Goal: Information Seeking & Learning: Learn about a topic

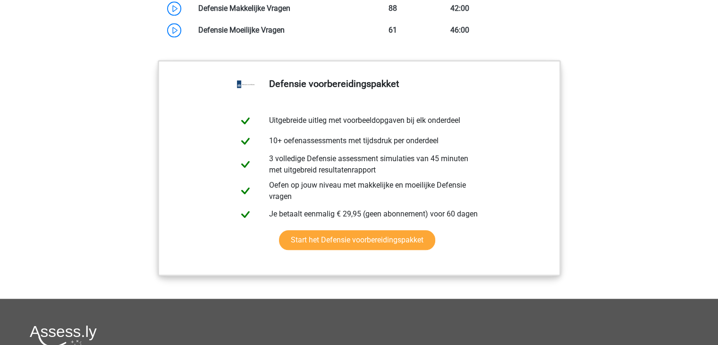
scroll to position [708, 0]
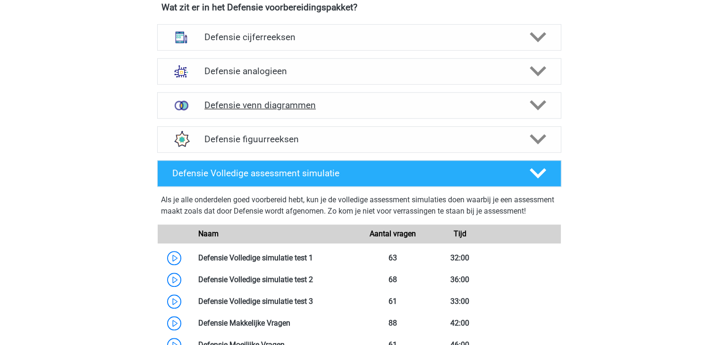
click at [248, 106] on h4 "Defensie venn diagrammen" at bounding box center [358, 105] width 309 height 11
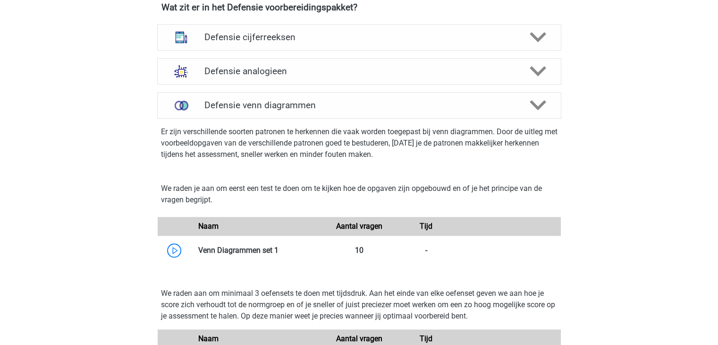
scroll to position [630, 0]
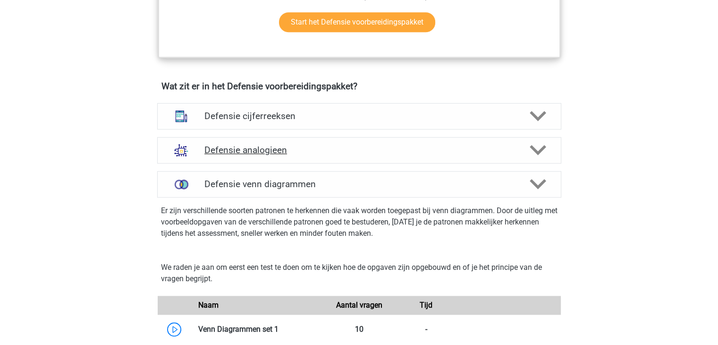
click at [327, 145] on h4 "Defensie analogieen" at bounding box center [358, 150] width 309 height 11
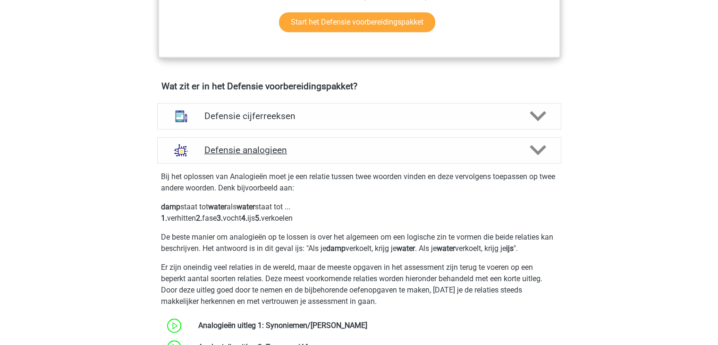
click at [349, 160] on div "Defensie analogieen" at bounding box center [359, 150] width 404 height 26
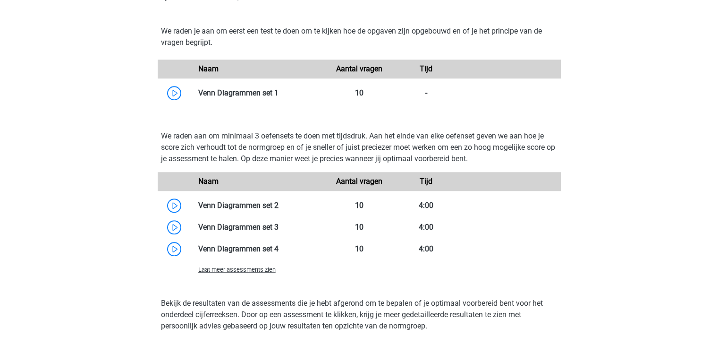
scroll to position [787, 0]
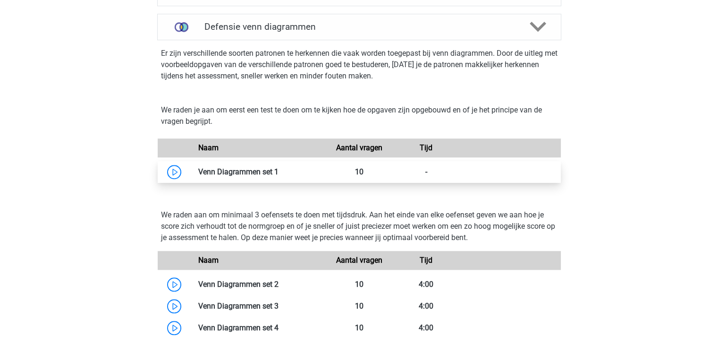
click at [279, 167] on link at bounding box center [279, 171] width 0 height 9
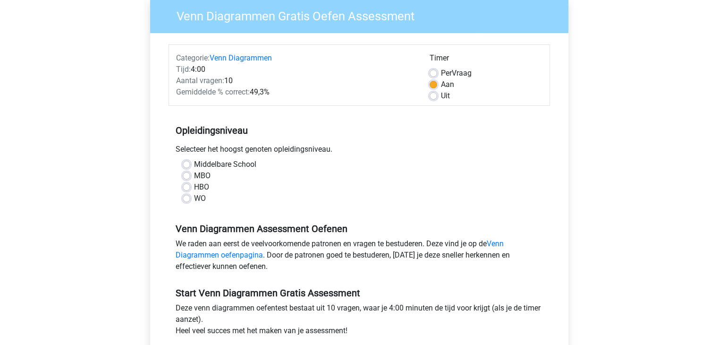
scroll to position [157, 0]
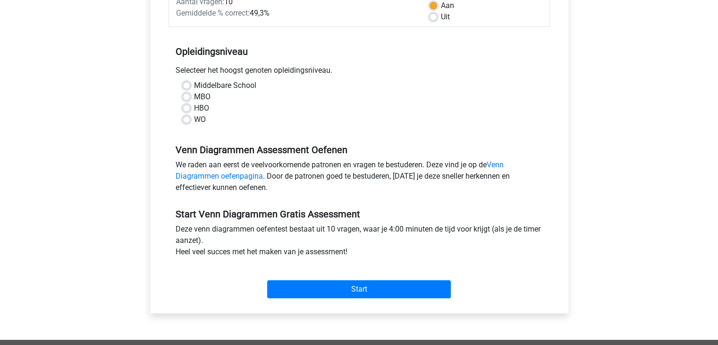
click at [194, 94] on label "MBO" at bounding box center [202, 96] width 17 height 11
click at [189, 94] on input "MBO" at bounding box center [187, 95] width 8 height 9
radio input "true"
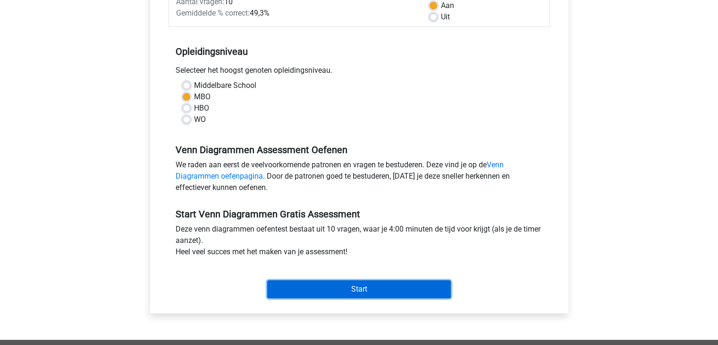
click at [338, 284] on input "Start" at bounding box center [359, 289] width 184 height 18
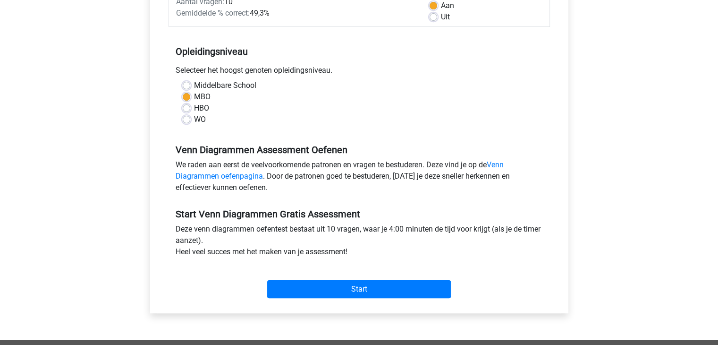
scroll to position [0, 0]
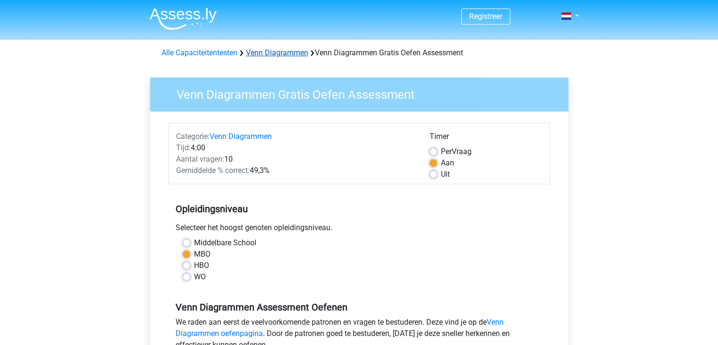
click at [268, 48] on link "Venn Diagrammen" at bounding box center [277, 52] width 62 height 9
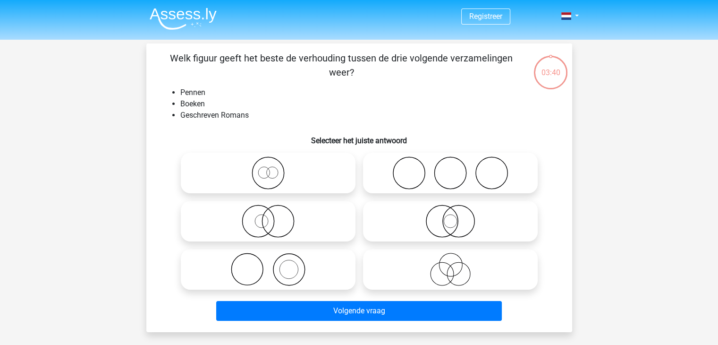
click at [301, 216] on icon at bounding box center [268, 220] width 167 height 33
click at [274, 216] on input "radio" at bounding box center [271, 213] width 6 height 6
radio input "true"
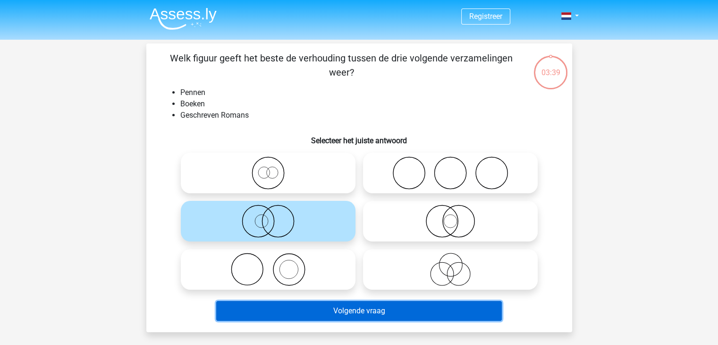
click at [387, 316] on button "Volgende vraag" at bounding box center [359, 311] width 286 height 20
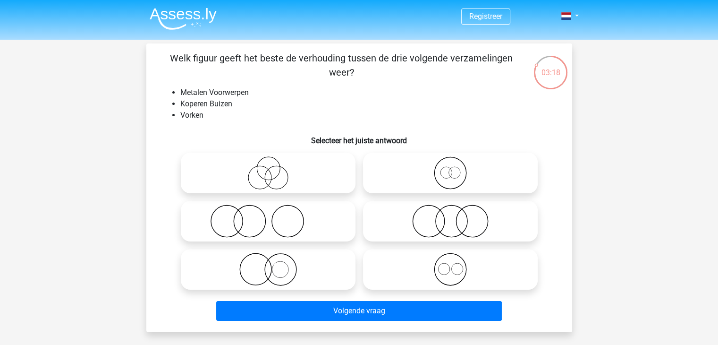
click at [450, 178] on icon at bounding box center [450, 172] width 167 height 33
click at [451, 168] on input "radio" at bounding box center [454, 165] width 6 height 6
radio input "true"
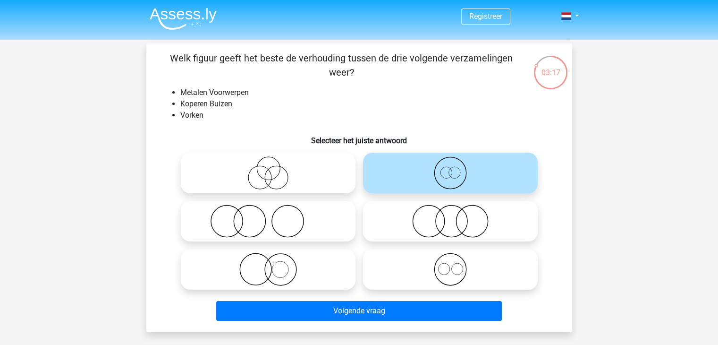
click at [451, 264] on input "radio" at bounding box center [454, 261] width 6 height 6
radio input "true"
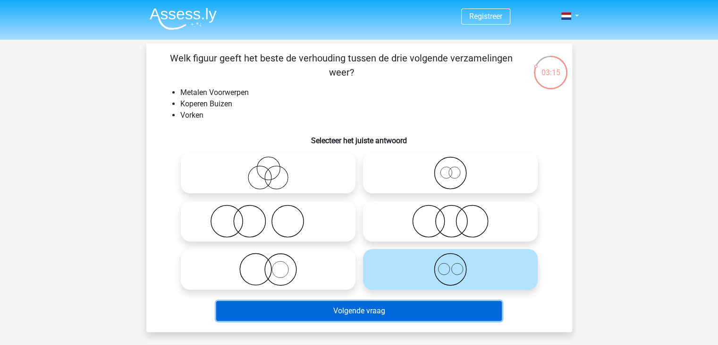
click at [372, 307] on button "Volgende vraag" at bounding box center [359, 311] width 286 height 20
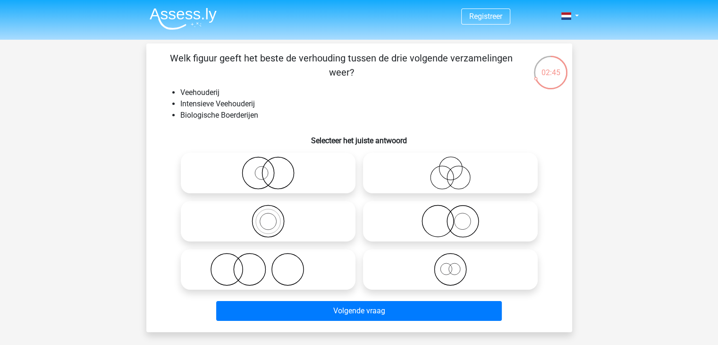
click at [449, 176] on icon at bounding box center [450, 172] width 167 height 33
click at [451, 168] on input "radio" at bounding box center [454, 165] width 6 height 6
radio input "true"
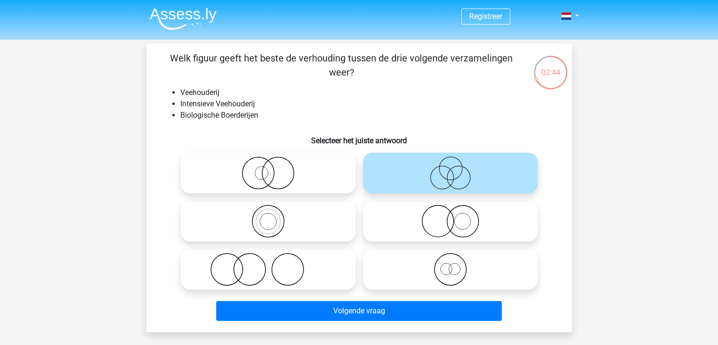
click at [323, 175] on icon at bounding box center [268, 172] width 167 height 33
click at [274, 168] on input "radio" at bounding box center [271, 165] width 6 height 6
radio input "true"
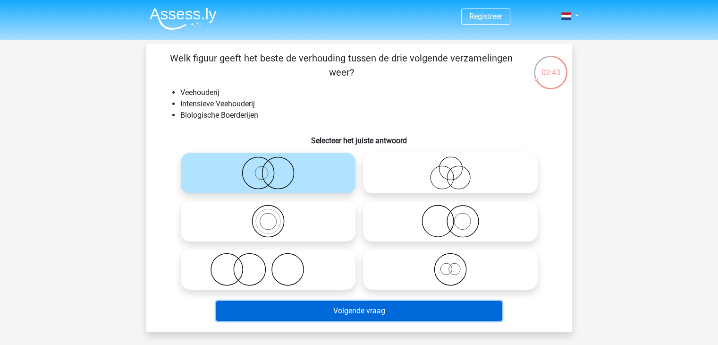
click at [378, 314] on button "Volgende vraag" at bounding box center [359, 311] width 286 height 20
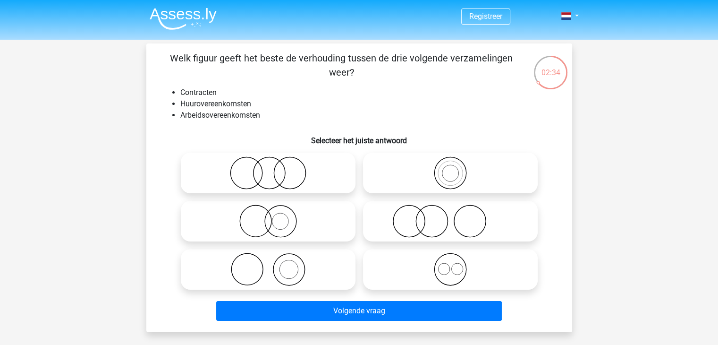
click at [271, 168] on input "radio" at bounding box center [271, 165] width 6 height 6
radio input "true"
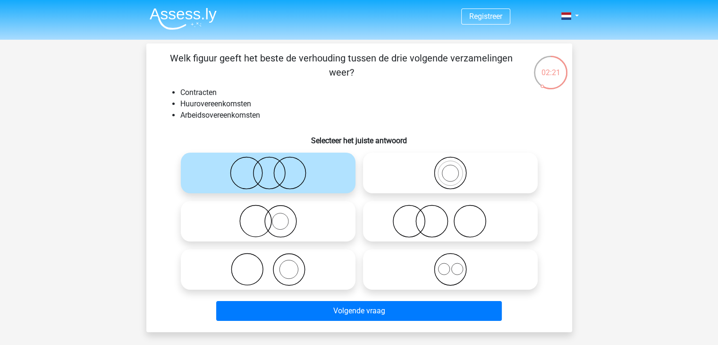
click at [442, 271] on icon at bounding box center [450, 269] width 167 height 33
click at [451, 264] on input "radio" at bounding box center [454, 261] width 6 height 6
radio input "true"
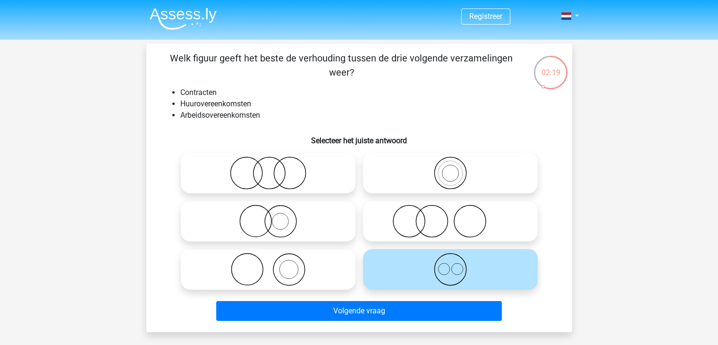
click at [455, 225] on icon at bounding box center [450, 220] width 167 height 33
click at [455, 216] on input "radio" at bounding box center [454, 213] width 6 height 6
radio input "true"
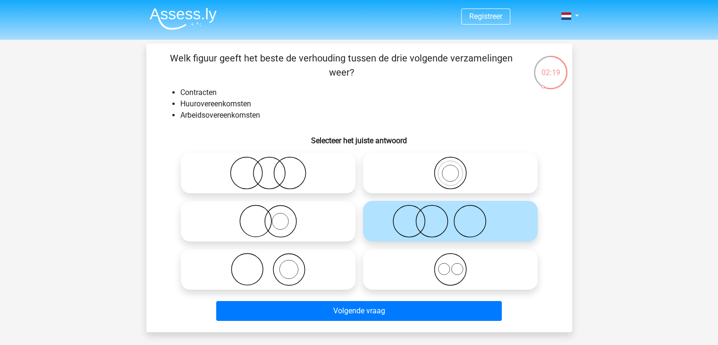
click at [427, 280] on icon at bounding box center [450, 269] width 167 height 33
click at [451, 264] on input "radio" at bounding box center [454, 261] width 6 height 6
radio input "true"
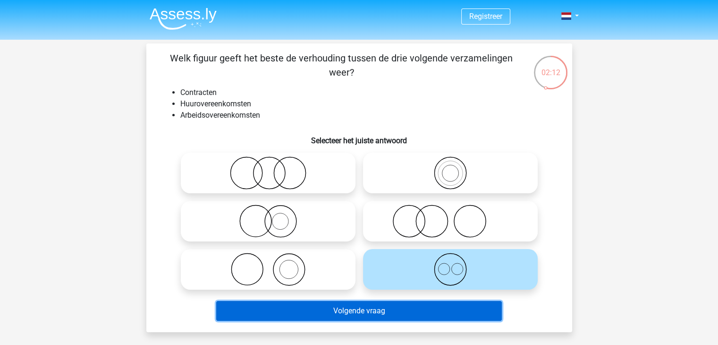
click at [357, 308] on button "Volgende vraag" at bounding box center [359, 311] width 286 height 20
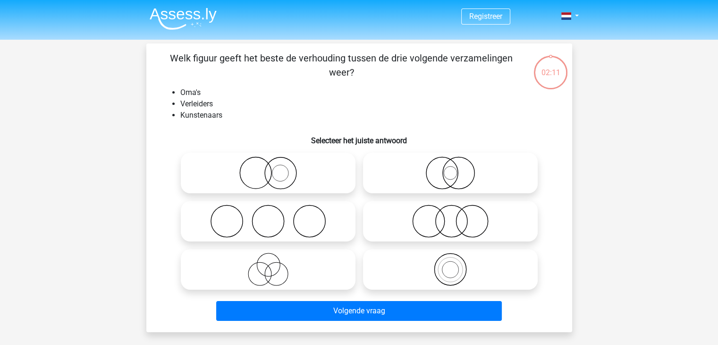
scroll to position [43, 0]
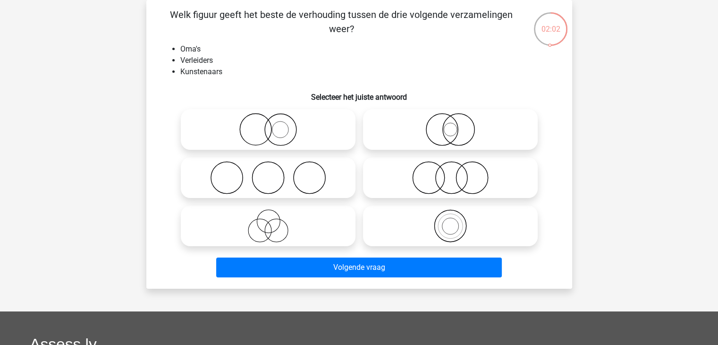
click at [257, 175] on icon at bounding box center [268, 177] width 167 height 33
click at [268, 173] on input "radio" at bounding box center [271, 170] width 6 height 6
radio input "true"
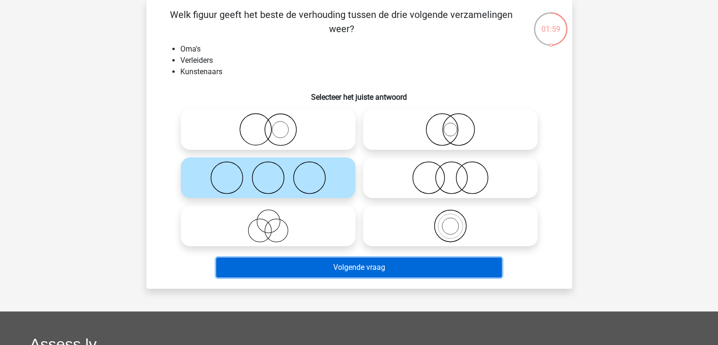
click at [400, 267] on button "Volgende vraag" at bounding box center [359, 267] width 286 height 20
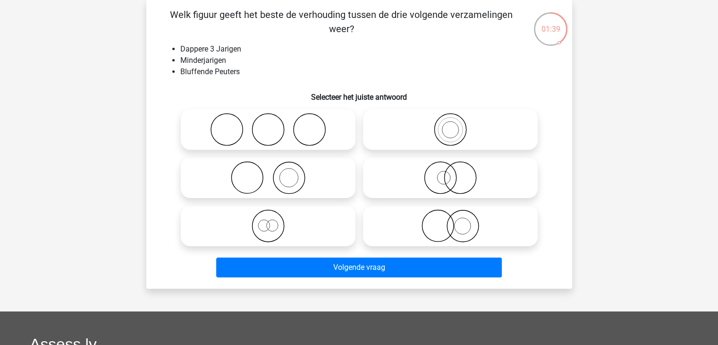
click at [436, 132] on icon at bounding box center [450, 129] width 167 height 33
click at [451, 125] on input "radio" at bounding box center [454, 122] width 6 height 6
radio input "true"
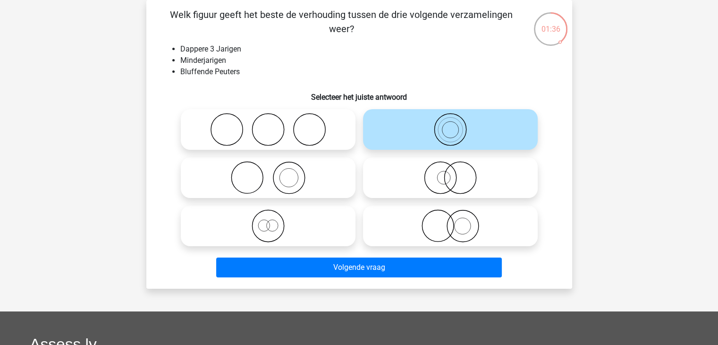
click at [459, 174] on icon at bounding box center [450, 177] width 167 height 33
click at [457, 173] on input "radio" at bounding box center [454, 170] width 6 height 6
radio input "true"
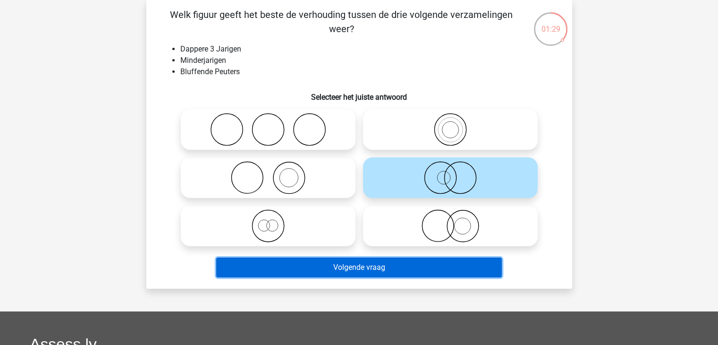
click at [352, 265] on button "Volgende vraag" at bounding box center [359, 267] width 286 height 20
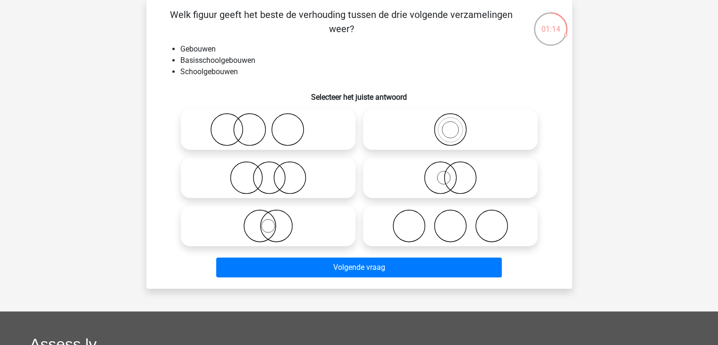
click at [289, 217] on circle at bounding box center [276, 226] width 32 height 32
click at [274, 217] on input "radio" at bounding box center [271, 218] width 6 height 6
radio input "true"
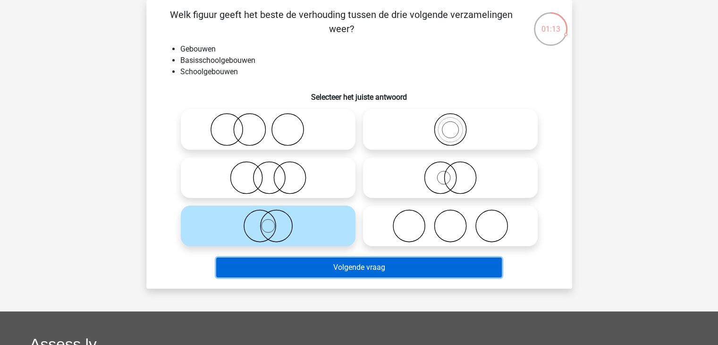
click at [378, 268] on button "Volgende vraag" at bounding box center [359, 267] width 286 height 20
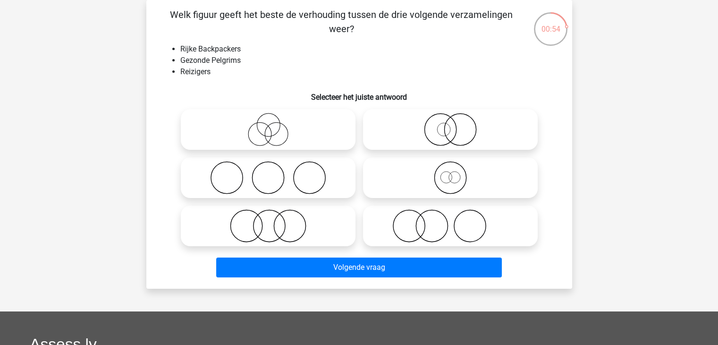
drag, startPoint x: 305, startPoint y: 133, endPoint x: 359, endPoint y: 141, distance: 54.5
click at [305, 133] on icon at bounding box center [268, 129] width 167 height 33
click at [274, 125] on input "radio" at bounding box center [271, 122] width 6 height 6
radio input "true"
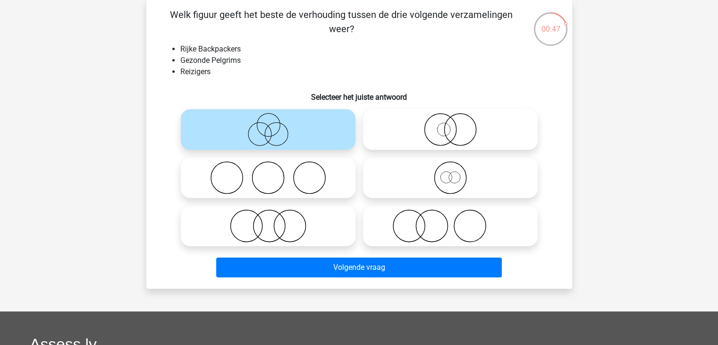
click at [437, 131] on circle at bounding box center [443, 129] width 13 height 13
click at [451, 125] on input "radio" at bounding box center [454, 122] width 6 height 6
radio input "true"
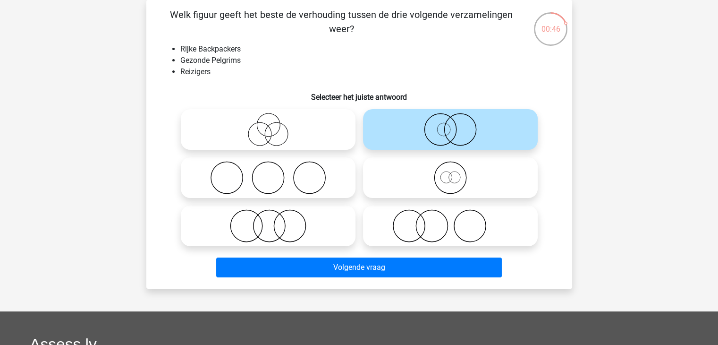
click at [440, 172] on icon at bounding box center [450, 177] width 167 height 33
click at [451, 172] on input "radio" at bounding box center [454, 170] width 6 height 6
radio input "true"
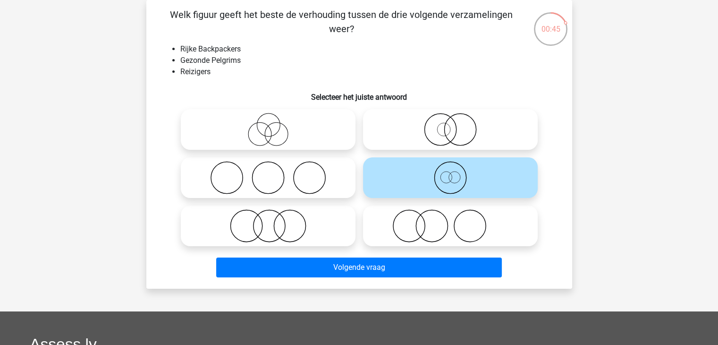
click at [463, 218] on icon at bounding box center [450, 225] width 167 height 33
click at [457, 218] on input "radio" at bounding box center [454, 218] width 6 height 6
radio input "true"
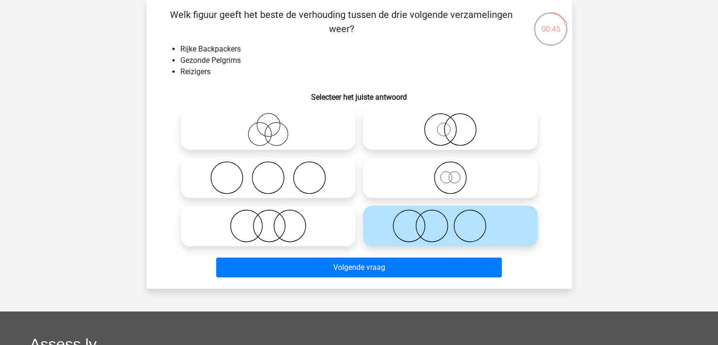
click at [357, 186] on div at bounding box center [268, 177] width 182 height 48
click at [323, 182] on icon at bounding box center [268, 177] width 167 height 33
click at [274, 173] on input "radio" at bounding box center [271, 170] width 6 height 6
radio input "true"
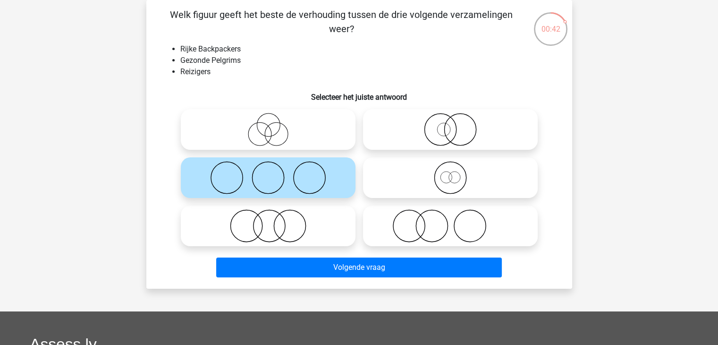
click at [315, 223] on icon at bounding box center [268, 225] width 167 height 33
click at [274, 221] on input "radio" at bounding box center [271, 218] width 6 height 6
radio input "true"
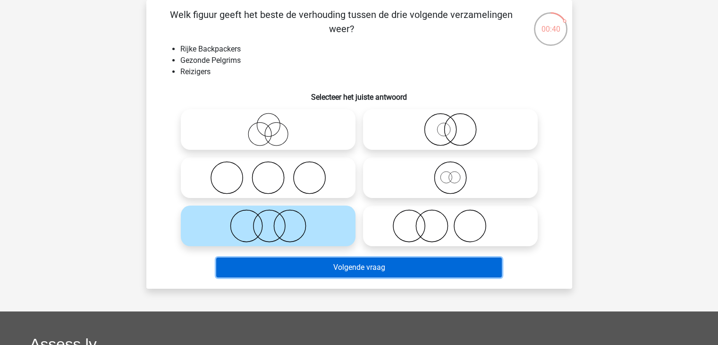
click at [349, 272] on button "Volgende vraag" at bounding box center [359, 267] width 286 height 20
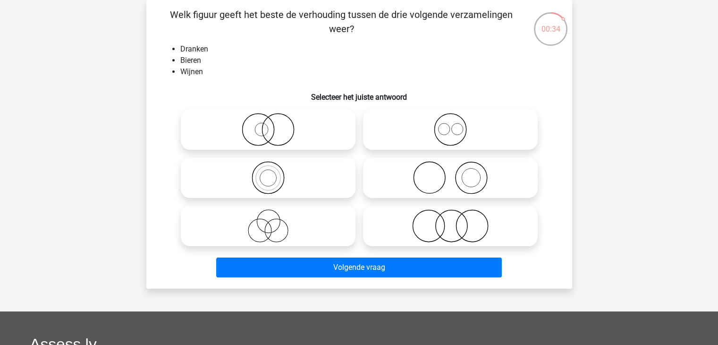
click at [281, 224] on icon at bounding box center [268, 225] width 167 height 33
click at [274, 221] on input "radio" at bounding box center [271, 218] width 6 height 6
radio input "true"
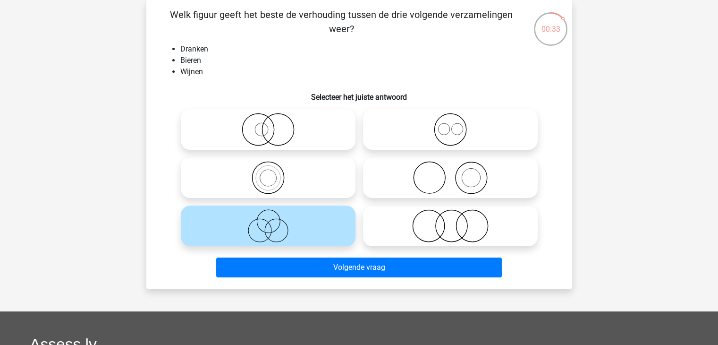
drag, startPoint x: 300, startPoint y: 235, endPoint x: 248, endPoint y: 225, distance: 53.4
click at [248, 225] on icon at bounding box center [268, 225] width 167 height 33
click at [268, 221] on input "radio" at bounding box center [271, 218] width 6 height 6
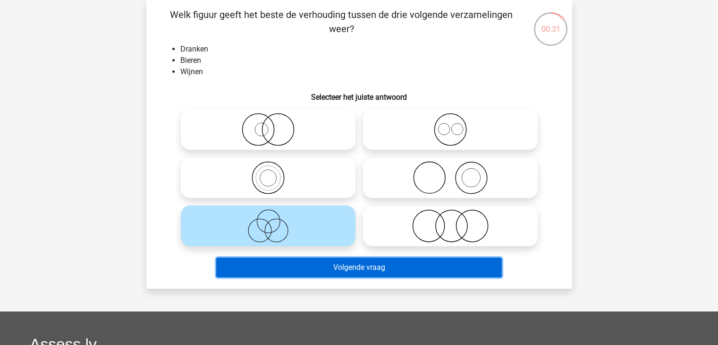
click at [357, 264] on button "Volgende vraag" at bounding box center [359, 267] width 286 height 20
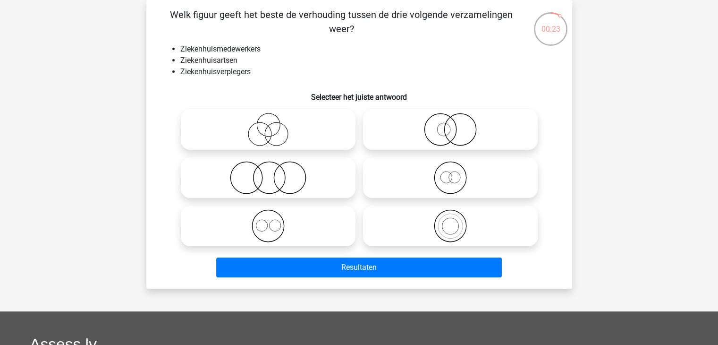
click at [273, 185] on icon at bounding box center [268, 177] width 167 height 33
click at [273, 173] on input "radio" at bounding box center [271, 170] width 6 height 6
radio input "true"
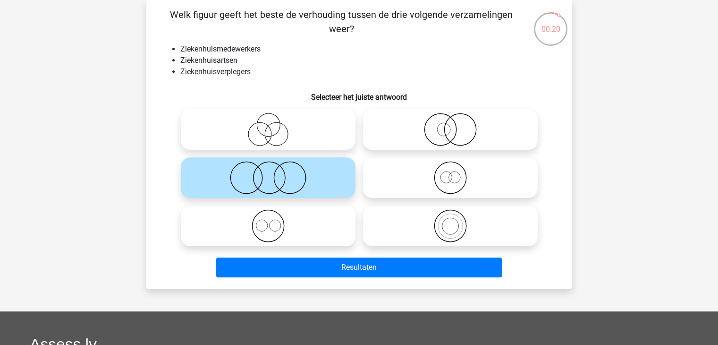
click at [273, 139] on icon at bounding box center [268, 129] width 167 height 33
click at [273, 125] on input "radio" at bounding box center [271, 122] width 6 height 6
radio input "true"
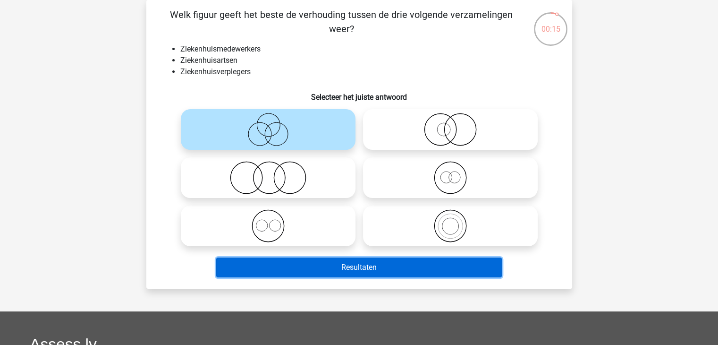
click at [339, 268] on button "Resultaten" at bounding box center [359, 267] width 286 height 20
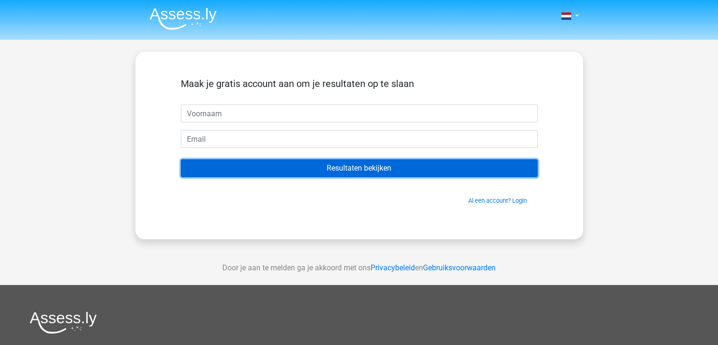
click at [385, 167] on input "Resultaten bekijken" at bounding box center [359, 168] width 357 height 18
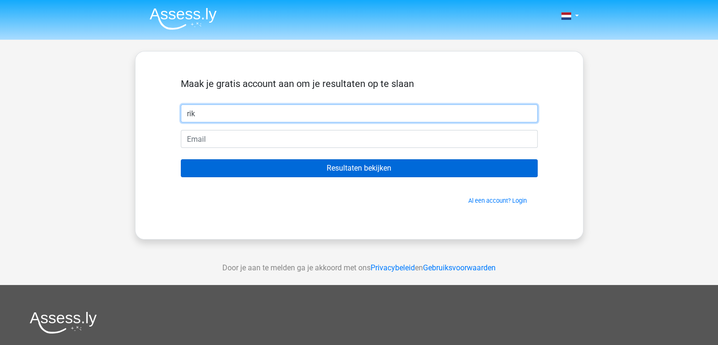
type input "rik"
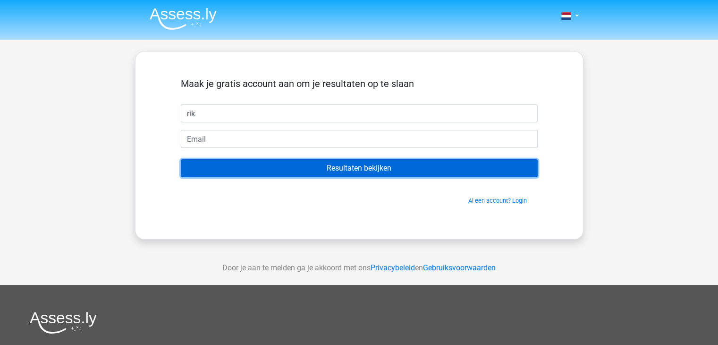
click at [343, 170] on input "Resultaten bekijken" at bounding box center [359, 168] width 357 height 18
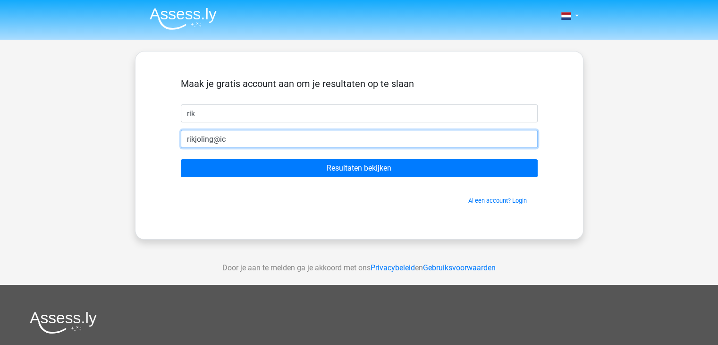
type input "rikjoling@icloud.com"
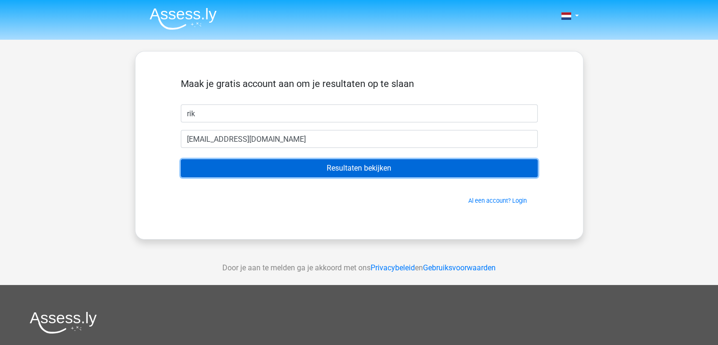
click at [354, 170] on input "Resultaten bekijken" at bounding box center [359, 168] width 357 height 18
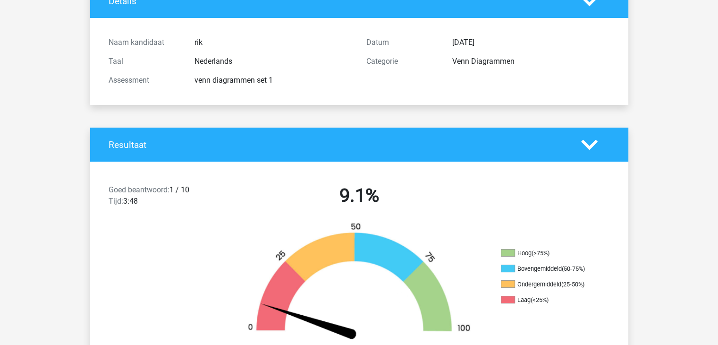
scroll to position [157, 0]
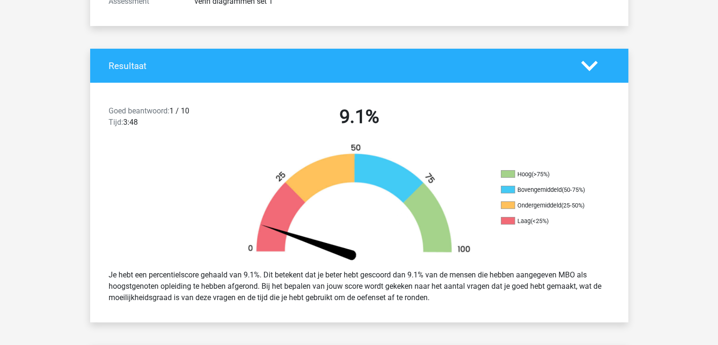
click at [194, 116] on div "Goed beantwoord: 1 / 10 Tijd: 3:48" at bounding box center [166, 118] width 129 height 26
drag, startPoint x: 153, startPoint y: 105, endPoint x: 207, endPoint y: 117, distance: 55.6
click at [207, 117] on div "Goed beantwoord: 1 / 10 Tijd: 3:48" at bounding box center [166, 118] width 129 height 26
click at [210, 118] on div "Goed beantwoord: 1 / 10 Tijd: 3:48" at bounding box center [166, 118] width 129 height 26
click at [184, 110] on div "Goed beantwoord: 1 / 10 Tijd: 3:48" at bounding box center [166, 118] width 129 height 26
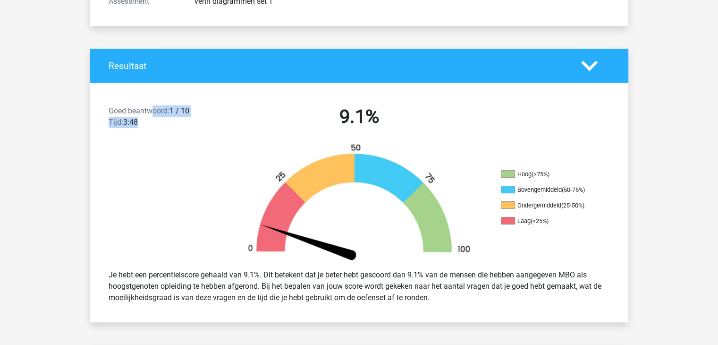
click at [203, 114] on div "Goed beantwoord: 1 / 10 Tijd: 3:48" at bounding box center [166, 118] width 129 height 26
click at [231, 107] on div "9.1%" at bounding box center [359, 118] width 258 height 26
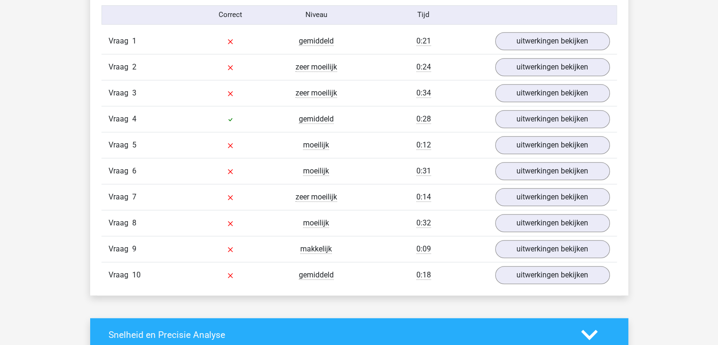
scroll to position [708, 0]
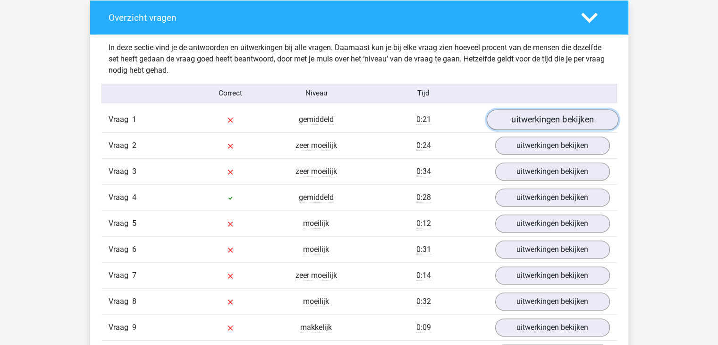
click at [586, 119] on link "uitwerkingen bekijken" at bounding box center [552, 119] width 132 height 21
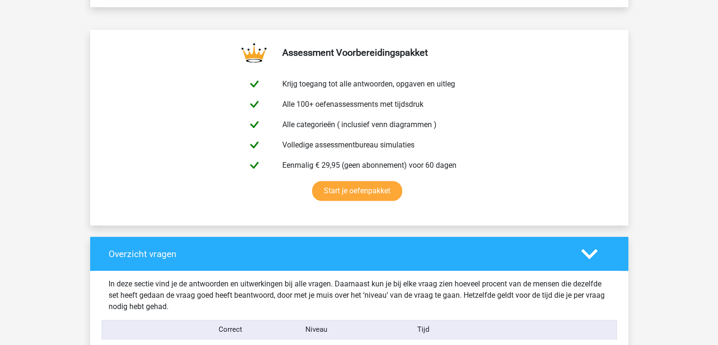
scroll to position [787, 0]
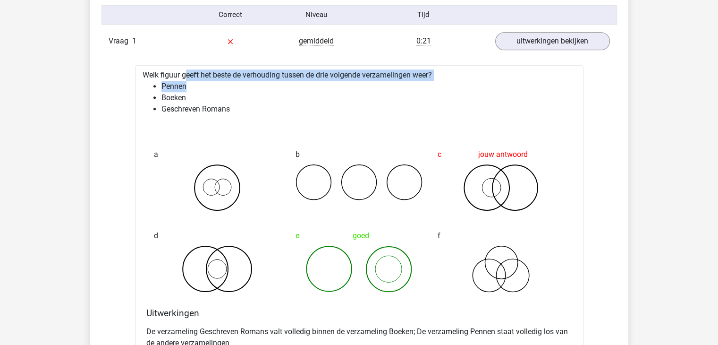
drag, startPoint x: 158, startPoint y: 75, endPoint x: 268, endPoint y: 80, distance: 110.6
click at [268, 80] on div "Welk figuur geeft het beste de verhouding tussen de drie volgende verzamelingen…" at bounding box center [359, 234] width 449 height 338
click at [290, 84] on li "Pennen" at bounding box center [369, 86] width 415 height 11
drag, startPoint x: 360, startPoint y: 85, endPoint x: 352, endPoint y: 81, distance: 9.5
click at [361, 85] on li "Pennen" at bounding box center [369, 86] width 415 height 11
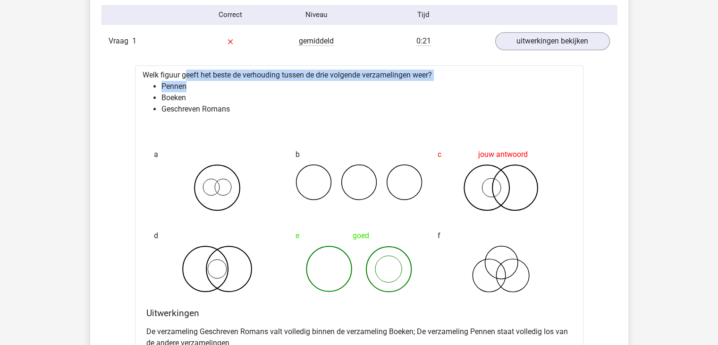
click at [389, 77] on div "Welk figuur geeft het beste de verhouding tussen de drie volgende verzamelingen…" at bounding box center [359, 234] width 449 height 338
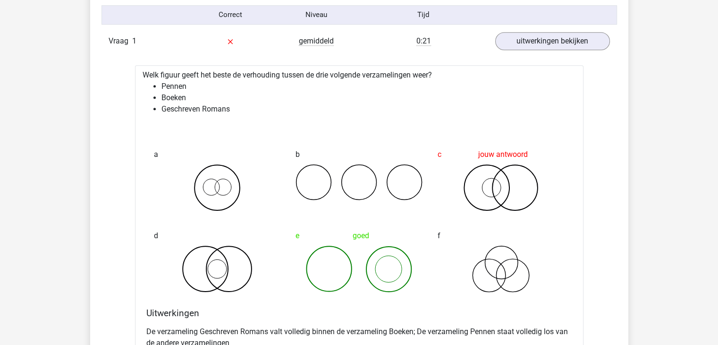
click at [485, 81] on li "Pennen" at bounding box center [369, 86] width 415 height 11
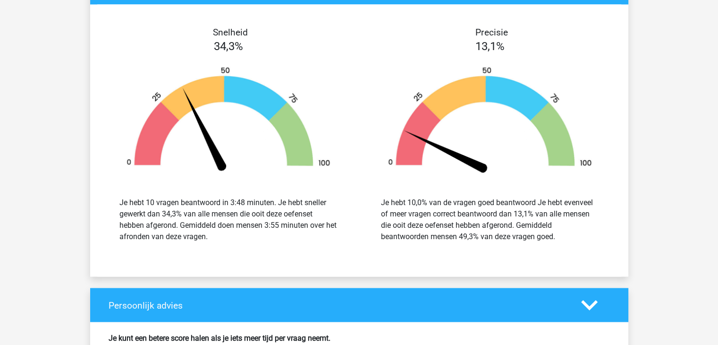
scroll to position [1731, 0]
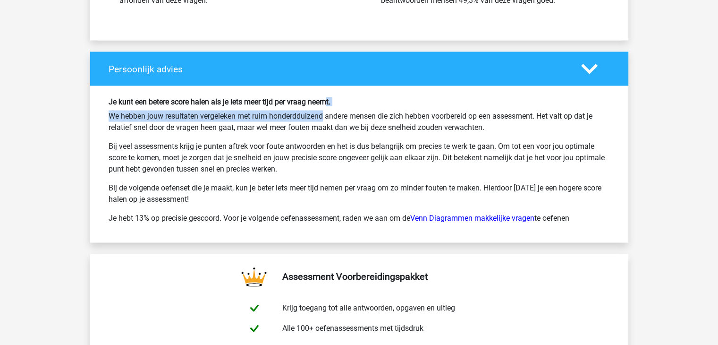
drag, startPoint x: 285, startPoint y: 107, endPoint x: 331, endPoint y: 83, distance: 51.8
click at [331, 85] on div "Je kunt een betere score halen als je iets meer tijd per vraag neemt. We hebben…" at bounding box center [359, 163] width 538 height 156
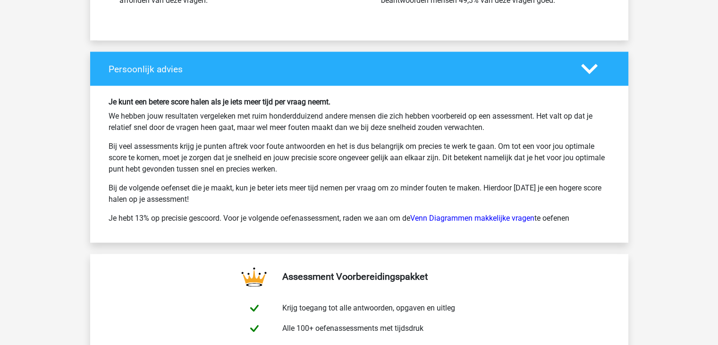
click at [415, 110] on p "We hebben jouw resultaten vergeleken met ruim honderdduizend andere mensen die …" at bounding box center [360, 121] width 502 height 23
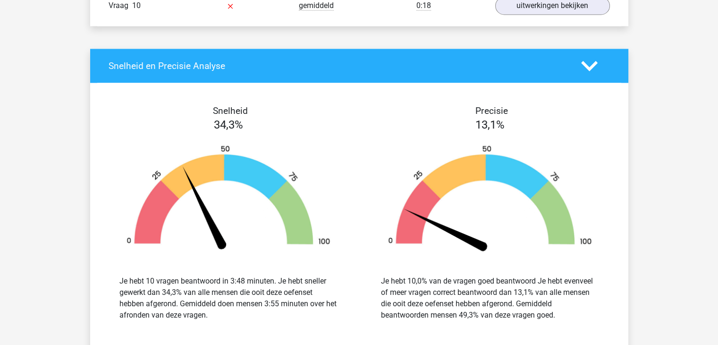
scroll to position [1102, 0]
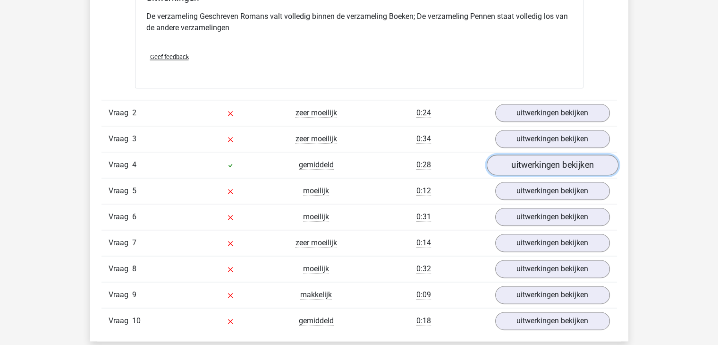
click at [554, 167] on link "uitwerkingen bekijken" at bounding box center [552, 164] width 132 height 21
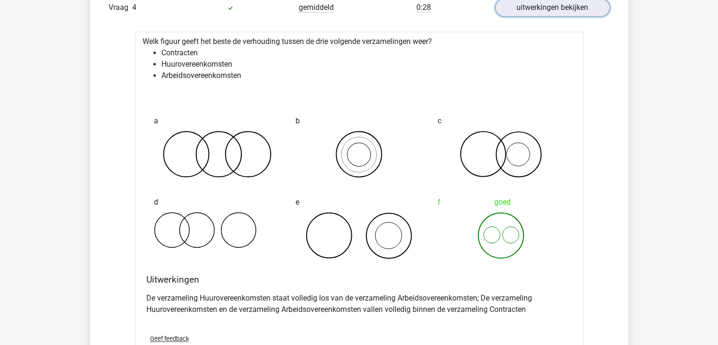
scroll to position [1023, 0]
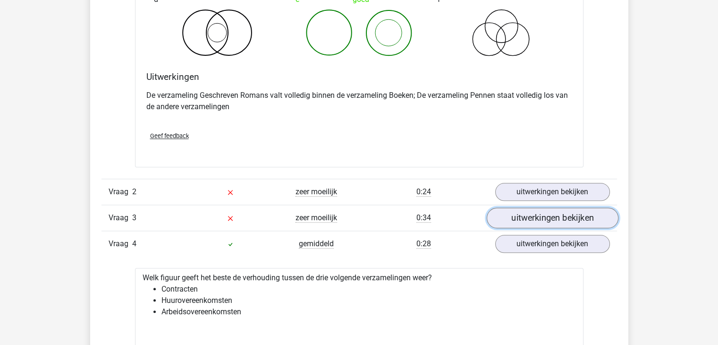
click at [550, 209] on link "uitwerkingen bekijken" at bounding box center [552, 217] width 132 height 21
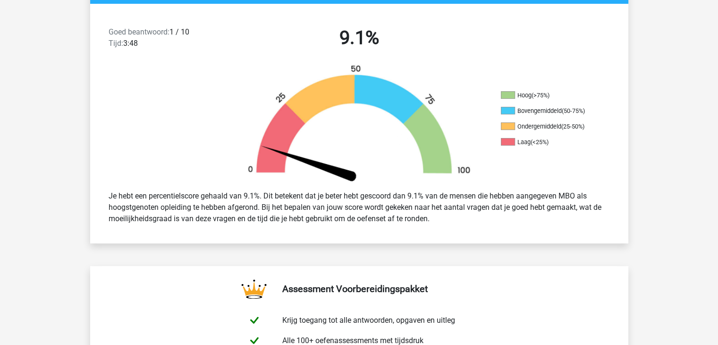
scroll to position [0, 0]
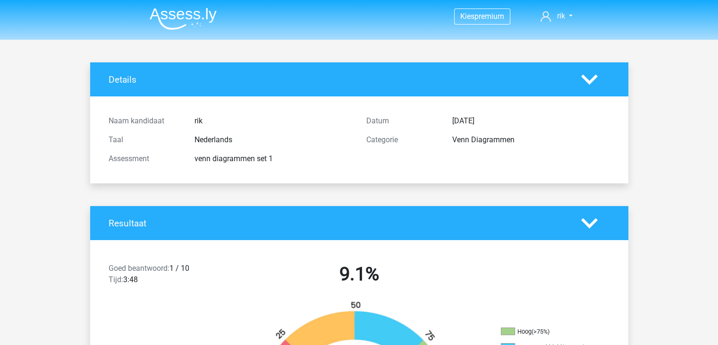
drag, startPoint x: 426, startPoint y: 78, endPoint x: 494, endPoint y: 80, distance: 69.0
click at [443, 79] on h4 "Details" at bounding box center [338, 79] width 459 height 11
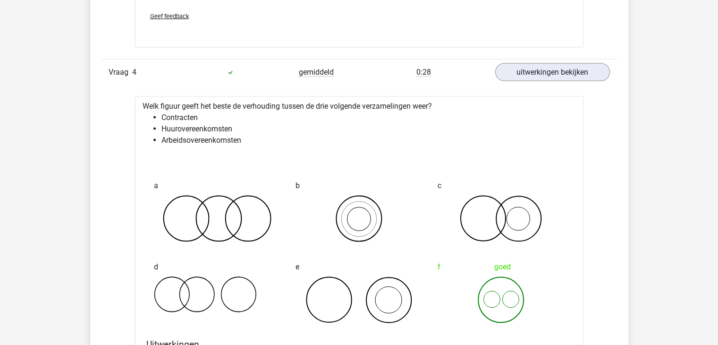
scroll to position [1729, 0]
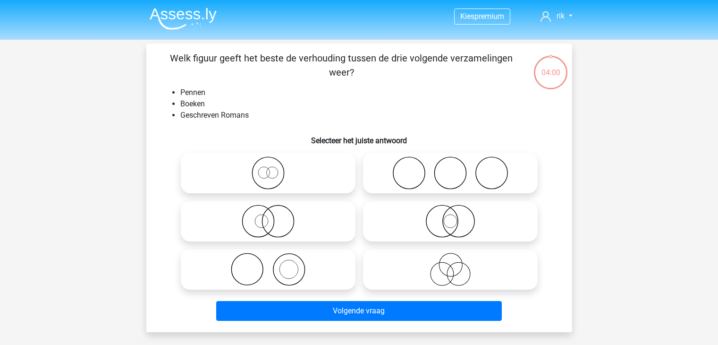
scroll to position [43, 0]
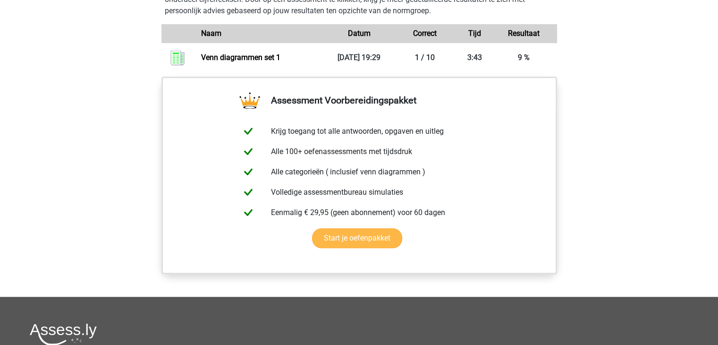
scroll to position [551, 0]
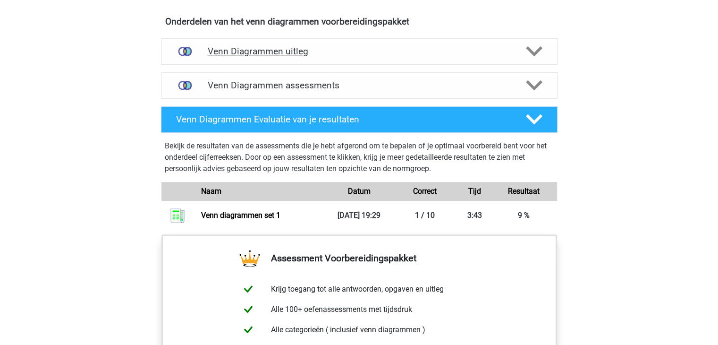
click at [392, 50] on h4 "Venn Diagrammen uitleg" at bounding box center [359, 51] width 303 height 11
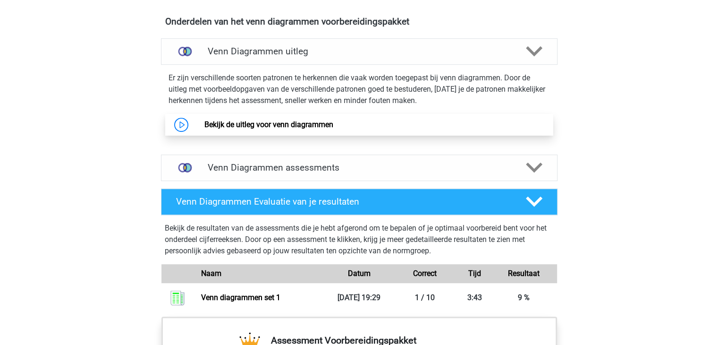
click at [325, 120] on link "Bekijk de uitleg voor venn diagrammen" at bounding box center [268, 124] width 129 height 9
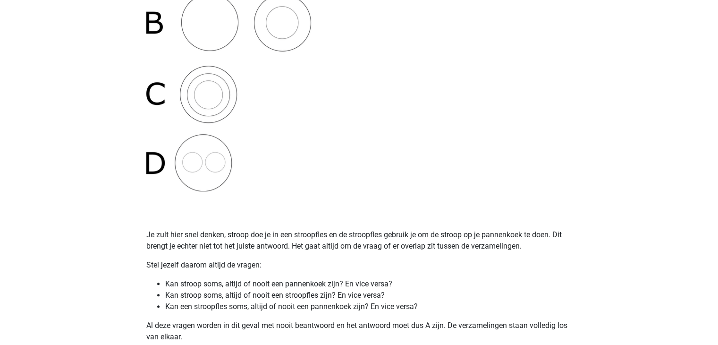
scroll to position [393, 0]
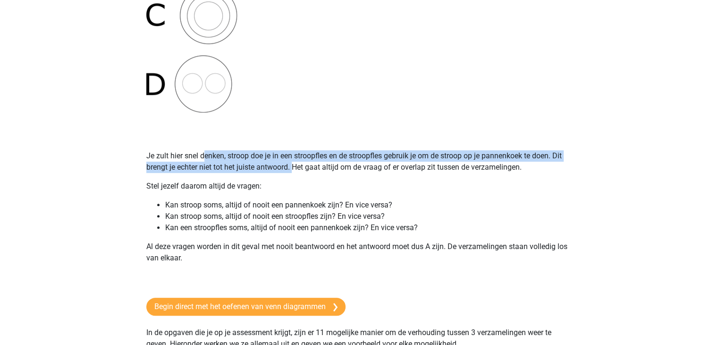
drag, startPoint x: 205, startPoint y: 160, endPoint x: 293, endPoint y: 170, distance: 88.5
click at [293, 170] on p "Je zult hier snel denken, stroop doe je in een stroopfles en de stroopfles gebr…" at bounding box center [359, 161] width 426 height 23
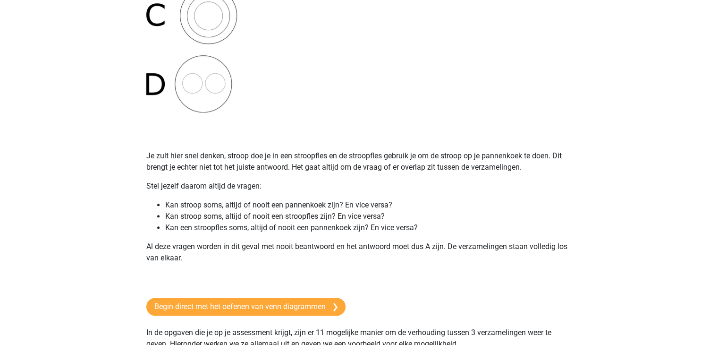
click at [332, 188] on p "Stel jezelf daarom altijd de vragen:" at bounding box center [359, 185] width 426 height 11
drag, startPoint x: 172, startPoint y: 206, endPoint x: 386, endPoint y: 208, distance: 213.9
click at [332, 205] on li "Kan stroop soms, altijd of nooit een pannenkoek zijn? En vice versa?" at bounding box center [368, 204] width 407 height 11
click at [464, 214] on li "Kan stroop soms, altijd of nooit een stroopfles zijn? En vice versa?" at bounding box center [368, 216] width 407 height 11
drag, startPoint x: 208, startPoint y: 215, endPoint x: 257, endPoint y: 218, distance: 49.2
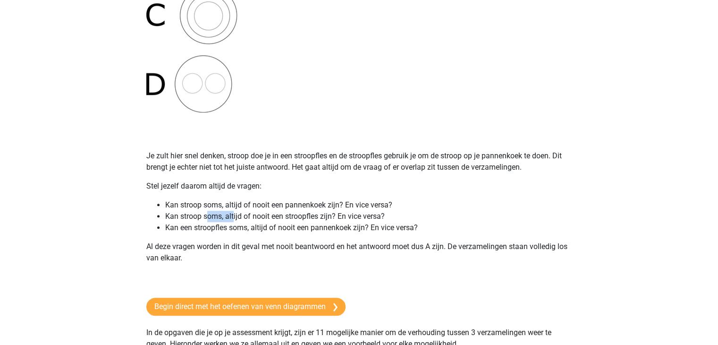
click at [247, 218] on li "Kan stroop soms, altijd of nooit een stroopfles zijn? En vice versa?" at bounding box center [368, 216] width 407 height 11
drag, startPoint x: 267, startPoint y: 219, endPoint x: 325, endPoint y: 218, distance: 57.6
click at [282, 220] on li "Kan stroop soms, altijd of nooit een stroopfles zijn? En vice versa?" at bounding box center [368, 216] width 407 height 11
drag, startPoint x: 334, startPoint y: 218, endPoint x: 376, endPoint y: 222, distance: 42.2
click at [365, 221] on ul "Kan stroop soms, altijd of nooit een pannenkoek zijn? En vice versa? Kan stroop…" at bounding box center [359, 216] width 426 height 34
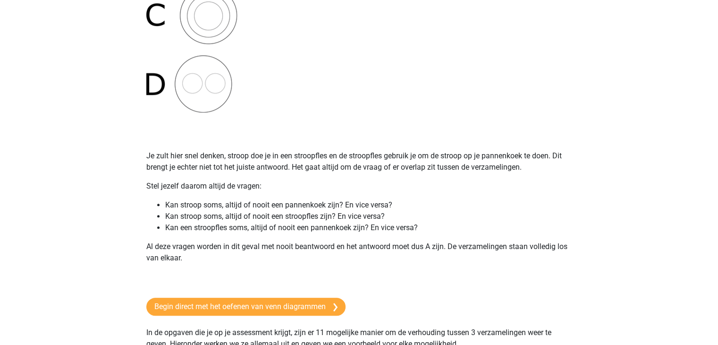
drag, startPoint x: 463, startPoint y: 225, endPoint x: 445, endPoint y: 231, distance: 18.8
click at [464, 225] on li "Kan een stroopfles soms, altijd of nooit een pannenkoek zijn? En vice versa?" at bounding box center [368, 227] width 407 height 11
drag, startPoint x: 183, startPoint y: 228, endPoint x: 215, endPoint y: 229, distance: 32.1
click at [213, 229] on li "Kan een stroopfles soms, altijd of nooit een pannenkoek zijn? En vice versa?" at bounding box center [368, 227] width 407 height 11
drag, startPoint x: 230, startPoint y: 227, endPoint x: 301, endPoint y: 233, distance: 72.0
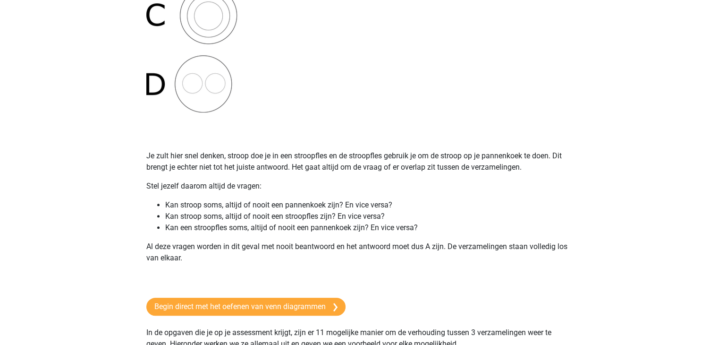
click at [245, 227] on li "Kan een stroopfles soms, altijd of nooit een pannenkoek zijn? En vice versa?" at bounding box center [368, 227] width 407 height 11
click at [374, 246] on p "Al deze vragen worden in dit geval met nooit beantwoord en het antwoord moet du…" at bounding box center [359, 252] width 426 height 23
click at [503, 204] on li "Kan stroop soms, altijd of nooit een pannenkoek zijn? En vice versa?" at bounding box center [368, 204] width 407 height 11
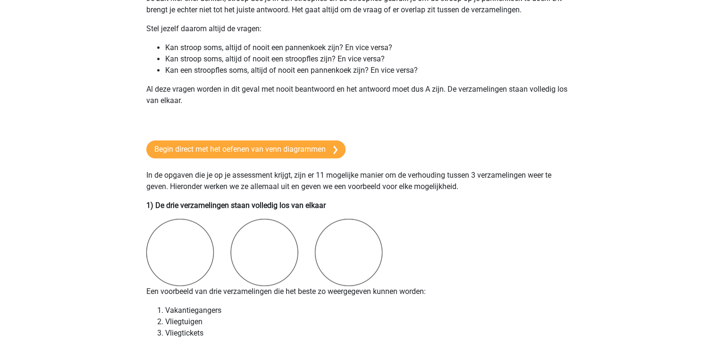
scroll to position [630, 0]
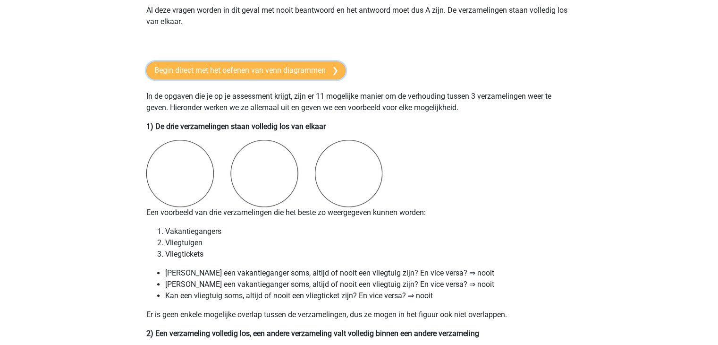
click at [290, 74] on link "Begin direct met het oefenen van venn diagrammen" at bounding box center [245, 70] width 199 height 18
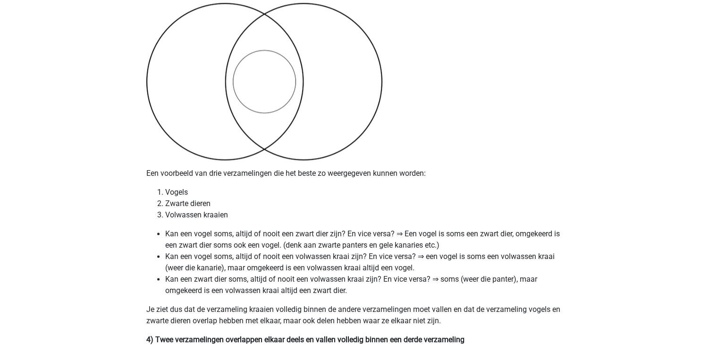
scroll to position [1181, 0]
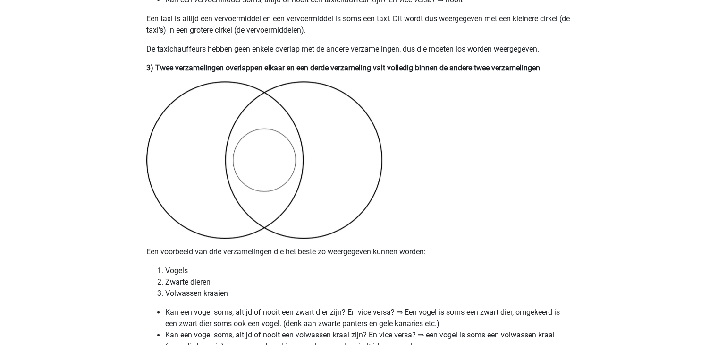
drag, startPoint x: 262, startPoint y: 6, endPoint x: 503, endPoint y: 162, distance: 287.1
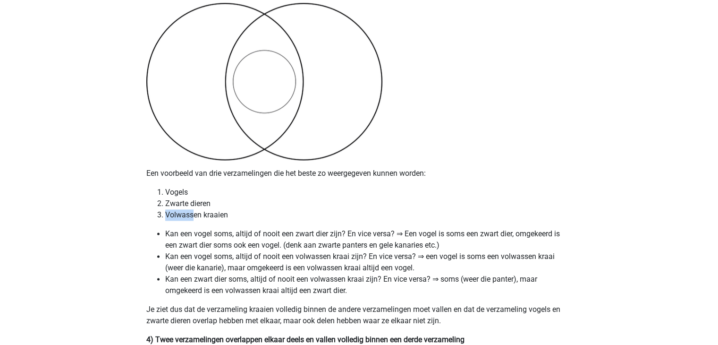
drag, startPoint x: 251, startPoint y: 210, endPoint x: 212, endPoint y: 215, distance: 40.1
click at [196, 215] on ol "Vogels Zwarte dieren Volwassen kraaien" at bounding box center [359, 204] width 426 height 34
click at [251, 216] on li "Volwassen kraaien" at bounding box center [368, 214] width 407 height 11
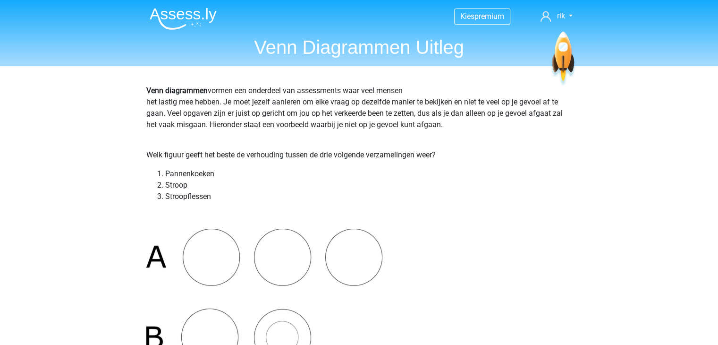
scroll to position [393, 0]
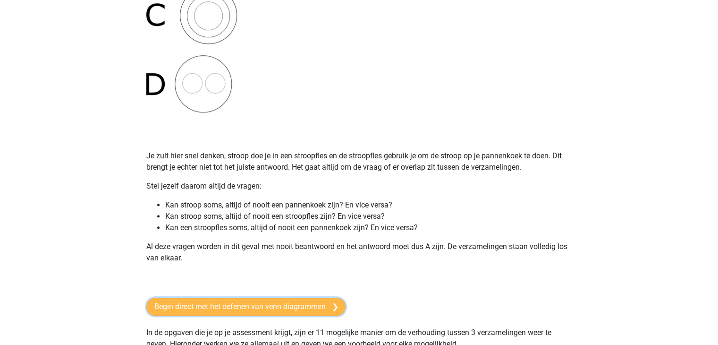
click at [226, 312] on link "Begin direct met het oefenen van venn diagrammen" at bounding box center [245, 307] width 199 height 18
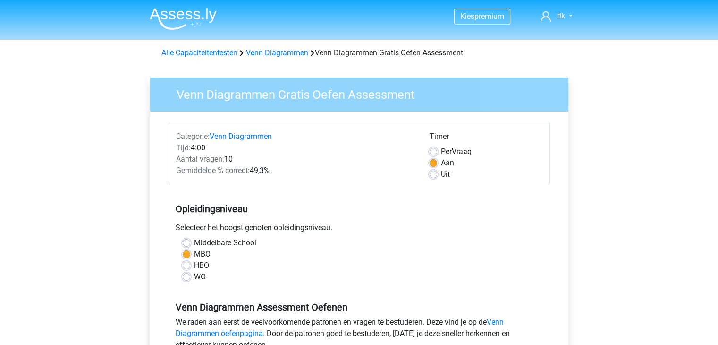
scroll to position [157, 0]
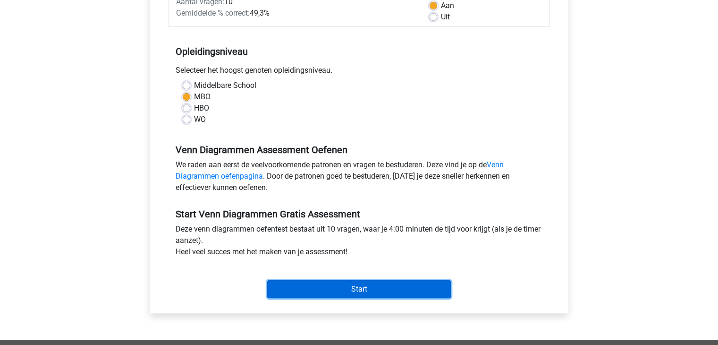
click at [351, 289] on input "Start" at bounding box center [359, 289] width 184 height 18
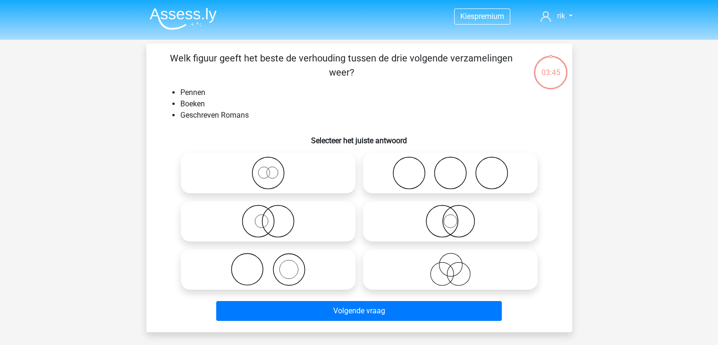
click at [293, 268] on icon at bounding box center [268, 269] width 167 height 33
click at [274, 264] on input "radio" at bounding box center [271, 261] width 6 height 6
radio input "true"
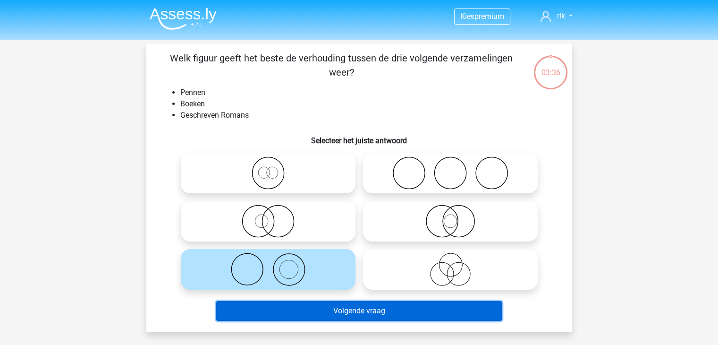
click at [359, 313] on button "Volgende vraag" at bounding box center [359, 311] width 286 height 20
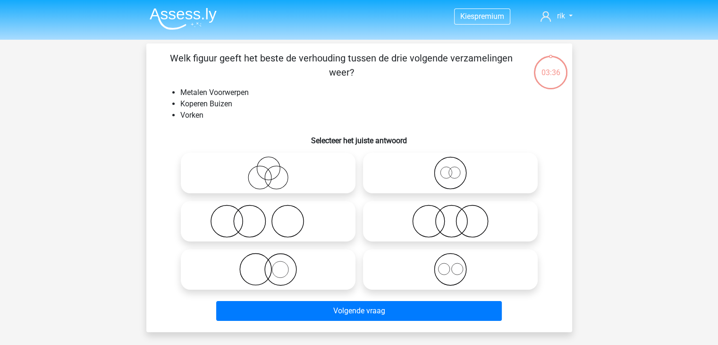
scroll to position [43, 0]
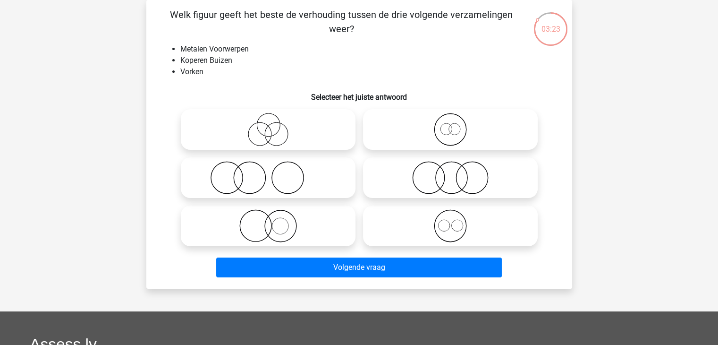
click at [471, 231] on icon at bounding box center [450, 225] width 167 height 33
click at [457, 221] on input "radio" at bounding box center [454, 218] width 6 height 6
radio input "true"
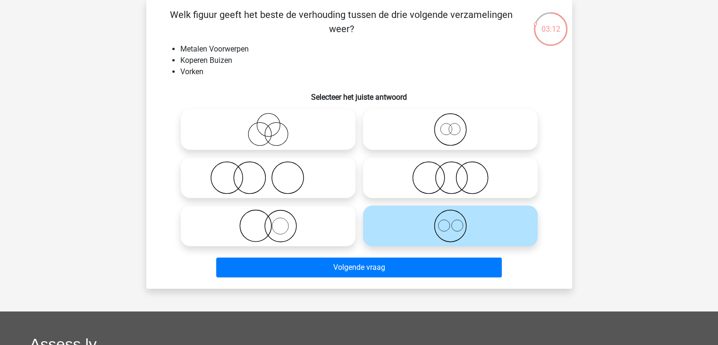
click at [294, 235] on icon at bounding box center [268, 225] width 167 height 33
click at [274, 221] on input "radio" at bounding box center [271, 218] width 6 height 6
radio input "true"
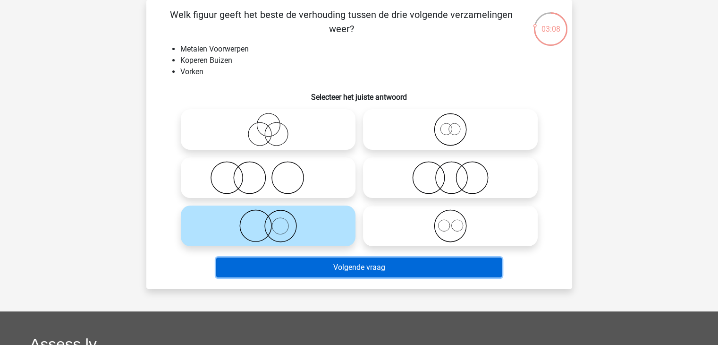
click at [357, 269] on button "Volgende vraag" at bounding box center [359, 267] width 286 height 20
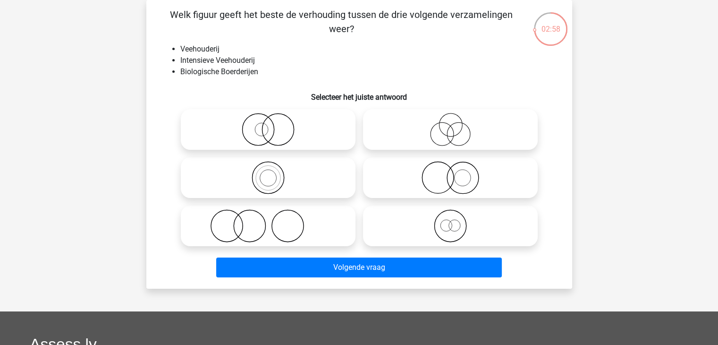
drag, startPoint x: 465, startPoint y: 222, endPoint x: 402, endPoint y: 217, distance: 62.6
click at [464, 220] on icon at bounding box center [450, 225] width 167 height 33
click at [457, 220] on input "radio" at bounding box center [454, 218] width 6 height 6
radio input "true"
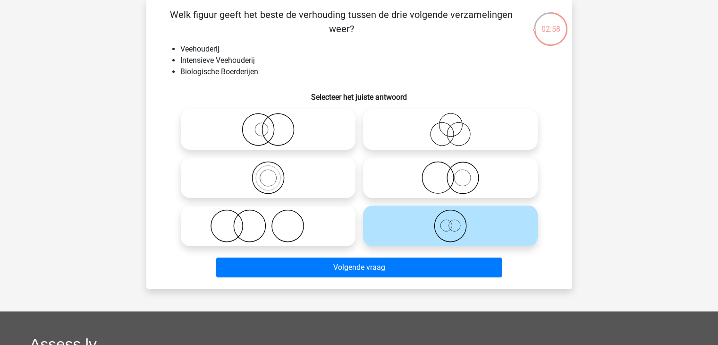
click at [446, 172] on icon at bounding box center [450, 177] width 167 height 33
click at [451, 172] on input "radio" at bounding box center [454, 170] width 6 height 6
radio input "true"
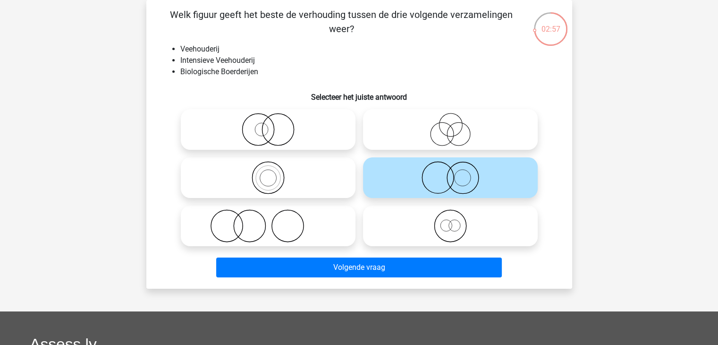
drag, startPoint x: 463, startPoint y: 115, endPoint x: 456, endPoint y: 134, distance: 20.0
click at [462, 116] on icon at bounding box center [450, 129] width 167 height 33
click at [457, 119] on input "radio" at bounding box center [454, 122] width 6 height 6
radio input "true"
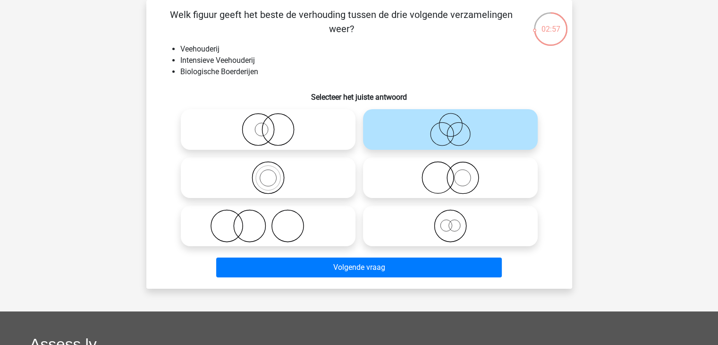
click at [425, 186] on icon at bounding box center [450, 177] width 167 height 33
click at [451, 173] on input "radio" at bounding box center [454, 170] width 6 height 6
radio input "true"
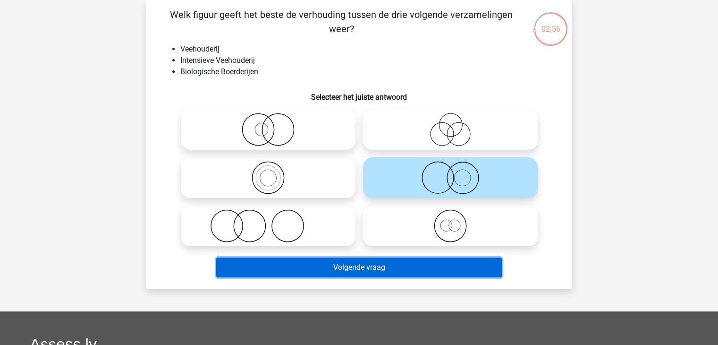
click at [350, 272] on button "Volgende vraag" at bounding box center [359, 267] width 286 height 20
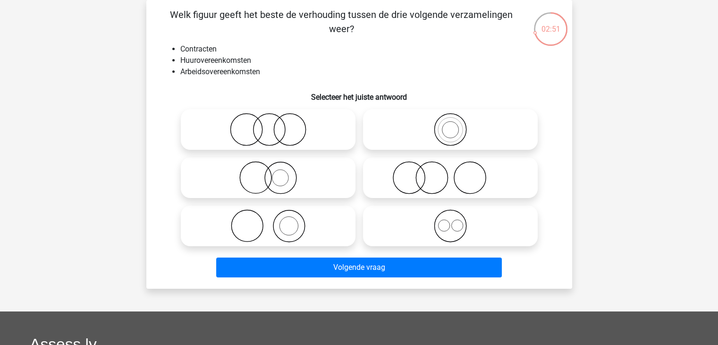
click at [479, 214] on icon at bounding box center [450, 225] width 167 height 33
click at [457, 215] on input "radio" at bounding box center [454, 218] width 6 height 6
radio input "true"
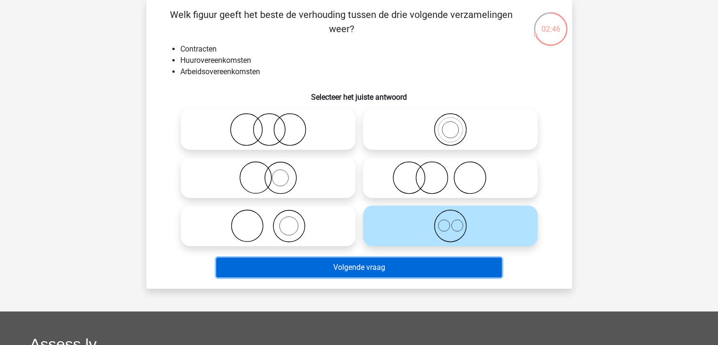
click at [341, 271] on button "Volgende vraag" at bounding box center [359, 267] width 286 height 20
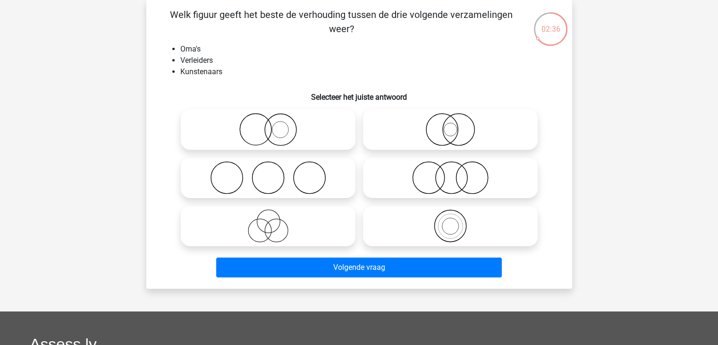
click at [284, 179] on circle at bounding box center [268, 178] width 32 height 32
click at [274, 173] on input "radio" at bounding box center [271, 170] width 6 height 6
radio input "true"
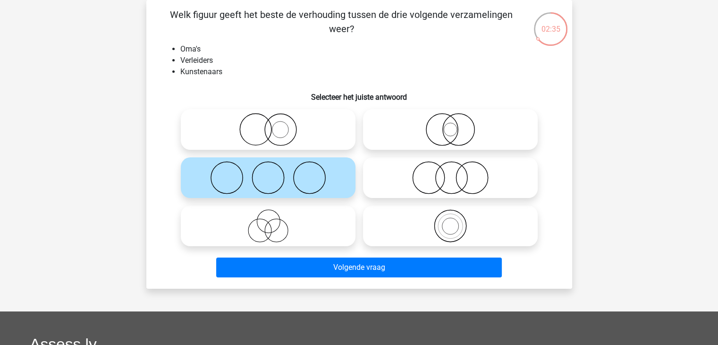
click at [408, 184] on icon at bounding box center [450, 177] width 167 height 33
click at [451, 173] on input "radio" at bounding box center [454, 170] width 6 height 6
radio input "true"
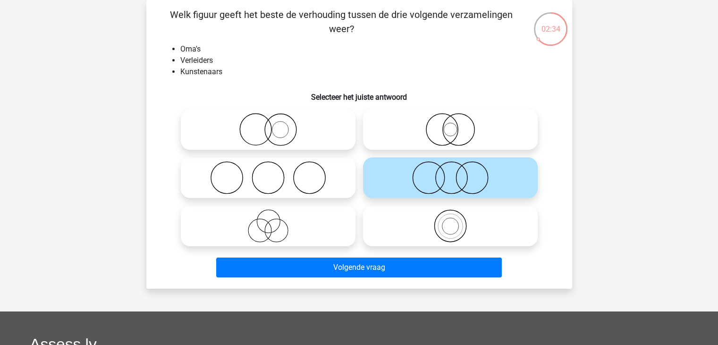
click at [305, 227] on icon at bounding box center [268, 225] width 167 height 33
click at [274, 221] on input "radio" at bounding box center [271, 218] width 6 height 6
radio input "true"
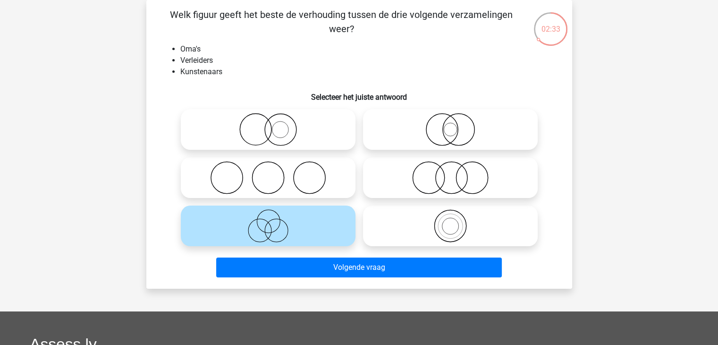
click at [396, 225] on icon at bounding box center [450, 225] width 167 height 33
click at [451, 221] on input "radio" at bounding box center [454, 218] width 6 height 6
radio input "true"
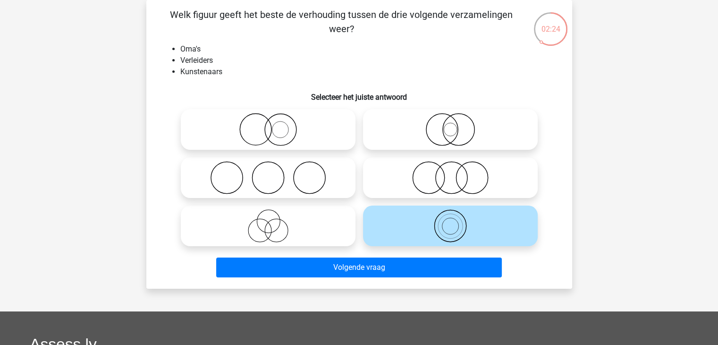
click at [429, 178] on icon at bounding box center [450, 177] width 167 height 33
click at [451, 173] on input "radio" at bounding box center [454, 170] width 6 height 6
radio input "true"
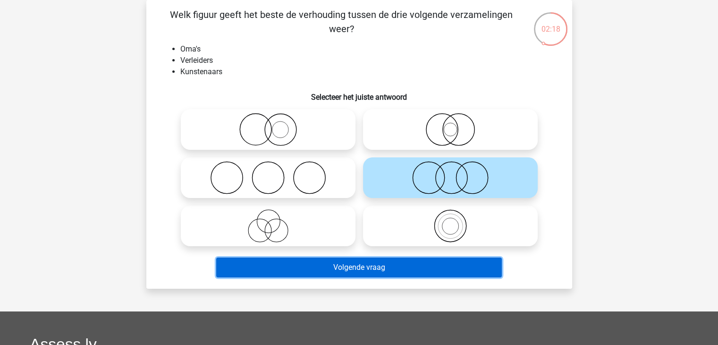
click at [380, 260] on button "Volgende vraag" at bounding box center [359, 267] width 286 height 20
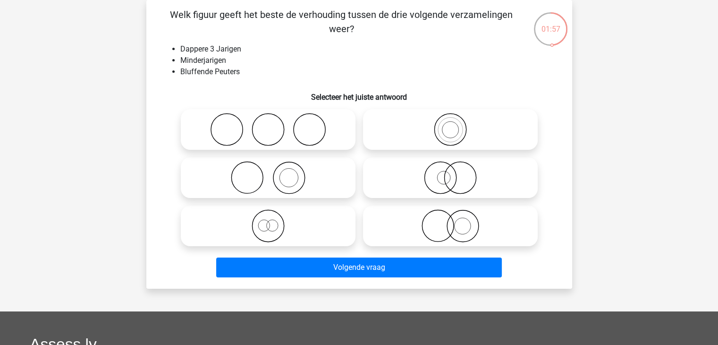
click at [449, 178] on icon at bounding box center [450, 177] width 167 height 33
click at [451, 173] on input "radio" at bounding box center [454, 170] width 6 height 6
radio input "true"
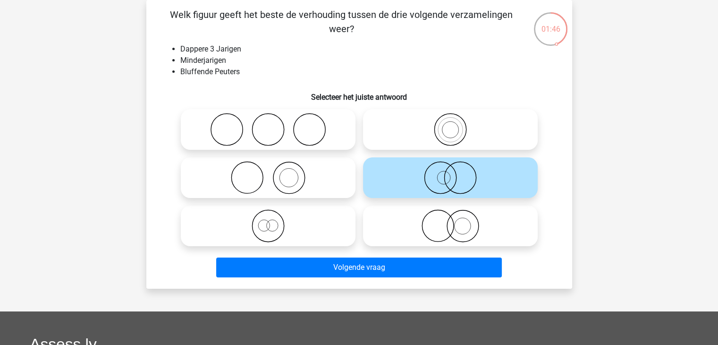
click at [440, 225] on icon at bounding box center [450, 225] width 167 height 33
click at [451, 221] on input "radio" at bounding box center [454, 218] width 6 height 6
radio input "true"
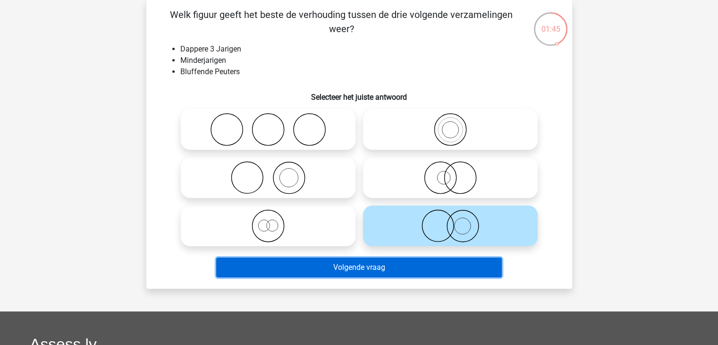
click at [417, 266] on button "Volgende vraag" at bounding box center [359, 267] width 286 height 20
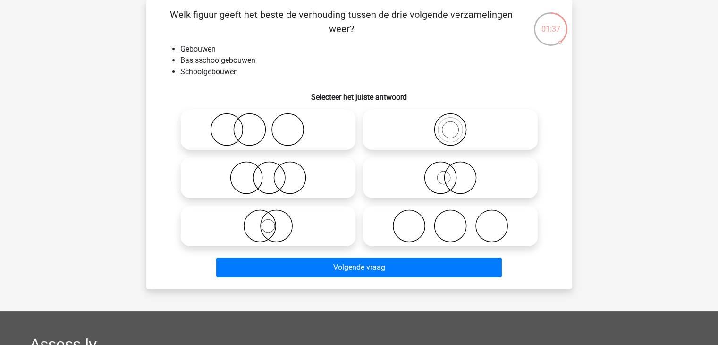
click at [459, 130] on icon at bounding box center [450, 129] width 167 height 33
click at [457, 125] on input "radio" at bounding box center [454, 122] width 6 height 6
radio input "true"
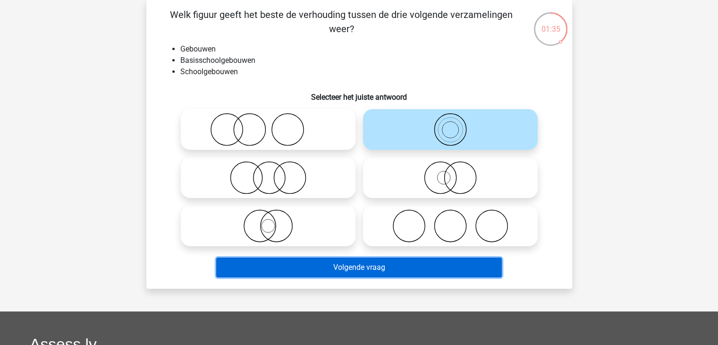
click at [393, 268] on button "Volgende vraag" at bounding box center [359, 267] width 286 height 20
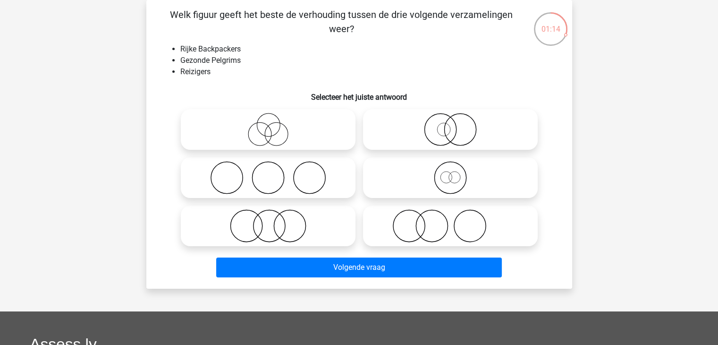
click at [287, 223] on icon at bounding box center [268, 225] width 167 height 33
click at [274, 221] on input "radio" at bounding box center [271, 218] width 6 height 6
radio input "true"
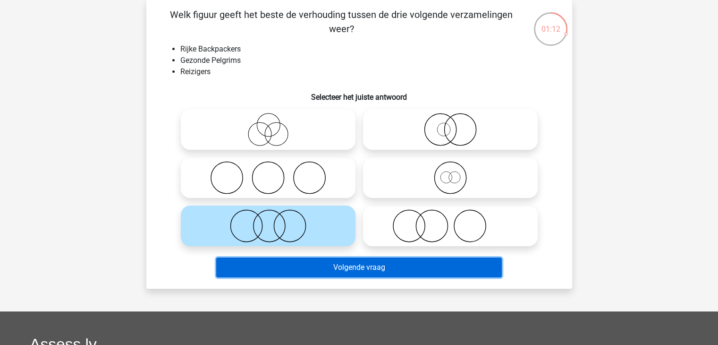
click at [412, 265] on button "Volgende vraag" at bounding box center [359, 267] width 286 height 20
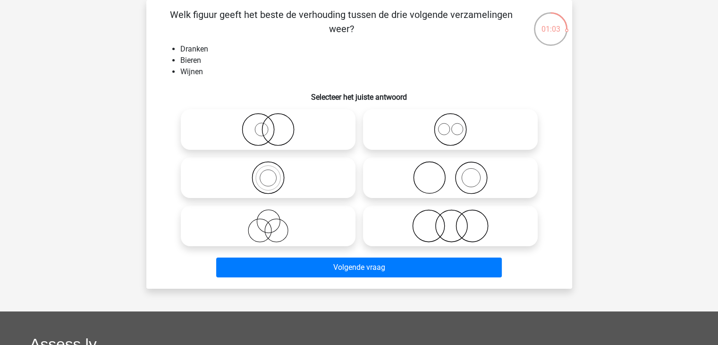
drag, startPoint x: 454, startPoint y: 132, endPoint x: 450, endPoint y: 143, distance: 11.7
click at [452, 134] on icon at bounding box center [450, 129] width 167 height 33
click at [452, 125] on input "radio" at bounding box center [454, 122] width 6 height 6
radio input "true"
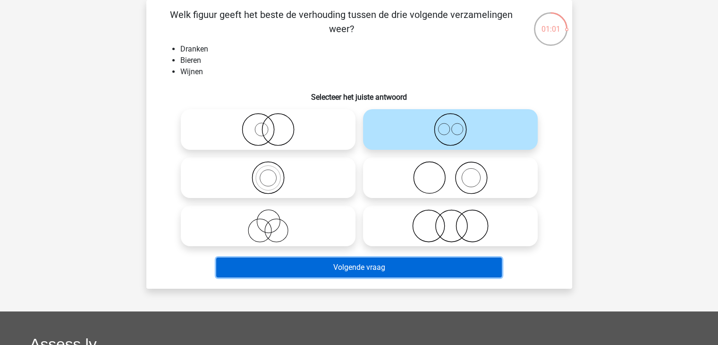
click at [350, 273] on button "Volgende vraag" at bounding box center [359, 267] width 286 height 20
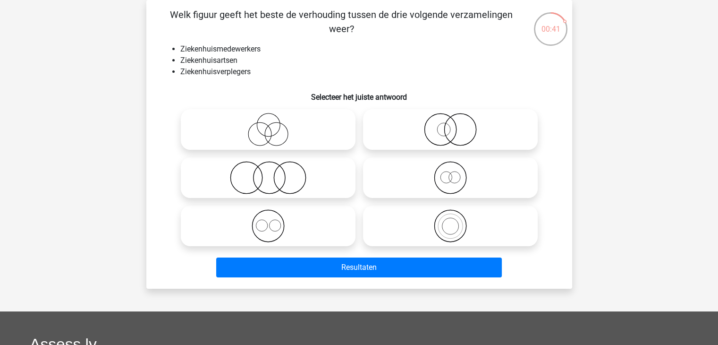
click at [296, 230] on icon at bounding box center [268, 225] width 167 height 33
click at [274, 221] on input "radio" at bounding box center [271, 218] width 6 height 6
radio input "true"
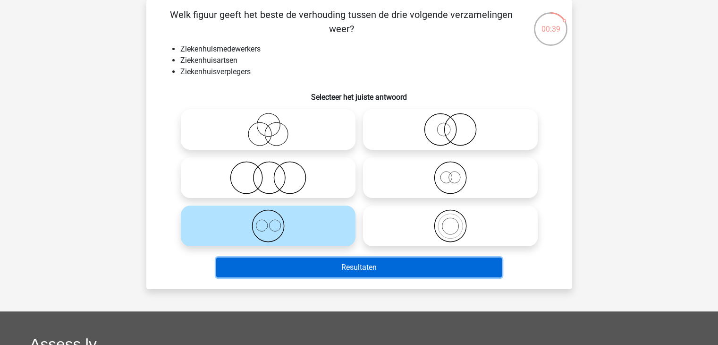
click at [384, 267] on button "Resultaten" at bounding box center [359, 267] width 286 height 20
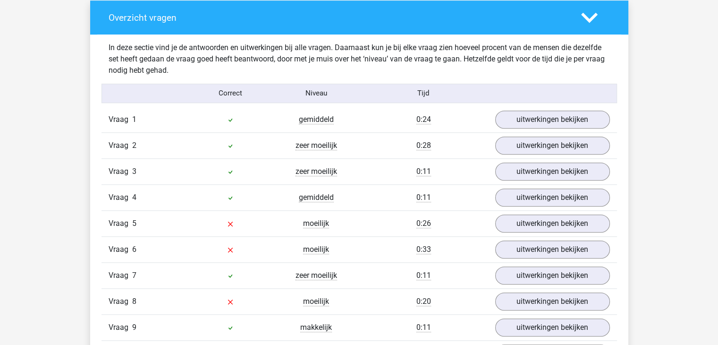
scroll to position [787, 0]
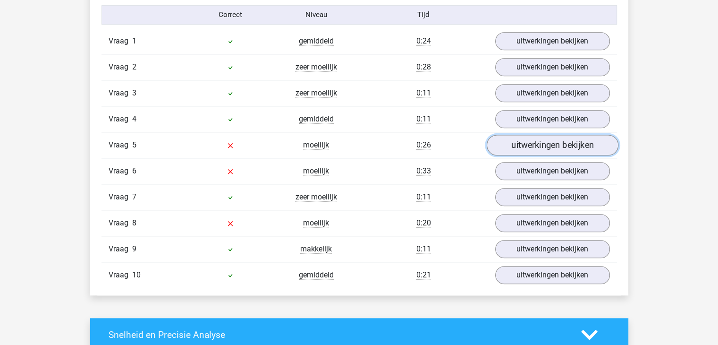
click at [530, 140] on link "uitwerkingen bekijken" at bounding box center [552, 145] width 132 height 21
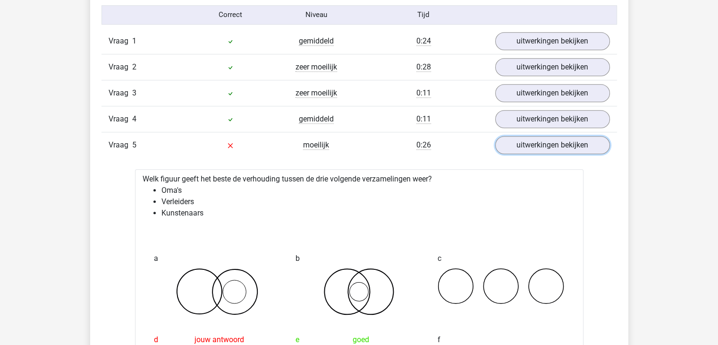
scroll to position [945, 0]
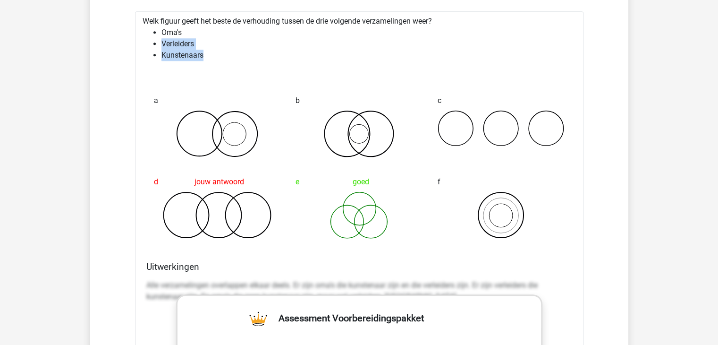
drag, startPoint x: 158, startPoint y: 45, endPoint x: 223, endPoint y: 51, distance: 66.0
click at [223, 51] on ul "Oma's Verleiders Kunstenaars" at bounding box center [360, 44] width 434 height 34
click at [329, 71] on div at bounding box center [360, 72] width 434 height 8
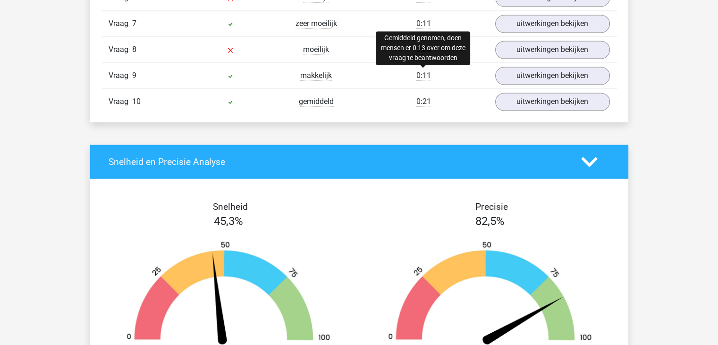
scroll to position [1495, 0]
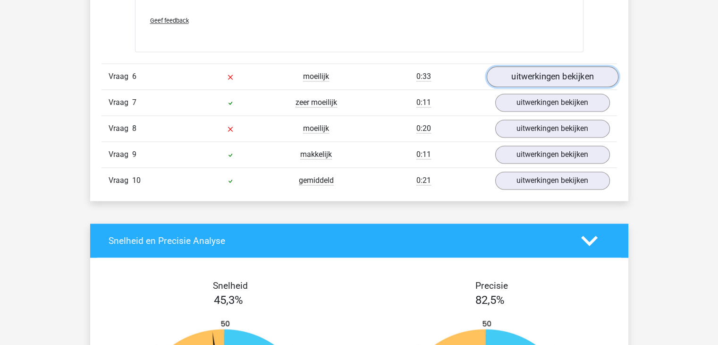
click at [542, 79] on link "uitwerkingen bekijken" at bounding box center [552, 76] width 132 height 21
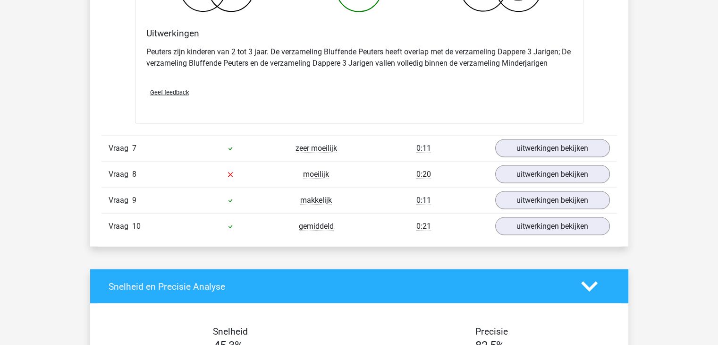
scroll to position [1731, 0]
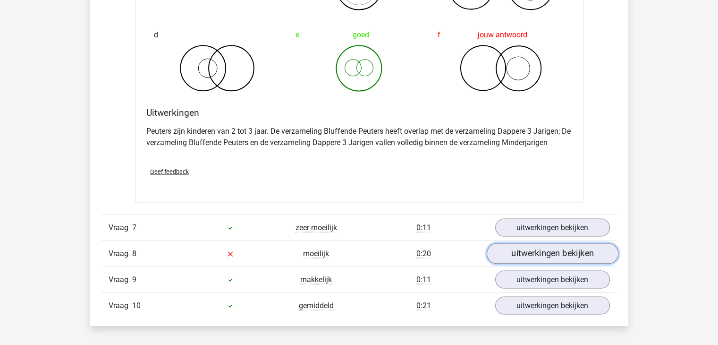
click at [555, 254] on link "uitwerkingen bekijken" at bounding box center [552, 253] width 132 height 21
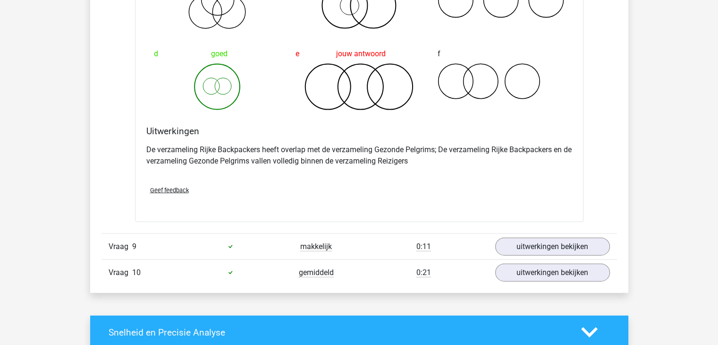
scroll to position [2204, 0]
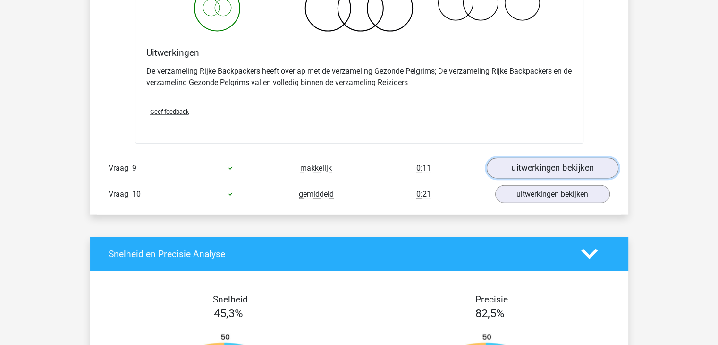
click at [541, 169] on link "uitwerkingen bekijken" at bounding box center [552, 168] width 132 height 21
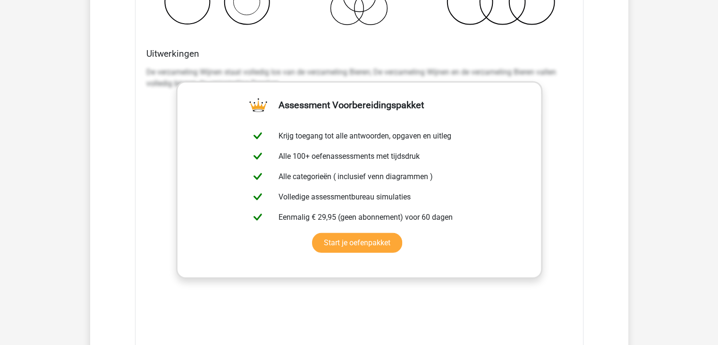
scroll to position [2755, 0]
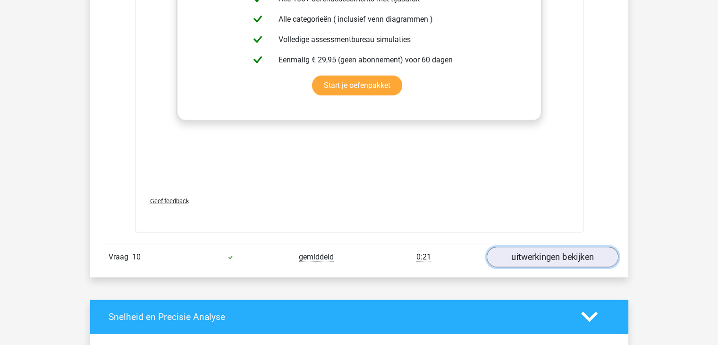
click at [537, 252] on link "uitwerkingen bekijken" at bounding box center [552, 257] width 132 height 21
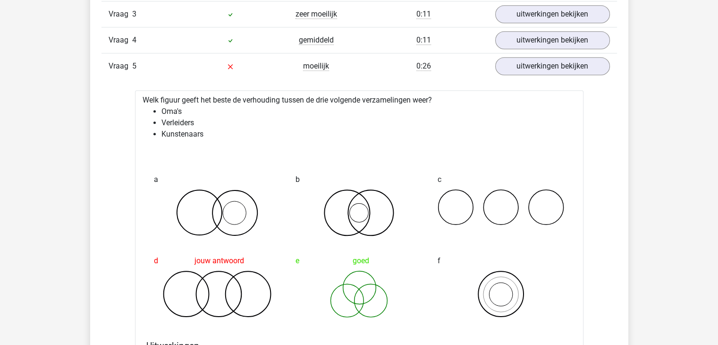
scroll to position [708, 0]
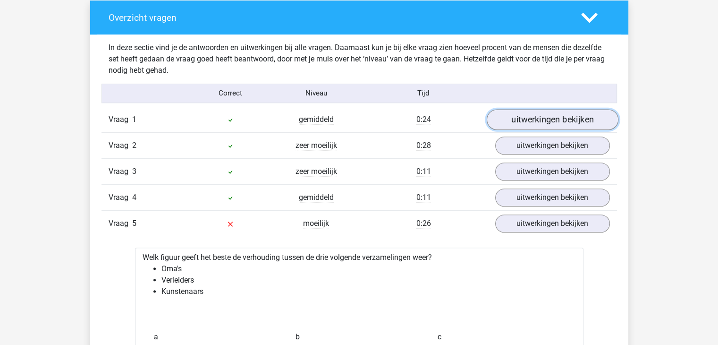
click at [534, 115] on link "uitwerkingen bekijken" at bounding box center [552, 119] width 132 height 21
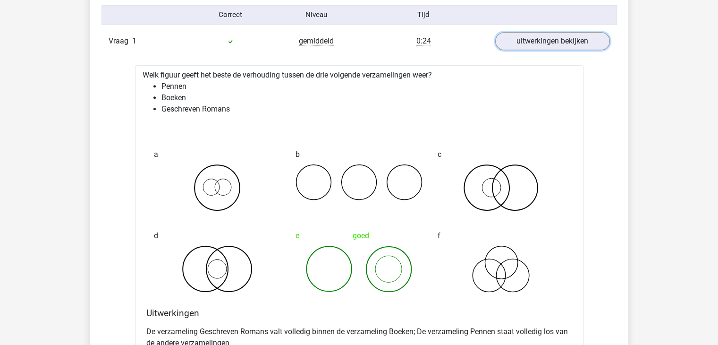
scroll to position [1023, 0]
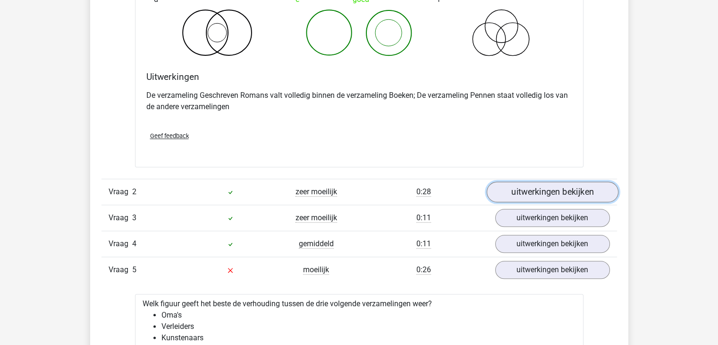
click at [513, 191] on link "uitwerkingen bekijken" at bounding box center [552, 191] width 132 height 21
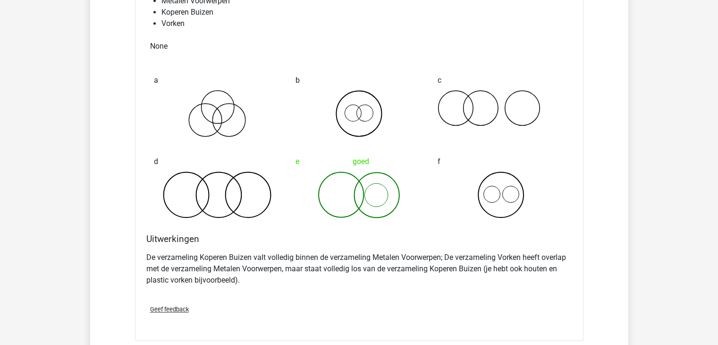
scroll to position [1417, 0]
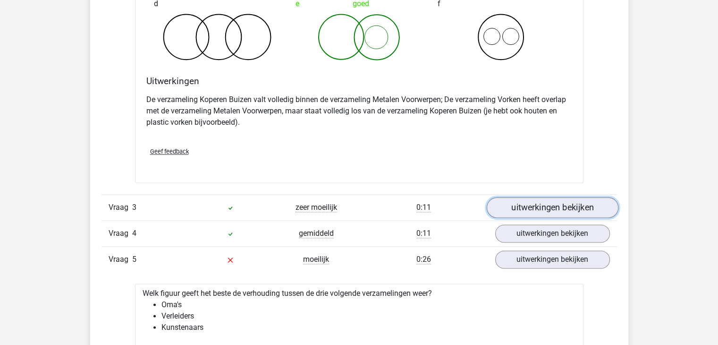
click at [522, 206] on link "uitwerkingen bekijken" at bounding box center [552, 207] width 132 height 21
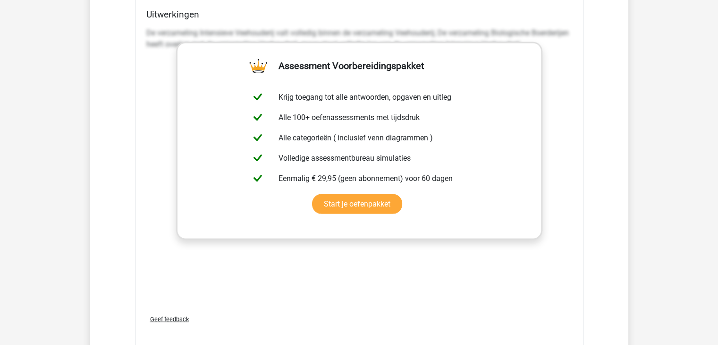
scroll to position [2125, 0]
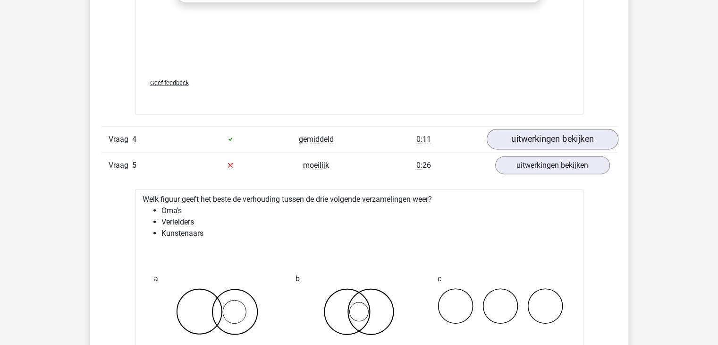
click at [562, 128] on div "Vraag 4 gemiddeld 0:11 uitwerkingen bekijken" at bounding box center [360, 139] width 516 height 26
drag, startPoint x: 542, startPoint y: 137, endPoint x: 527, endPoint y: 137, distance: 15.6
click at [542, 137] on link "uitwerkingen bekijken" at bounding box center [552, 139] width 132 height 21
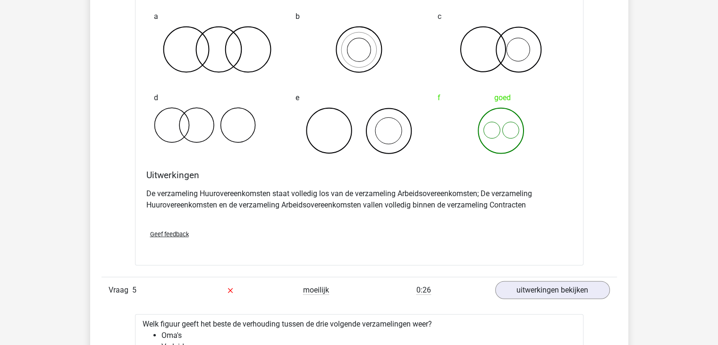
scroll to position [2519, 0]
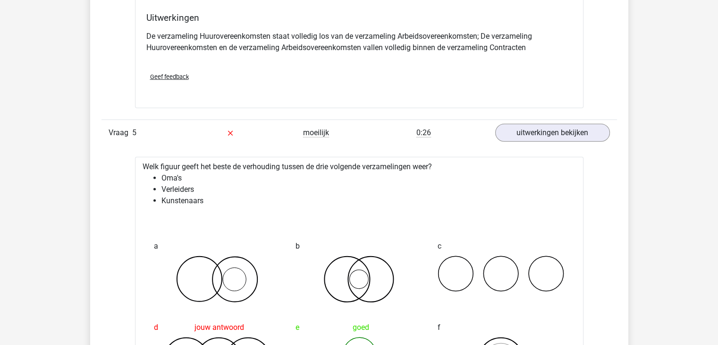
click at [552, 142] on div "Vraag 5 moeilijk 0:26 uitwerkingen bekijken" at bounding box center [360, 132] width 516 height 26
click at [536, 125] on link "uitwerkingen bekijken" at bounding box center [552, 132] width 132 height 21
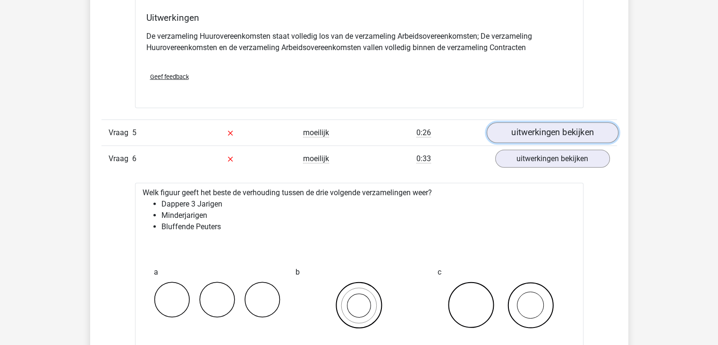
click at [536, 125] on link "uitwerkingen bekijken" at bounding box center [552, 132] width 132 height 21
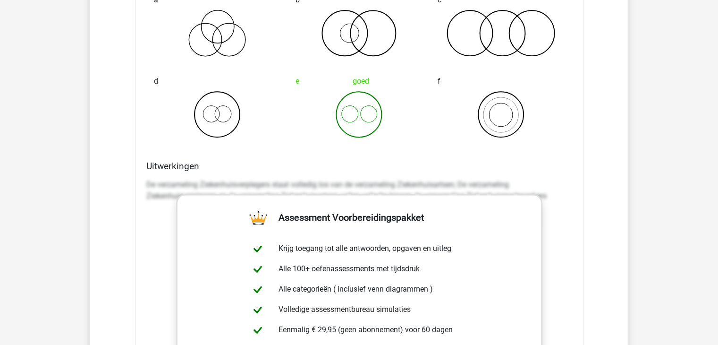
scroll to position [4608, 0]
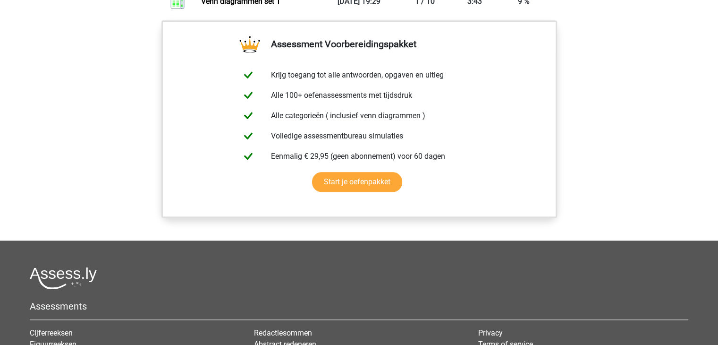
scroll to position [472, 0]
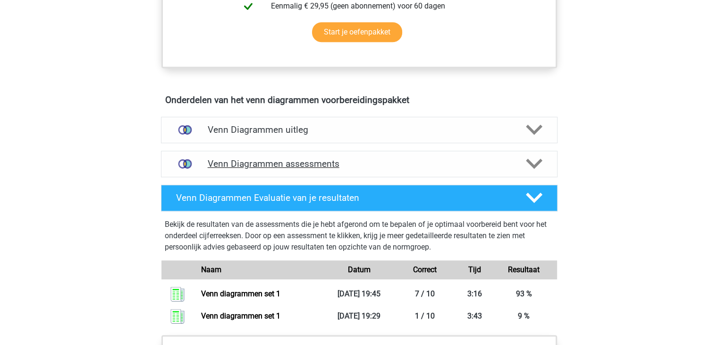
click at [392, 163] on h4 "Venn Diagrammen assessments" at bounding box center [359, 163] width 303 height 11
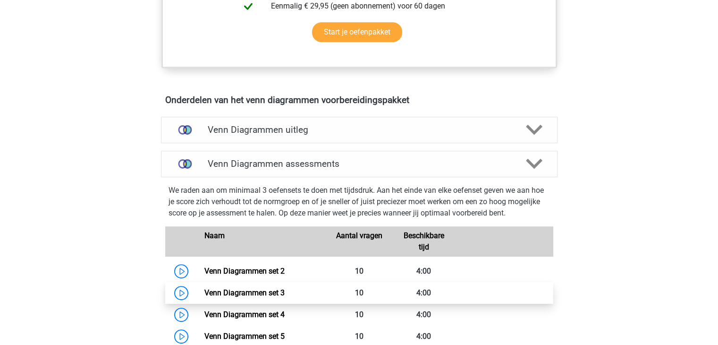
scroll to position [551, 0]
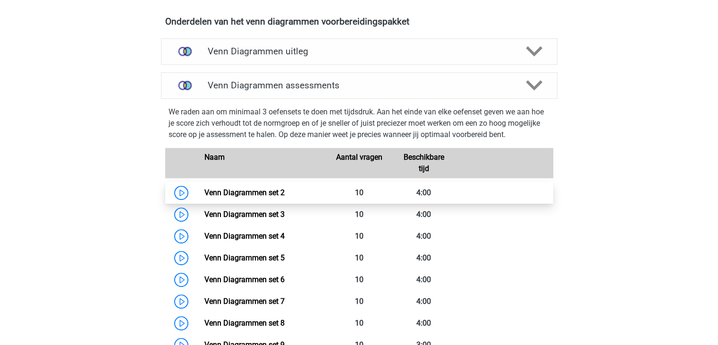
click at [204, 195] on link "Venn Diagrammen set 2" at bounding box center [244, 192] width 80 height 9
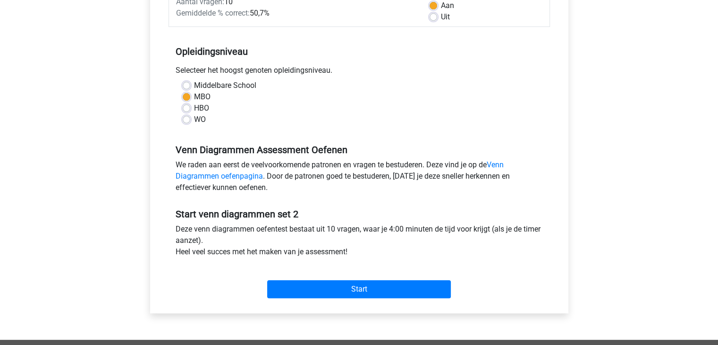
scroll to position [236, 0]
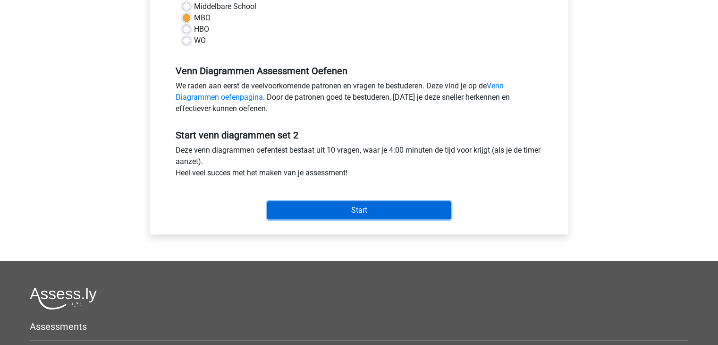
click at [399, 208] on input "Start" at bounding box center [359, 210] width 184 height 18
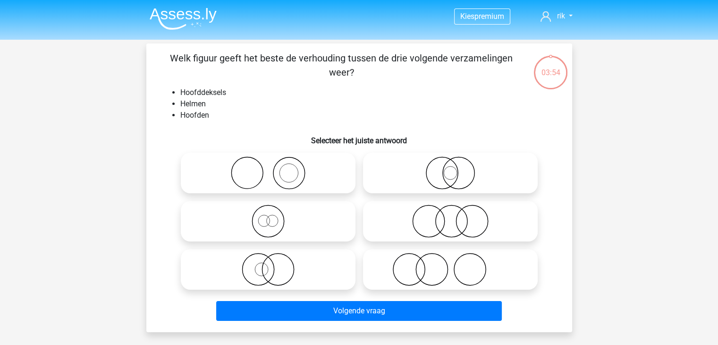
click at [307, 168] on icon at bounding box center [268, 172] width 167 height 33
click at [274, 168] on input "radio" at bounding box center [271, 165] width 6 height 6
radio input "true"
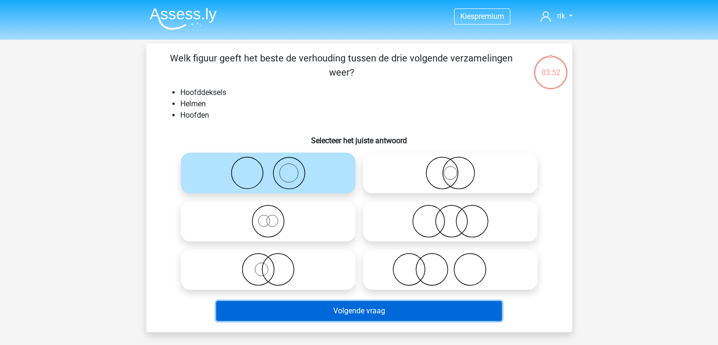
click at [352, 311] on button "Volgende vraag" at bounding box center [359, 311] width 286 height 20
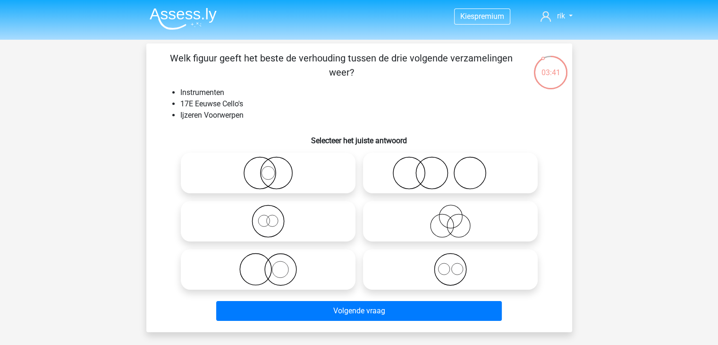
click at [338, 252] on label at bounding box center [268, 269] width 175 height 41
click at [274, 258] on input "radio" at bounding box center [271, 261] width 6 height 6
radio input "true"
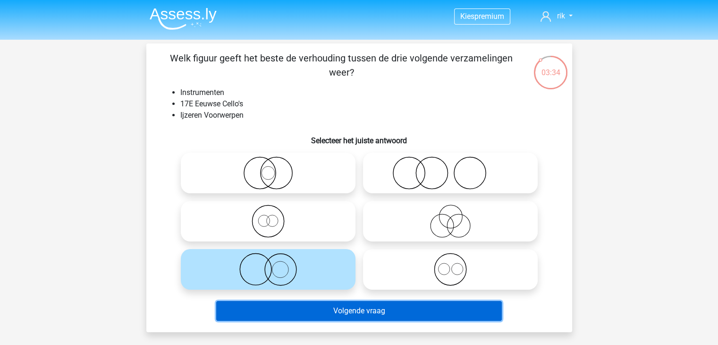
click at [384, 315] on button "Volgende vraag" at bounding box center [359, 311] width 286 height 20
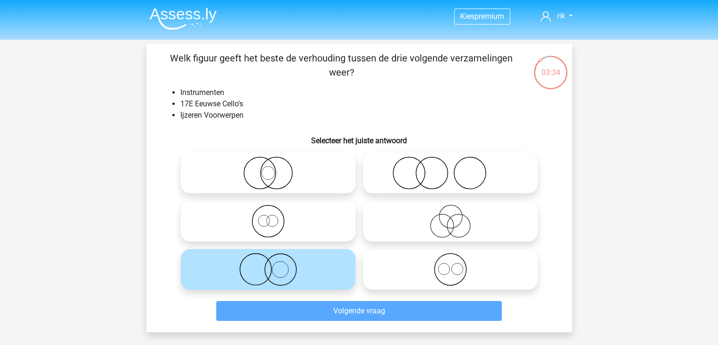
scroll to position [43, 0]
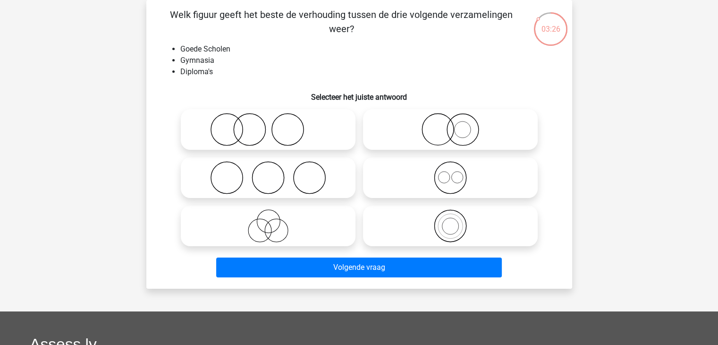
click at [298, 125] on icon at bounding box center [268, 129] width 167 height 33
click at [274, 125] on input "radio" at bounding box center [271, 122] width 6 height 6
radio input "true"
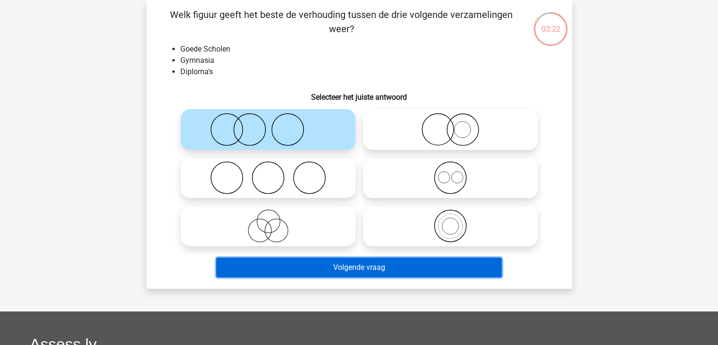
click at [332, 263] on button "Volgende vraag" at bounding box center [359, 267] width 286 height 20
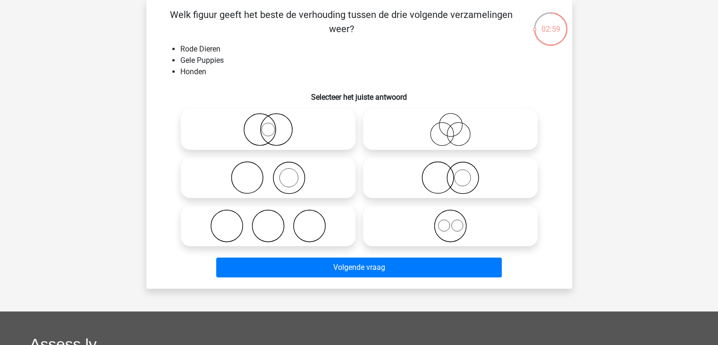
click at [417, 177] on icon at bounding box center [450, 177] width 167 height 33
click at [451, 173] on input "radio" at bounding box center [454, 170] width 6 height 6
radio input "true"
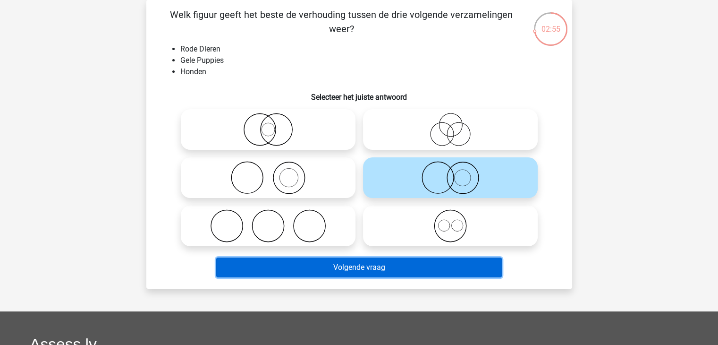
click at [332, 268] on button "Volgende vraag" at bounding box center [359, 267] width 286 height 20
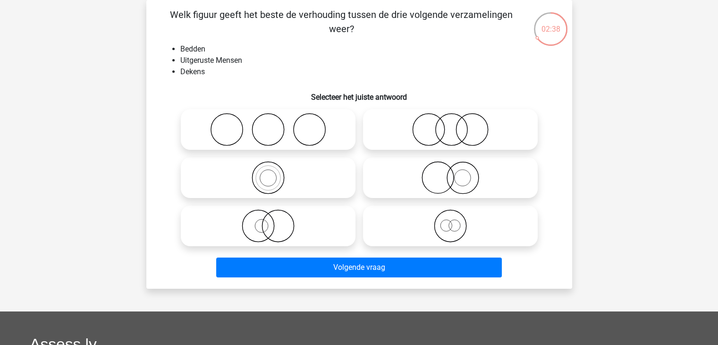
click at [260, 126] on icon at bounding box center [268, 129] width 167 height 33
click at [268, 125] on input "radio" at bounding box center [271, 122] width 6 height 6
radio input "true"
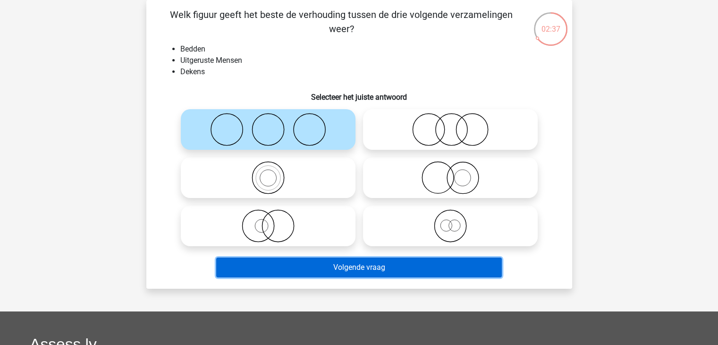
click at [315, 258] on button "Volgende vraag" at bounding box center [359, 267] width 286 height 20
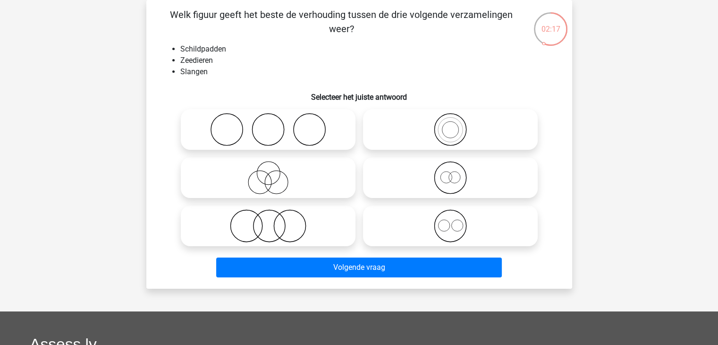
click at [284, 218] on icon at bounding box center [268, 225] width 167 height 33
click at [274, 218] on input "radio" at bounding box center [271, 218] width 6 height 6
radio input "true"
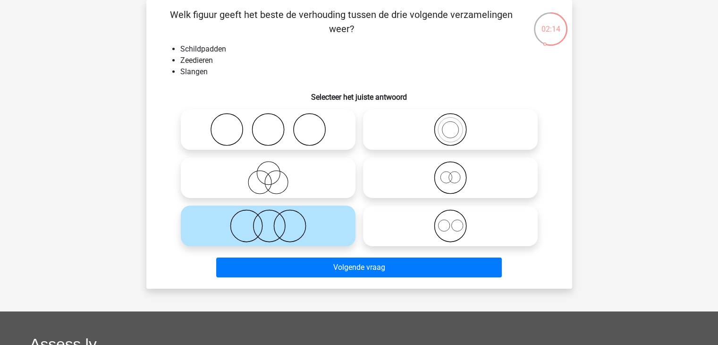
drag, startPoint x: 306, startPoint y: 172, endPoint x: 359, endPoint y: 181, distance: 54.1
click at [307, 172] on icon at bounding box center [268, 177] width 167 height 33
click at [274, 172] on input "radio" at bounding box center [271, 170] width 6 height 6
radio input "true"
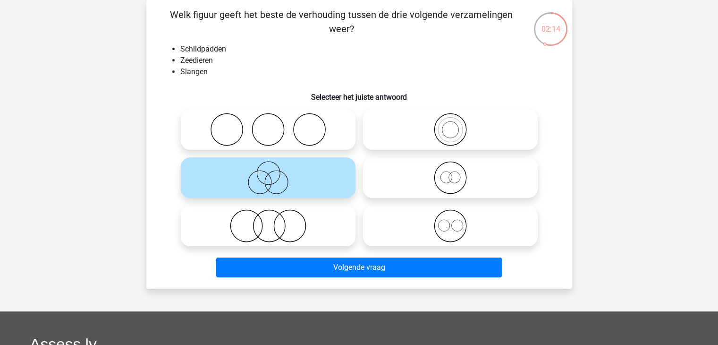
click at [411, 176] on icon at bounding box center [450, 177] width 167 height 33
click at [451, 173] on input "radio" at bounding box center [454, 170] width 6 height 6
radio input "true"
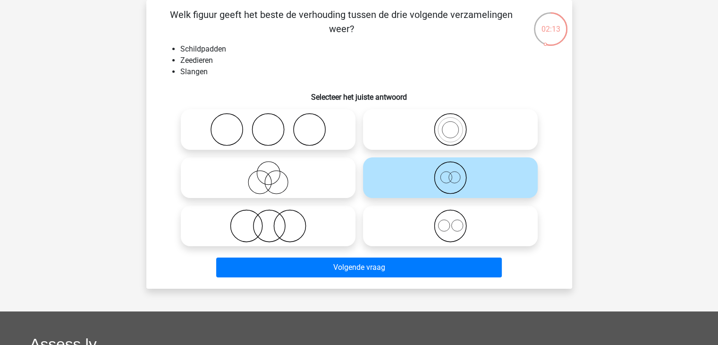
drag, startPoint x: 429, startPoint y: 225, endPoint x: 423, endPoint y: 224, distance: 6.2
click at [429, 225] on icon at bounding box center [450, 225] width 167 height 33
click at [451, 221] on input "radio" at bounding box center [454, 218] width 6 height 6
radio input "true"
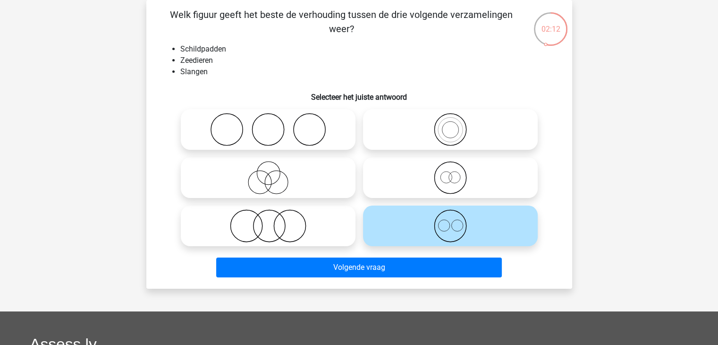
click at [268, 221] on input "radio" at bounding box center [271, 218] width 6 height 6
radio input "true"
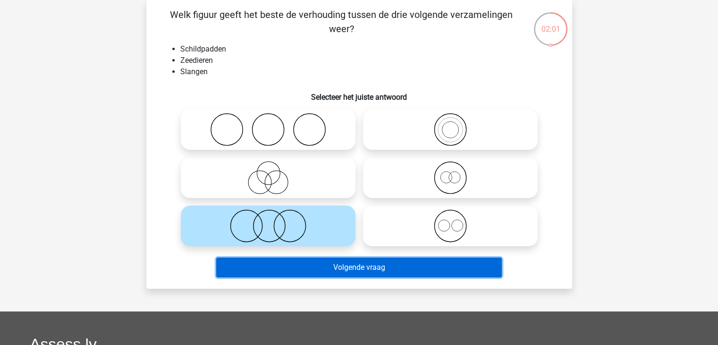
click at [347, 261] on button "Volgende vraag" at bounding box center [359, 267] width 286 height 20
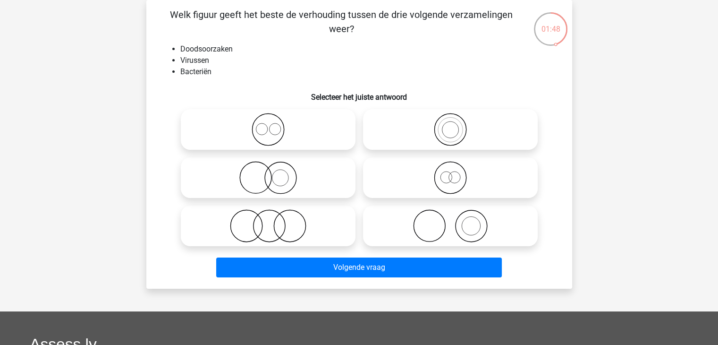
click at [447, 179] on icon at bounding box center [450, 177] width 167 height 33
click at [451, 173] on input "radio" at bounding box center [454, 170] width 6 height 6
radio input "true"
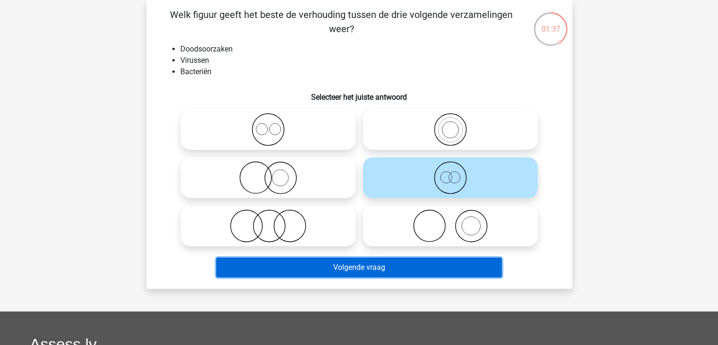
click at [343, 261] on button "Volgende vraag" at bounding box center [359, 267] width 286 height 20
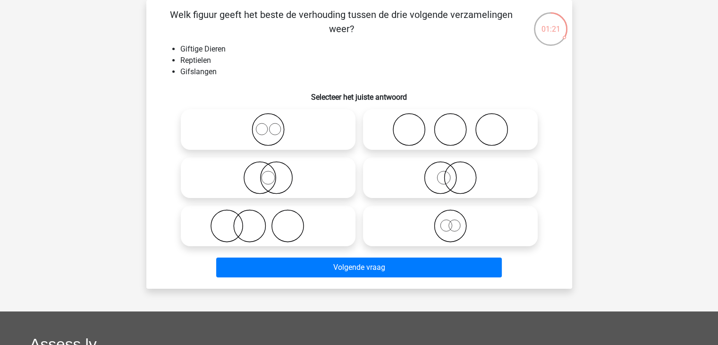
click at [307, 170] on icon at bounding box center [268, 177] width 167 height 33
click at [274, 170] on input "radio" at bounding box center [271, 170] width 6 height 6
radio input "true"
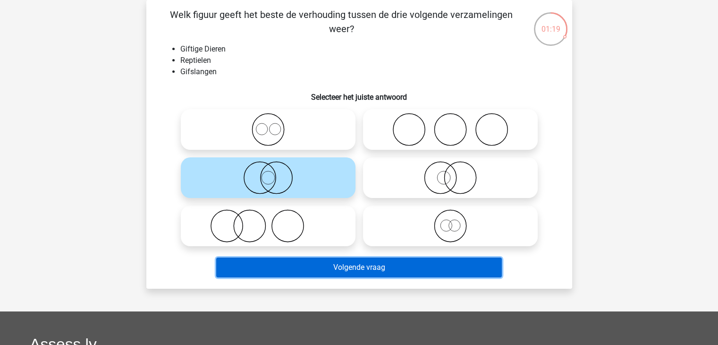
click at [352, 261] on button "Volgende vraag" at bounding box center [359, 267] width 286 height 20
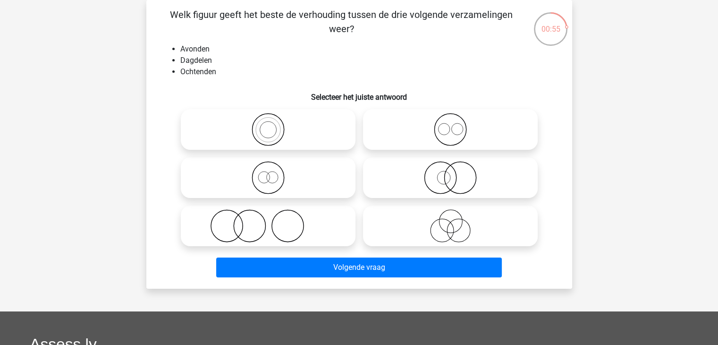
click at [474, 131] on icon at bounding box center [450, 129] width 167 height 33
click at [457, 125] on input "radio" at bounding box center [454, 122] width 6 height 6
radio input "true"
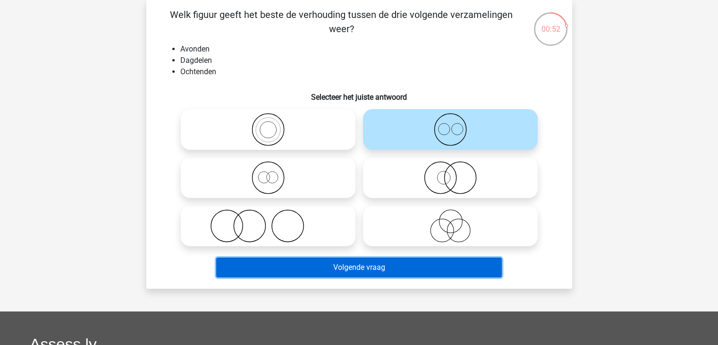
click at [409, 265] on button "Volgende vraag" at bounding box center [359, 267] width 286 height 20
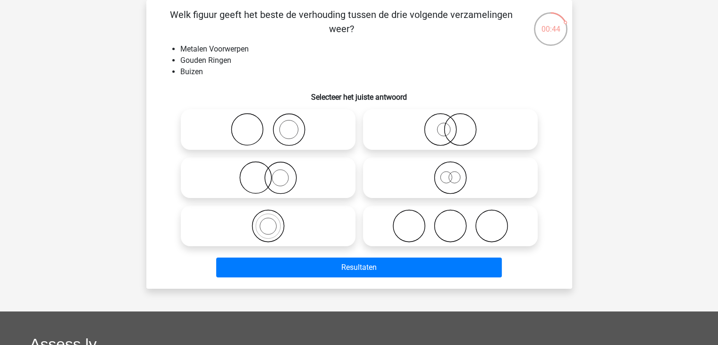
click at [476, 135] on icon at bounding box center [450, 129] width 167 height 33
click at [457, 125] on input "radio" at bounding box center [454, 122] width 6 height 6
radio input "true"
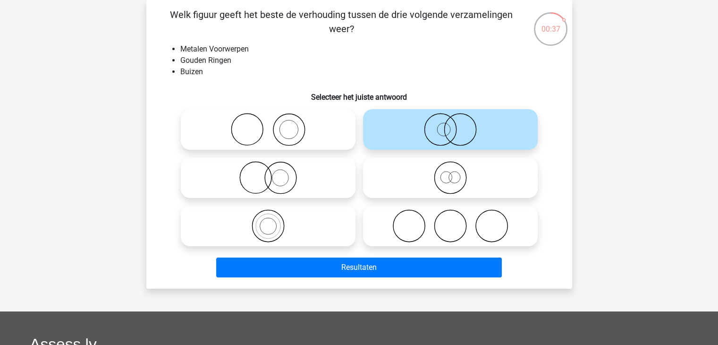
click at [302, 133] on icon at bounding box center [268, 129] width 167 height 33
click at [274, 125] on input "radio" at bounding box center [271, 122] width 6 height 6
radio input "true"
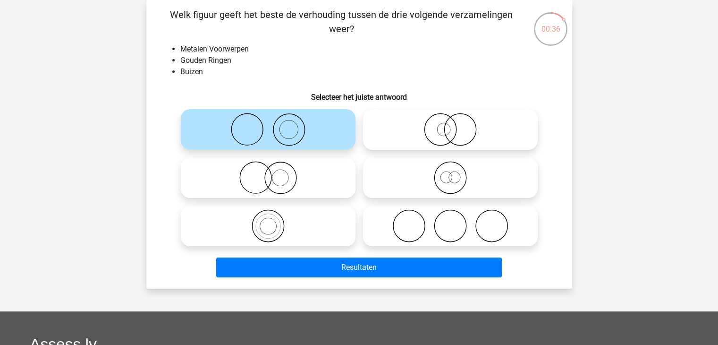
click at [331, 183] on icon at bounding box center [268, 177] width 167 height 33
click at [274, 173] on input "radio" at bounding box center [271, 170] width 6 height 6
radio input "true"
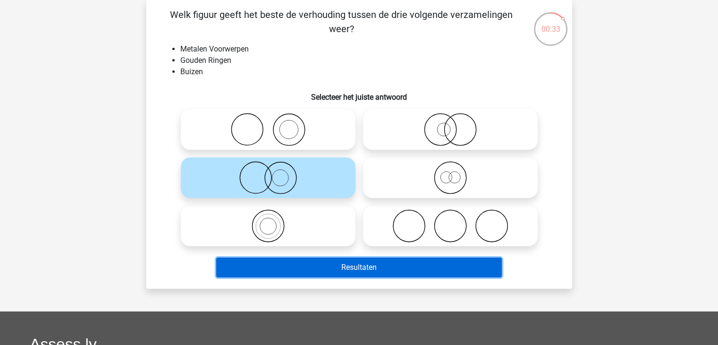
click at [366, 268] on button "Resultaten" at bounding box center [359, 267] width 286 height 20
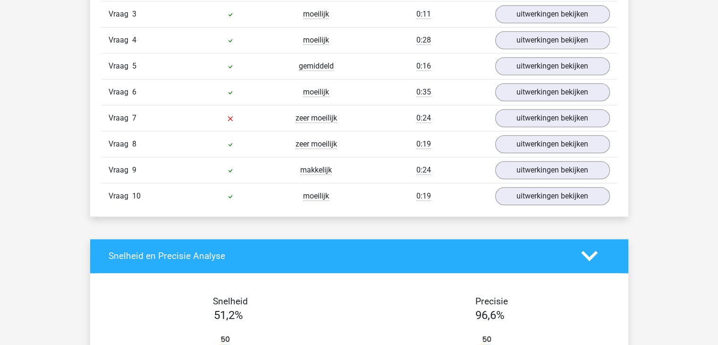
scroll to position [787, 0]
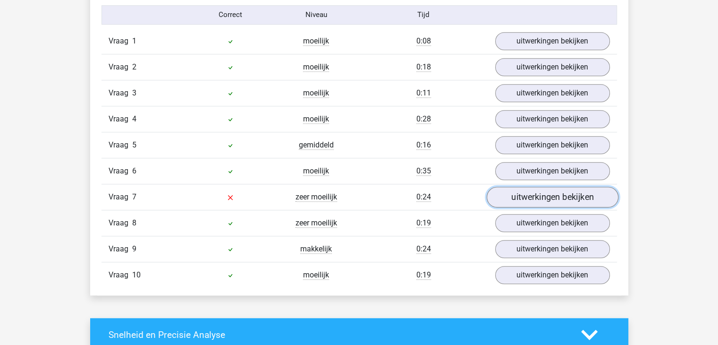
click at [534, 201] on link "uitwerkingen bekijken" at bounding box center [552, 197] width 132 height 21
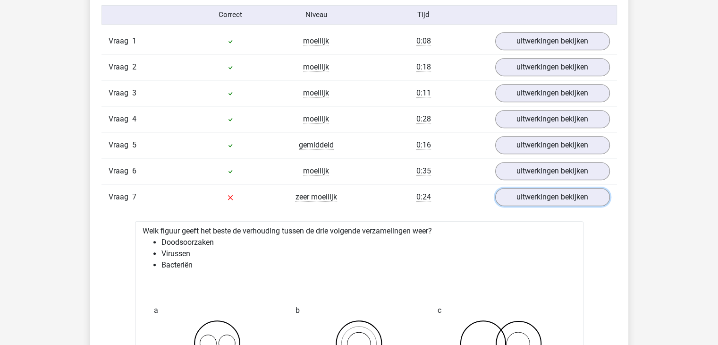
scroll to position [630, 0]
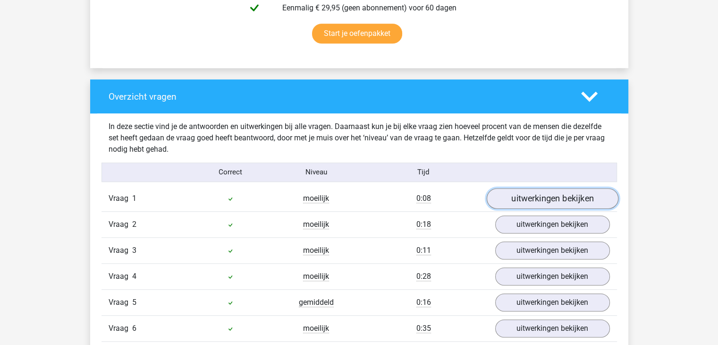
click at [532, 190] on link "uitwerkingen bekijken" at bounding box center [552, 198] width 132 height 21
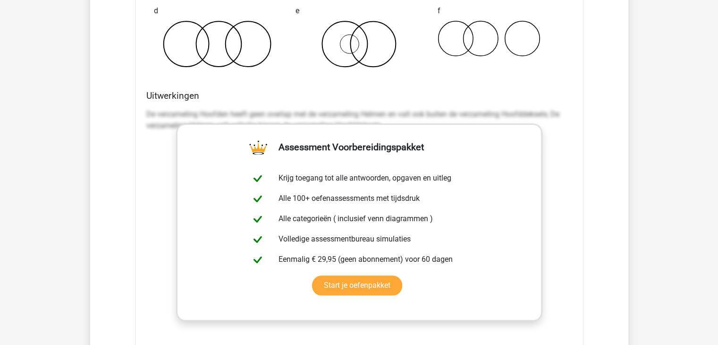
scroll to position [1259, 0]
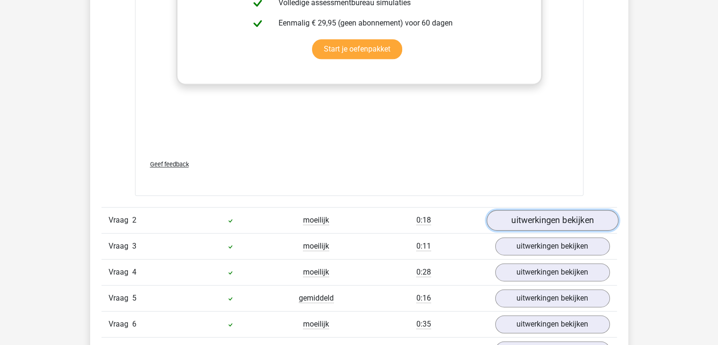
click at [539, 221] on link "uitwerkingen bekijken" at bounding box center [552, 220] width 132 height 21
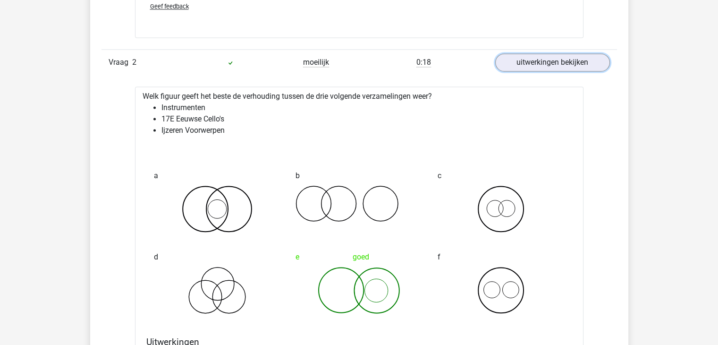
scroll to position [1495, 0]
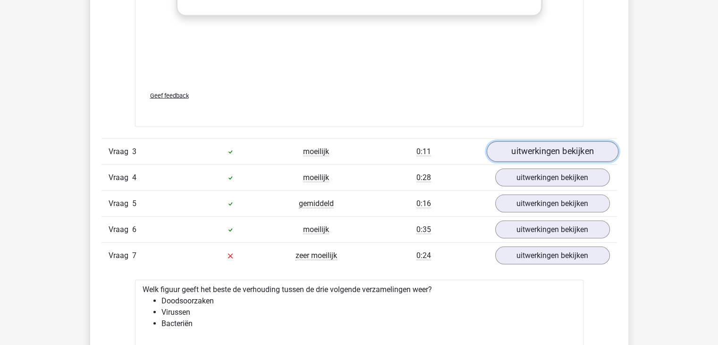
click at [514, 149] on link "uitwerkingen bekijken" at bounding box center [552, 152] width 132 height 21
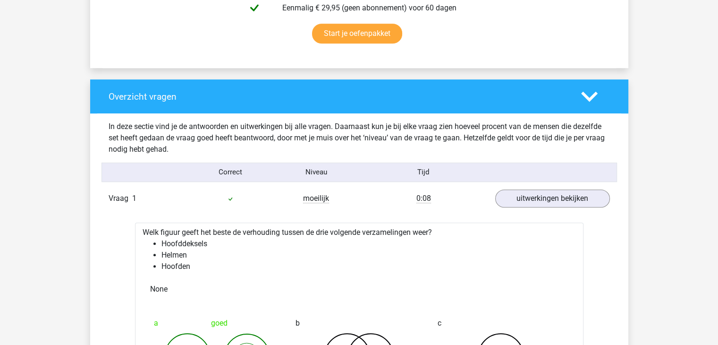
scroll to position [551, 0]
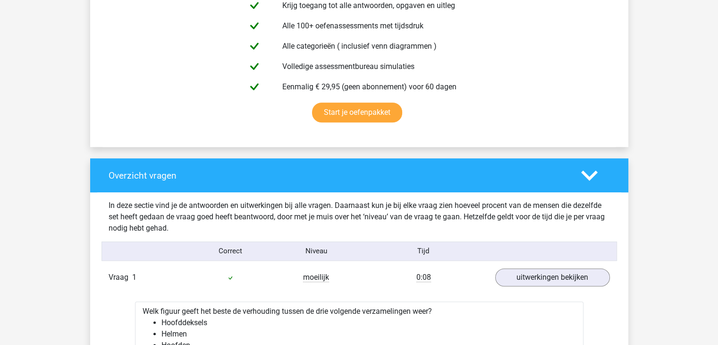
click at [588, 173] on icon at bounding box center [589, 175] width 17 height 17
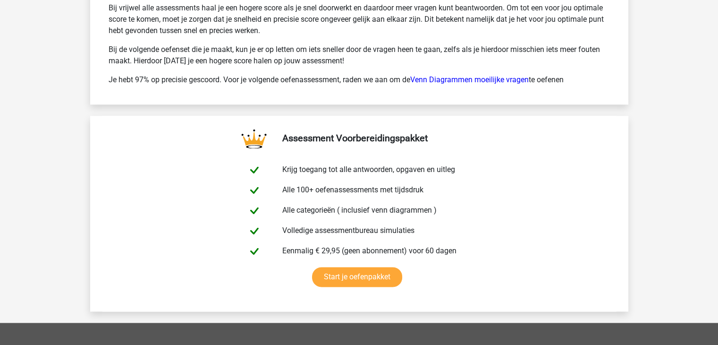
scroll to position [1102, 0]
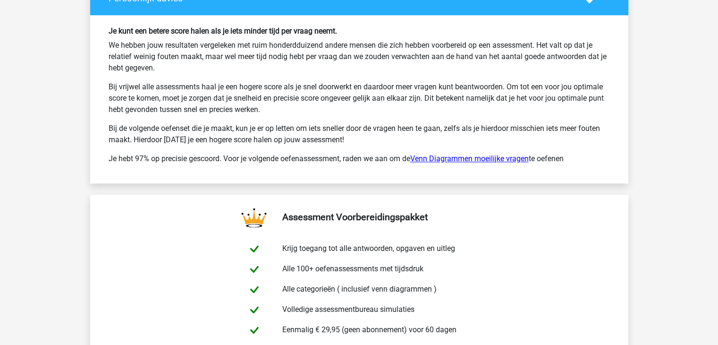
click at [473, 160] on link "Venn Diagrammen moeilijke vragen" at bounding box center [469, 158] width 119 height 9
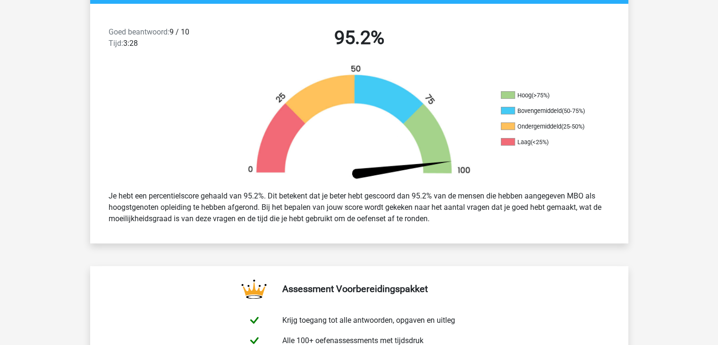
scroll to position [0, 0]
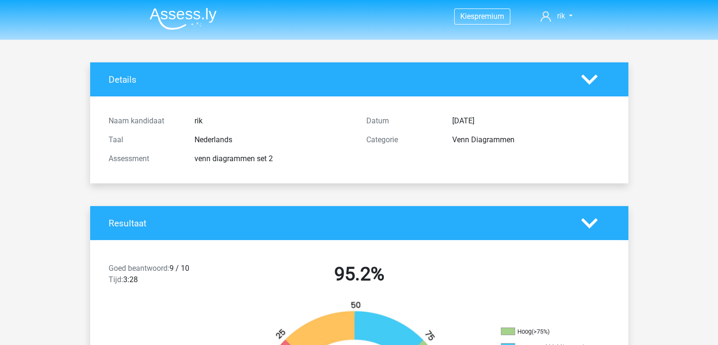
click at [171, 13] on img at bounding box center [183, 19] width 67 height 22
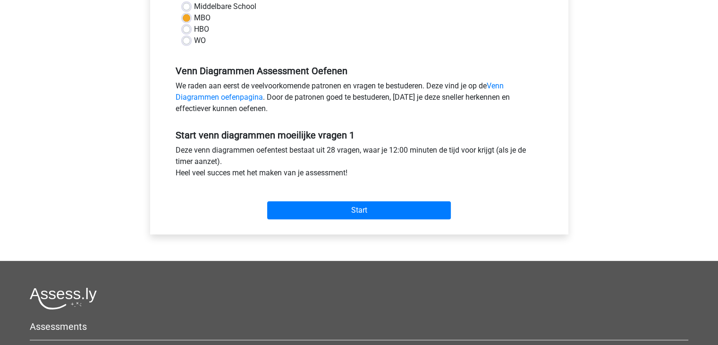
scroll to position [78, 0]
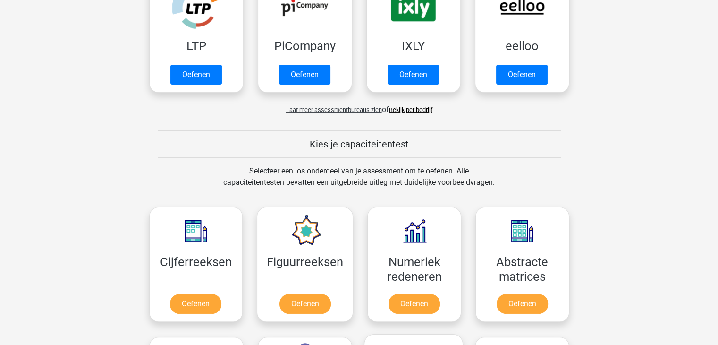
scroll to position [393, 0]
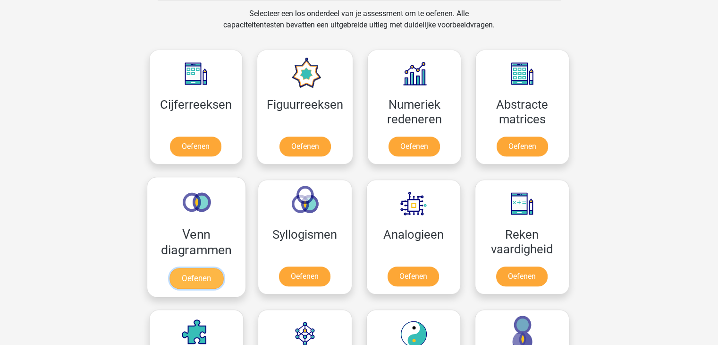
click at [201, 270] on link "Oefenen" at bounding box center [196, 278] width 54 height 21
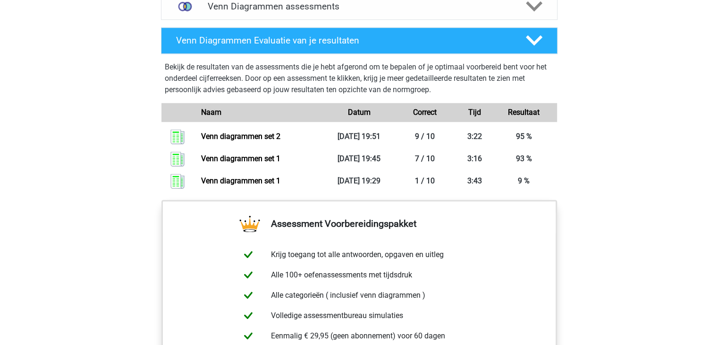
scroll to position [472, 0]
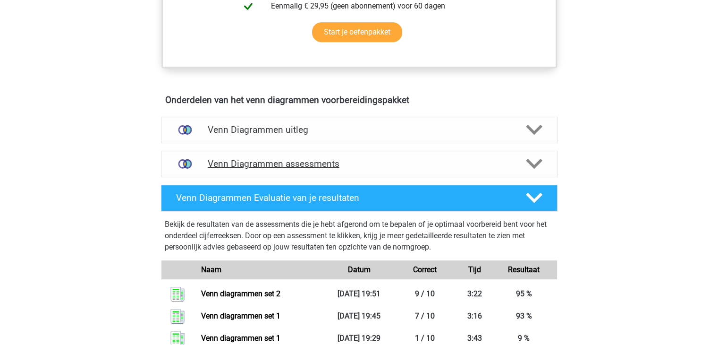
click at [533, 167] on icon at bounding box center [534, 163] width 17 height 17
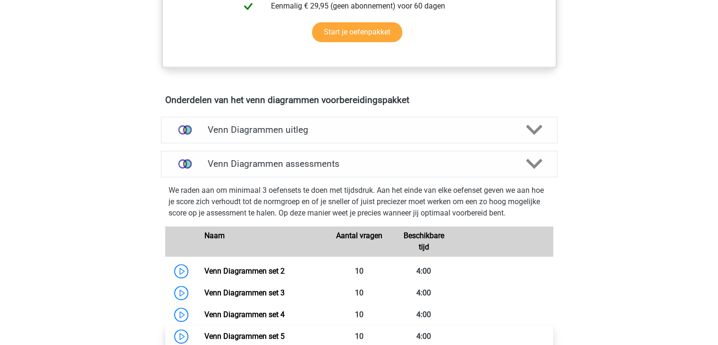
scroll to position [630, 0]
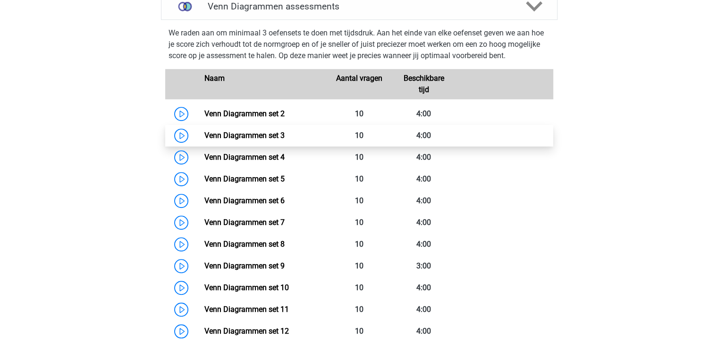
click at [204, 134] on link "Venn Diagrammen set 3" at bounding box center [244, 135] width 80 height 9
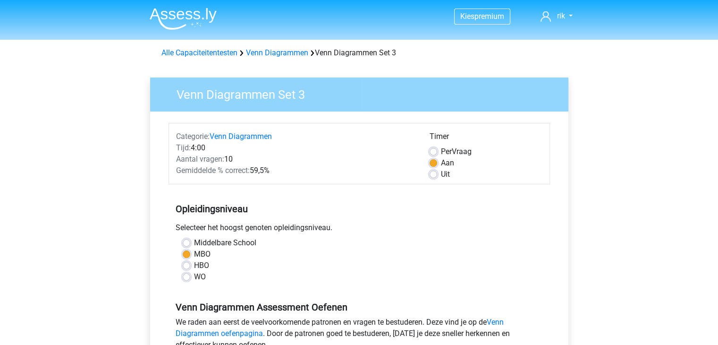
scroll to position [236, 0]
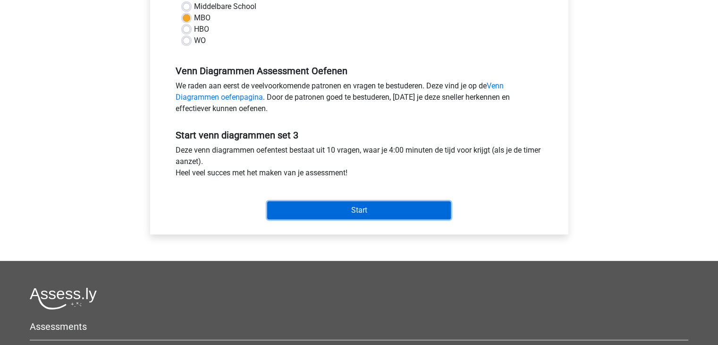
click at [309, 208] on input "Start" at bounding box center [359, 210] width 184 height 18
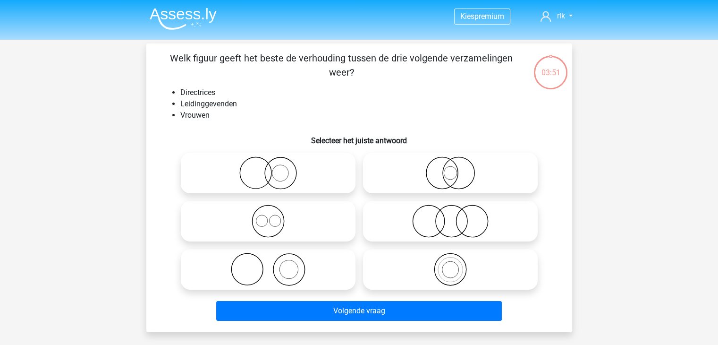
click at [284, 177] on icon at bounding box center [268, 172] width 167 height 33
click at [274, 168] on input "radio" at bounding box center [271, 165] width 6 height 6
radio input "true"
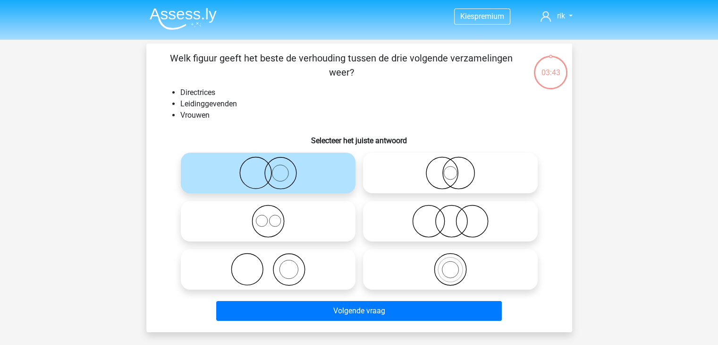
click at [445, 175] on icon at bounding box center [450, 172] width 167 height 33
click at [451, 168] on input "radio" at bounding box center [454, 165] width 6 height 6
radio input "true"
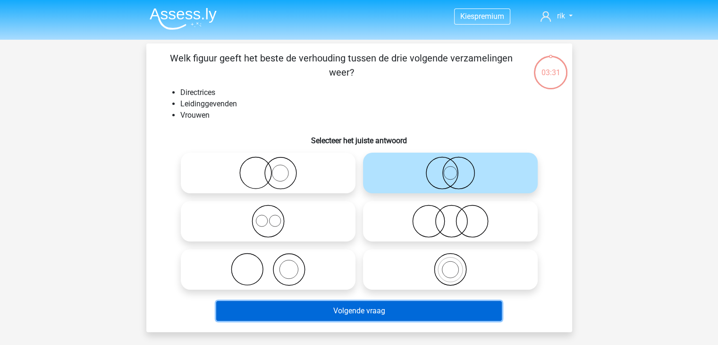
click at [375, 308] on button "Volgende vraag" at bounding box center [359, 311] width 286 height 20
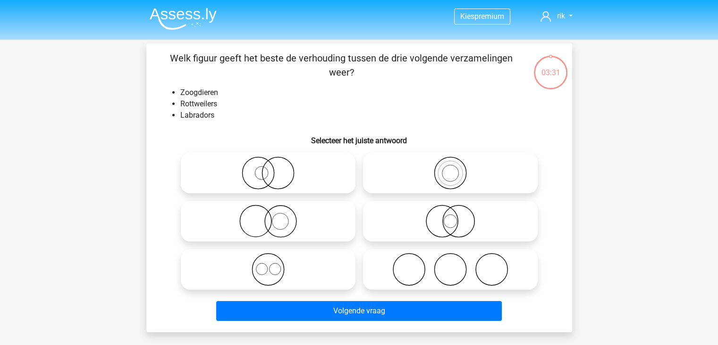
scroll to position [43, 0]
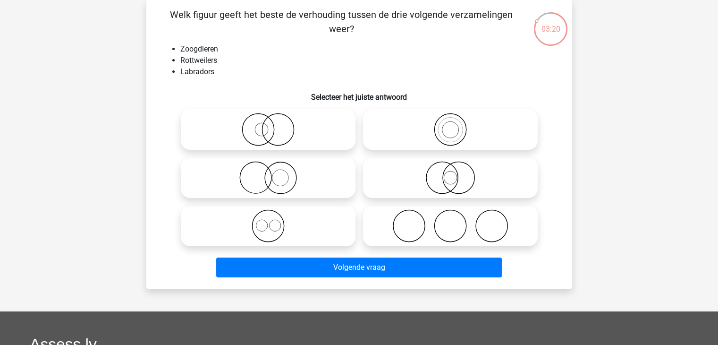
drag, startPoint x: 273, startPoint y: 218, endPoint x: 281, endPoint y: 219, distance: 8.1
click at [274, 150] on div at bounding box center [268, 129] width 175 height 41
drag, startPoint x: 248, startPoint y: 214, endPoint x: 253, endPoint y: 220, distance: 7.3
click at [253, 220] on icon at bounding box center [268, 225] width 167 height 33
click at [268, 220] on input "radio" at bounding box center [271, 218] width 6 height 6
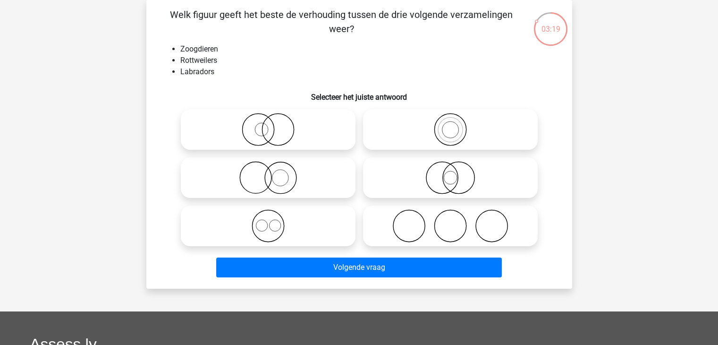
radio input "true"
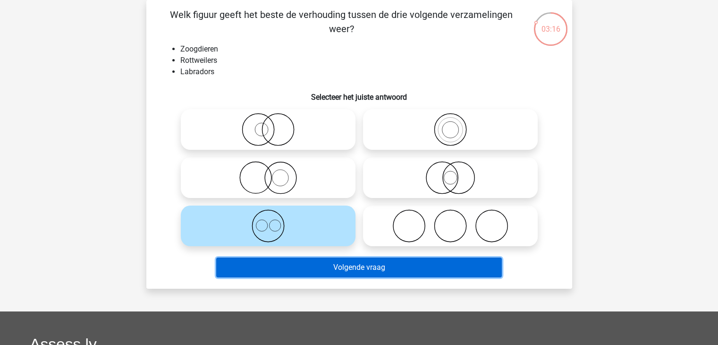
click at [375, 271] on button "Volgende vraag" at bounding box center [359, 267] width 286 height 20
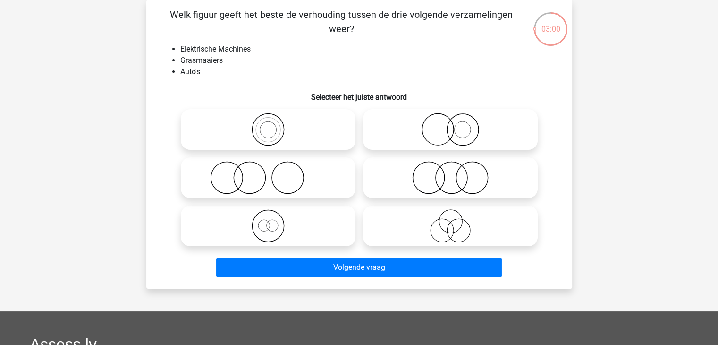
click at [396, 178] on icon at bounding box center [450, 177] width 167 height 33
click at [451, 173] on input "radio" at bounding box center [454, 170] width 6 height 6
radio input "true"
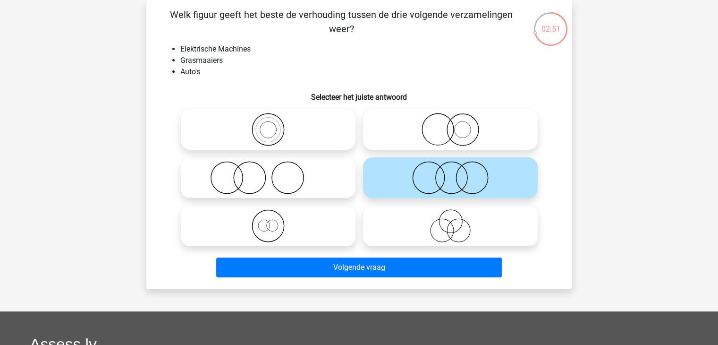
click at [462, 133] on icon at bounding box center [450, 129] width 167 height 33
click at [457, 125] on input "radio" at bounding box center [454, 122] width 6 height 6
radio input "true"
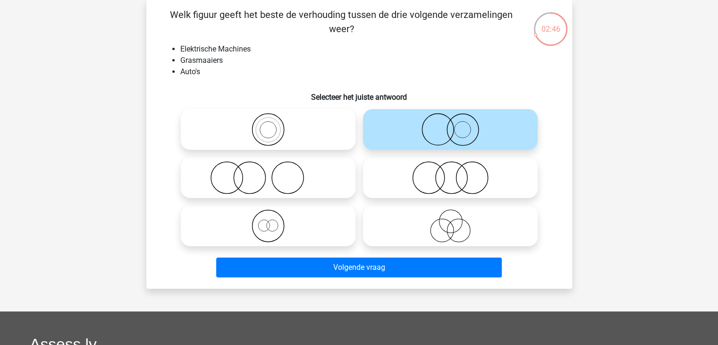
click at [462, 178] on icon at bounding box center [450, 177] width 167 height 33
click at [457, 173] on input "radio" at bounding box center [454, 170] width 6 height 6
radio input "true"
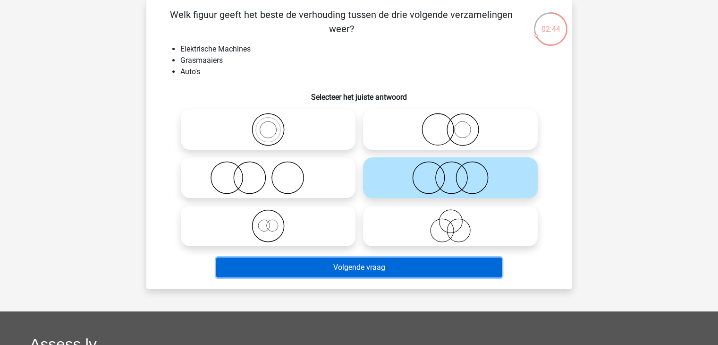
click at [357, 263] on button "Volgende vraag" at bounding box center [359, 267] width 286 height 20
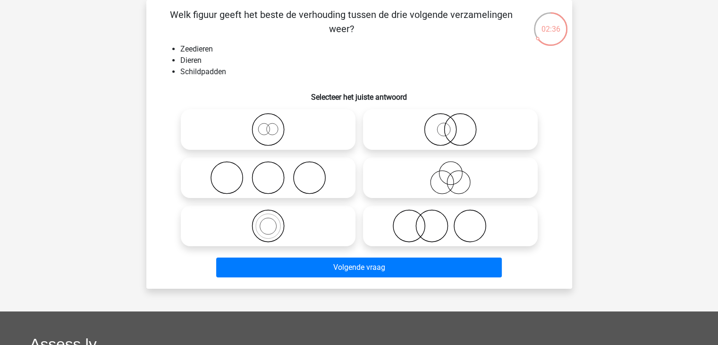
drag, startPoint x: 297, startPoint y: 122, endPoint x: 365, endPoint y: 139, distance: 70.2
click at [297, 122] on icon at bounding box center [268, 129] width 167 height 33
click at [274, 122] on input "radio" at bounding box center [271, 122] width 6 height 6
radio input "true"
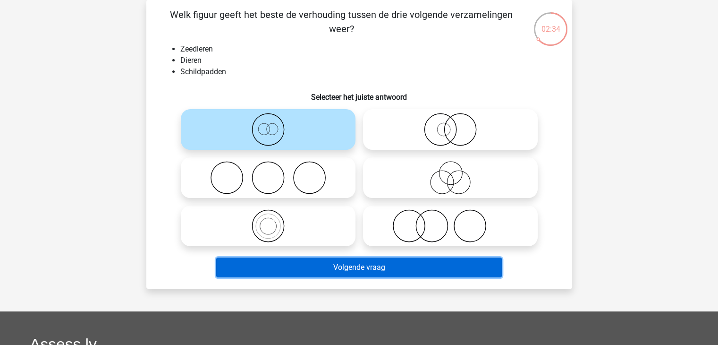
click at [365, 266] on button "Volgende vraag" at bounding box center [359, 267] width 286 height 20
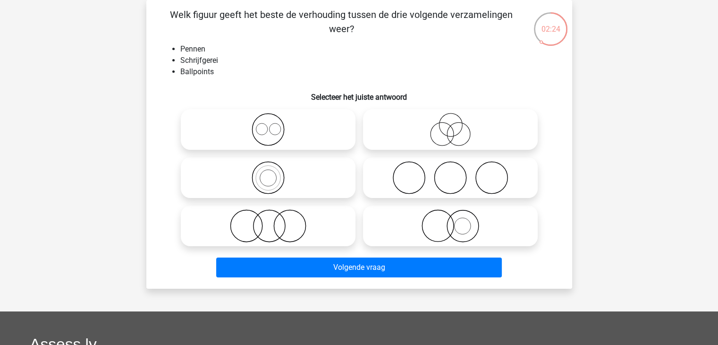
click at [286, 178] on icon at bounding box center [268, 177] width 167 height 33
click at [274, 173] on input "radio" at bounding box center [271, 170] width 6 height 6
radio input "true"
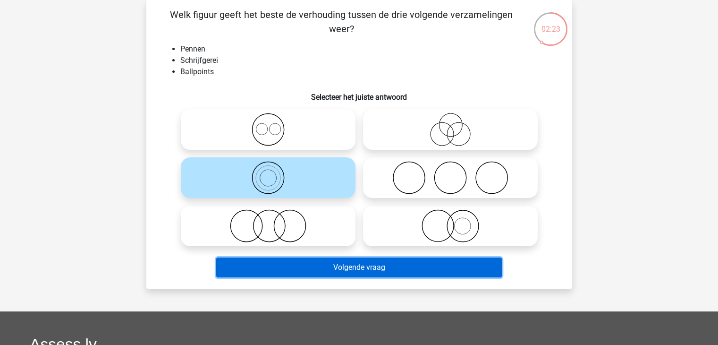
click at [397, 263] on button "Volgende vraag" at bounding box center [359, 267] width 286 height 20
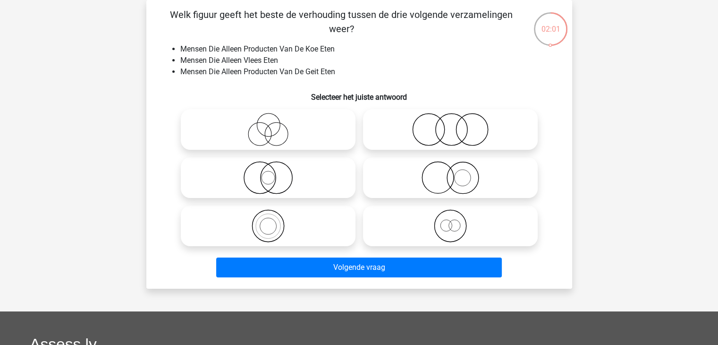
click at [445, 132] on icon at bounding box center [450, 129] width 167 height 33
click at [451, 125] on input "radio" at bounding box center [454, 122] width 6 height 6
radio input "true"
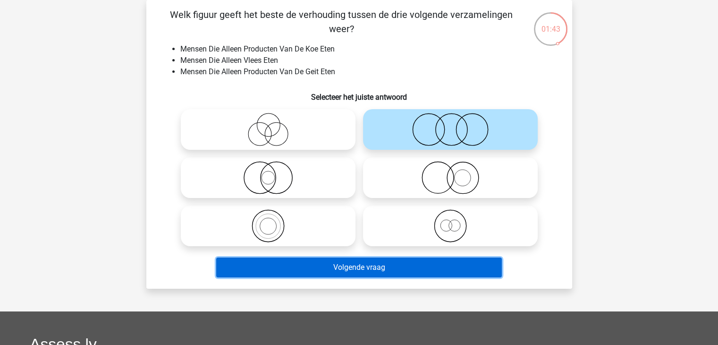
click at [395, 267] on button "Volgende vraag" at bounding box center [359, 267] width 286 height 20
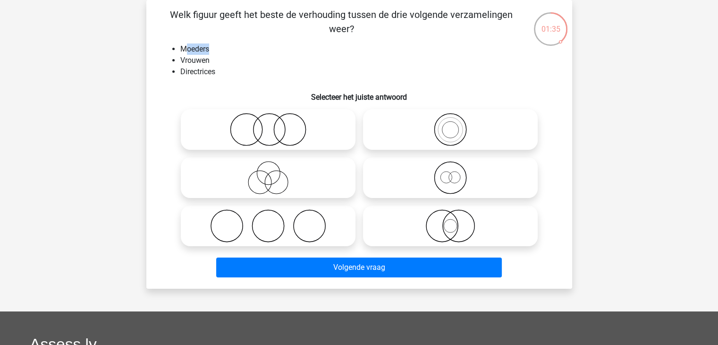
drag, startPoint x: 225, startPoint y: 50, endPoint x: 217, endPoint y: 54, distance: 8.9
click at [192, 50] on li "Moeders" at bounding box center [368, 48] width 377 height 11
click at [253, 80] on div "Welk figuur geeft het beste de verhouding tussen de drie volgende verzamelingen…" at bounding box center [359, 144] width 418 height 273
click at [453, 181] on icon at bounding box center [450, 177] width 167 height 33
click at [453, 173] on input "radio" at bounding box center [454, 170] width 6 height 6
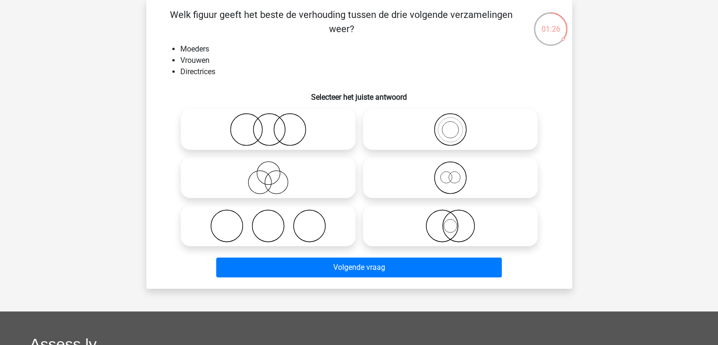
radio input "true"
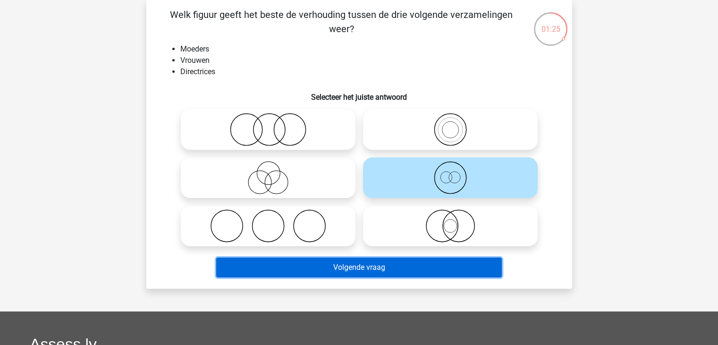
click at [349, 267] on button "Volgende vraag" at bounding box center [359, 267] width 286 height 20
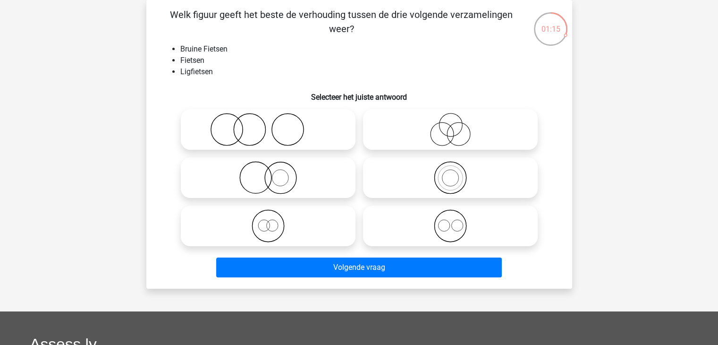
drag, startPoint x: 304, startPoint y: 218, endPoint x: 310, endPoint y: 218, distance: 5.7
click at [305, 218] on icon at bounding box center [268, 225] width 167 height 33
click at [274, 218] on input "radio" at bounding box center [271, 218] width 6 height 6
radio input "true"
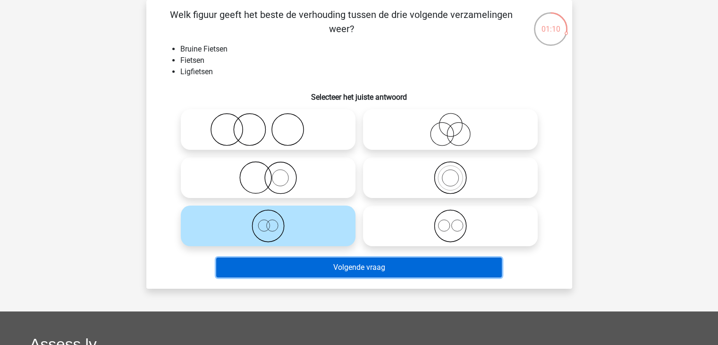
click at [324, 265] on button "Volgende vraag" at bounding box center [359, 267] width 286 height 20
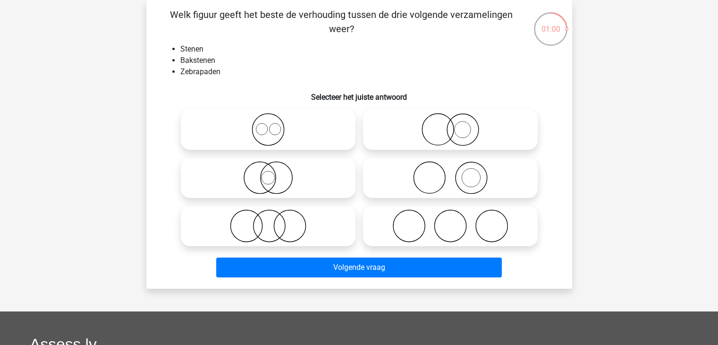
click at [298, 216] on icon at bounding box center [268, 225] width 167 height 33
click at [274, 216] on input "radio" at bounding box center [271, 218] width 6 height 6
radio input "true"
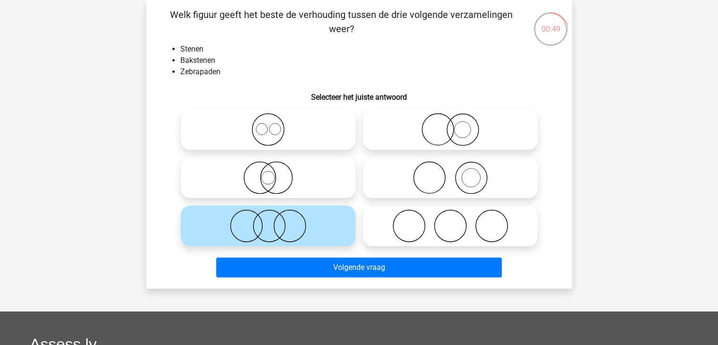
click at [279, 146] on label at bounding box center [268, 129] width 175 height 41
click at [274, 125] on input "radio" at bounding box center [271, 122] width 6 height 6
radio input "true"
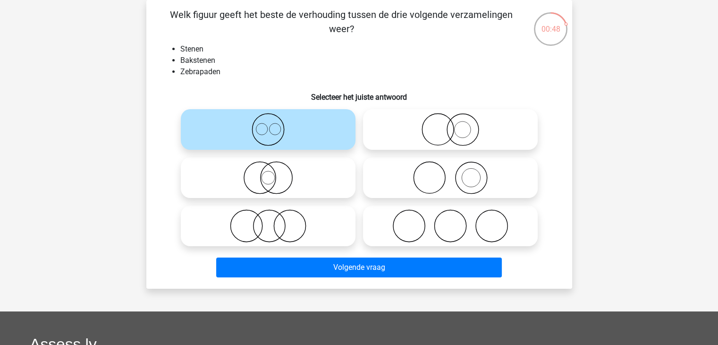
click at [288, 168] on icon at bounding box center [268, 177] width 167 height 33
click at [274, 168] on input "radio" at bounding box center [271, 170] width 6 height 6
radio input "true"
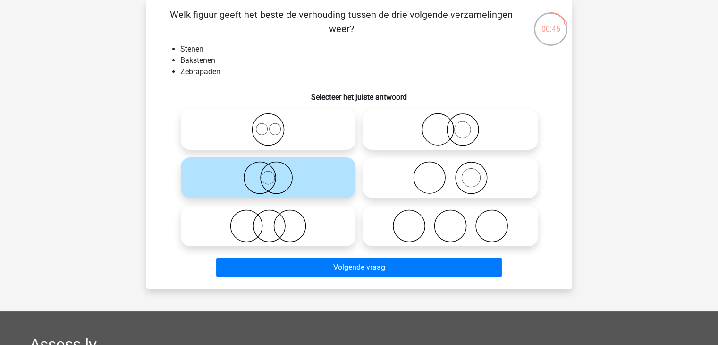
drag, startPoint x: 294, startPoint y: 225, endPoint x: 299, endPoint y: 232, distance: 8.4
click at [297, 227] on icon at bounding box center [268, 225] width 167 height 33
click at [274, 221] on input "radio" at bounding box center [271, 218] width 6 height 6
radio input "true"
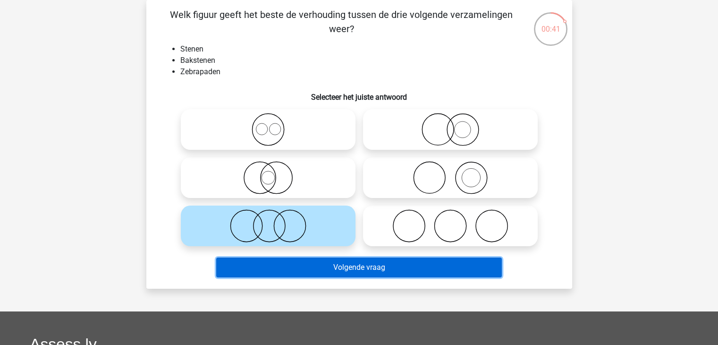
click at [362, 269] on button "Volgende vraag" at bounding box center [359, 267] width 286 height 20
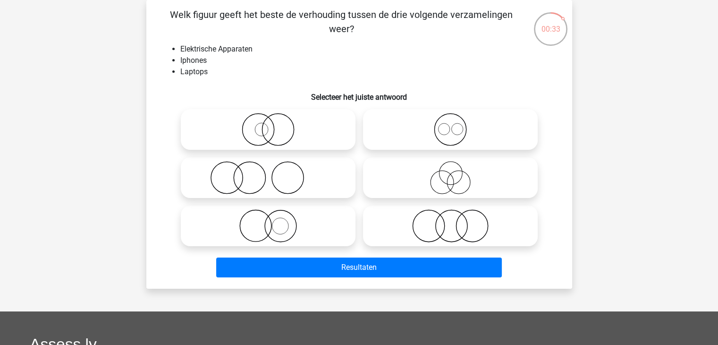
click at [468, 133] on icon at bounding box center [450, 129] width 167 height 33
click at [457, 125] on input "radio" at bounding box center [454, 122] width 6 height 6
radio input "true"
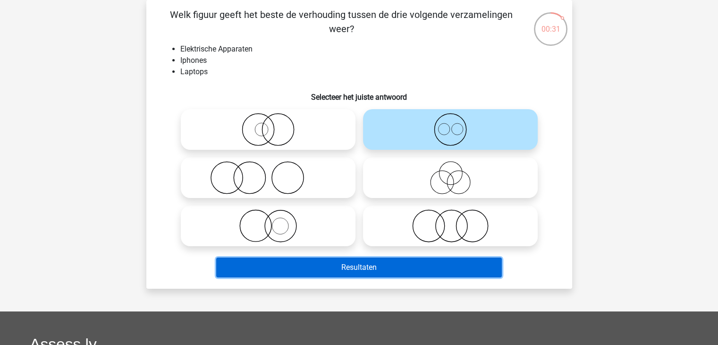
drag, startPoint x: 375, startPoint y: 267, endPoint x: 354, endPoint y: 263, distance: 21.6
click at [375, 266] on button "Resultaten" at bounding box center [359, 267] width 286 height 20
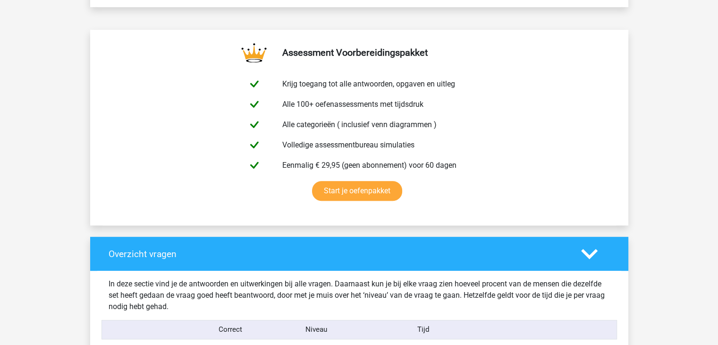
scroll to position [866, 0]
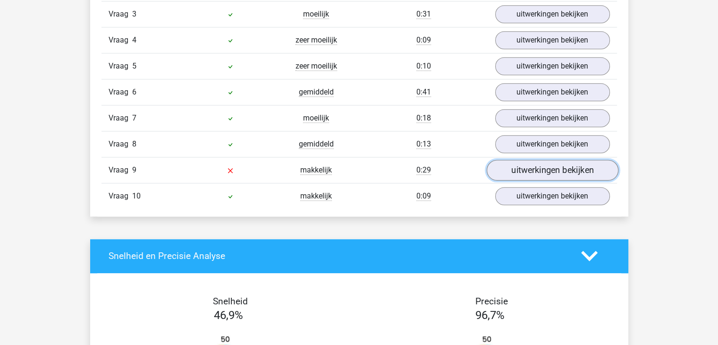
click at [537, 167] on link "uitwerkingen bekijken" at bounding box center [552, 170] width 132 height 21
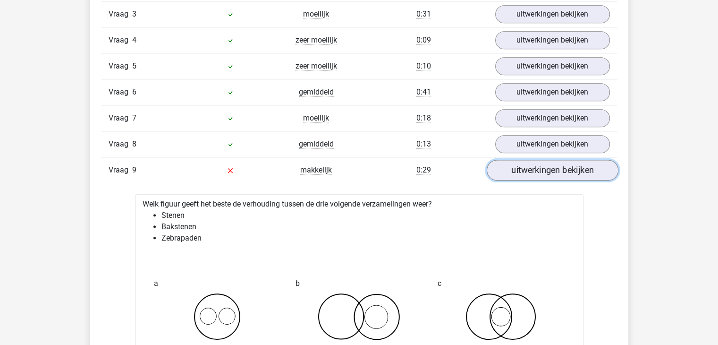
click at [600, 163] on link "uitwerkingen bekijken" at bounding box center [552, 170] width 132 height 21
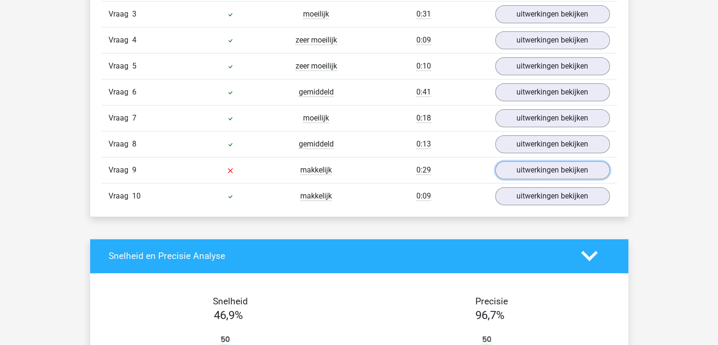
scroll to position [787, 0]
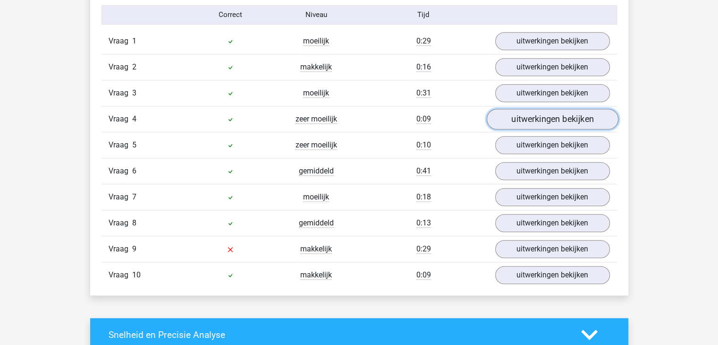
click at [525, 115] on link "uitwerkingen bekijken" at bounding box center [552, 119] width 132 height 21
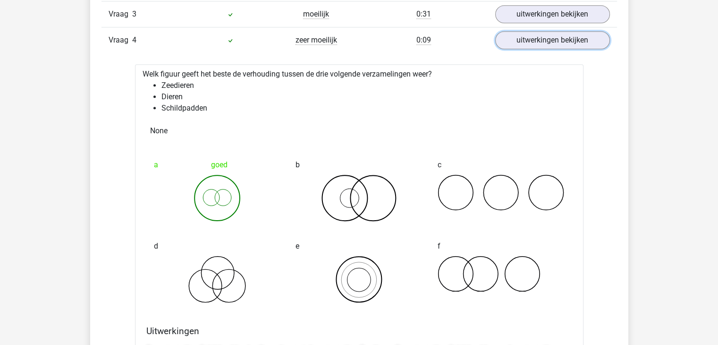
scroll to position [708, 0]
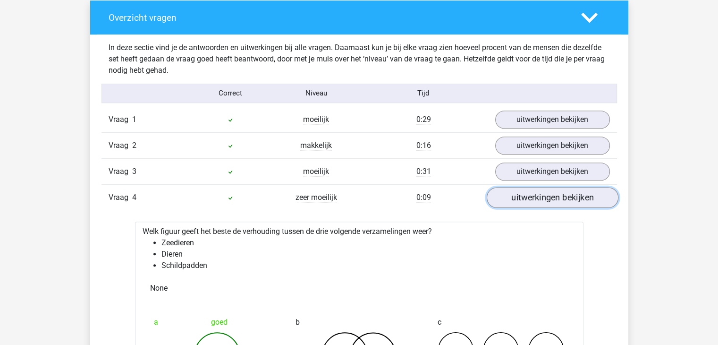
drag, startPoint x: 551, startPoint y: 193, endPoint x: 543, endPoint y: 195, distance: 8.2
click at [550, 193] on link "uitwerkingen bekijken" at bounding box center [552, 197] width 132 height 21
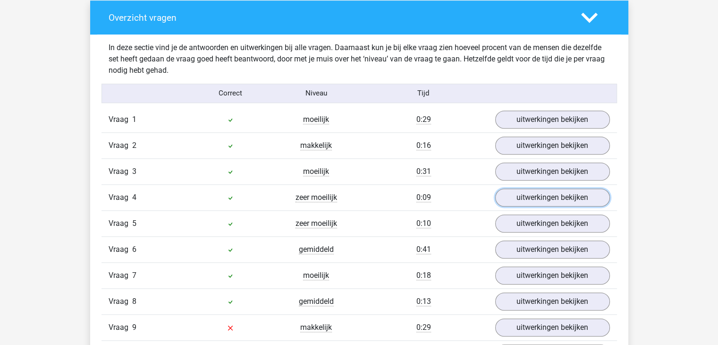
scroll to position [787, 0]
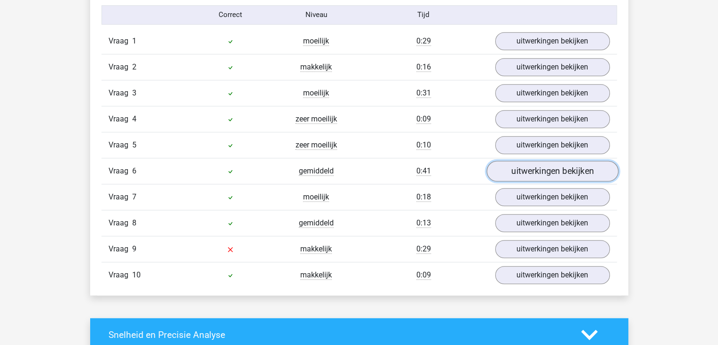
click at [577, 170] on link "uitwerkingen bekijken" at bounding box center [552, 171] width 132 height 21
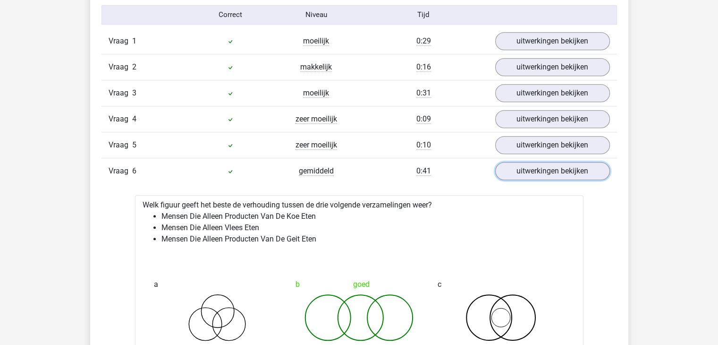
scroll to position [866, 0]
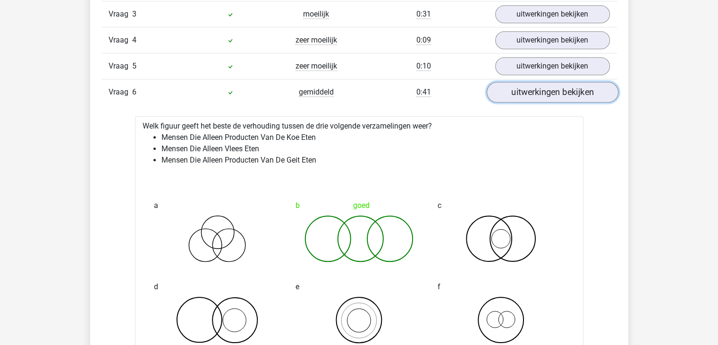
click at [570, 95] on link "uitwerkingen bekijken" at bounding box center [552, 92] width 132 height 21
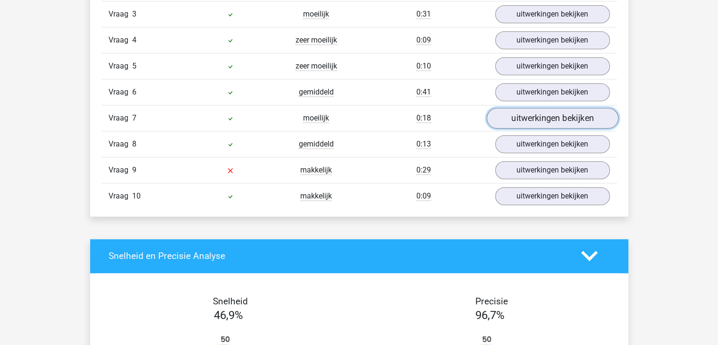
click at [546, 118] on link "uitwerkingen bekijken" at bounding box center [552, 118] width 132 height 21
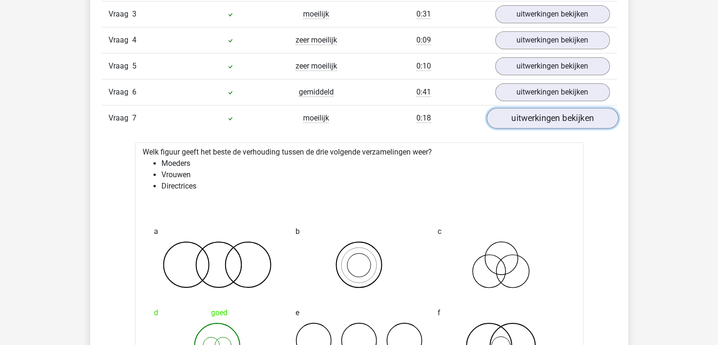
click at [535, 116] on link "uitwerkingen bekijken" at bounding box center [552, 118] width 132 height 21
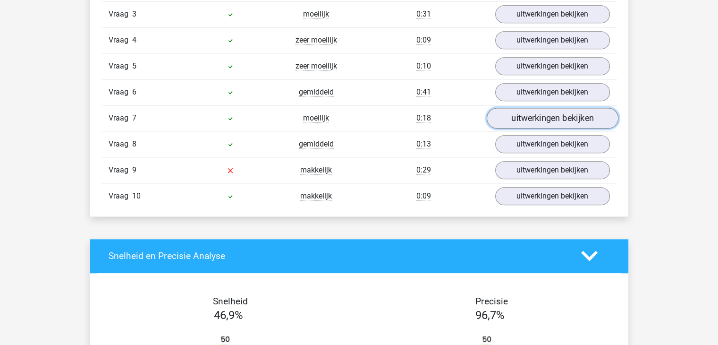
click at [531, 117] on link "uitwerkingen bekijken" at bounding box center [552, 118] width 132 height 21
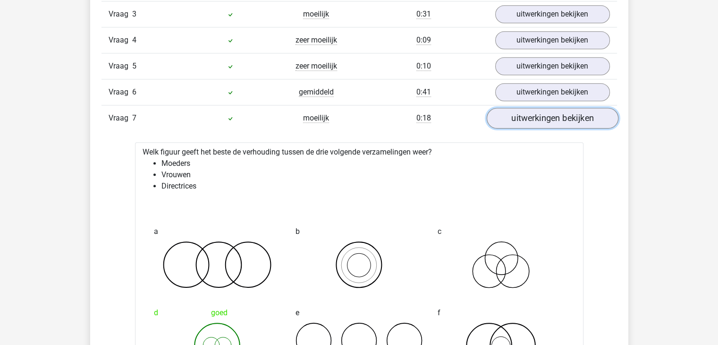
click at [543, 124] on link "uitwerkingen bekijken" at bounding box center [552, 118] width 132 height 21
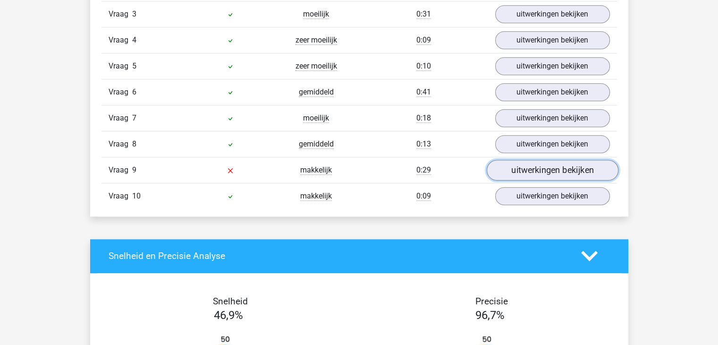
click at [525, 162] on link "uitwerkingen bekijken" at bounding box center [552, 170] width 132 height 21
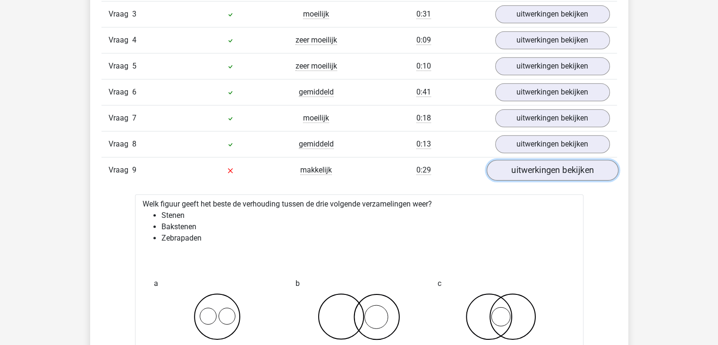
click at [508, 174] on link "uitwerkingen bekijken" at bounding box center [552, 170] width 132 height 21
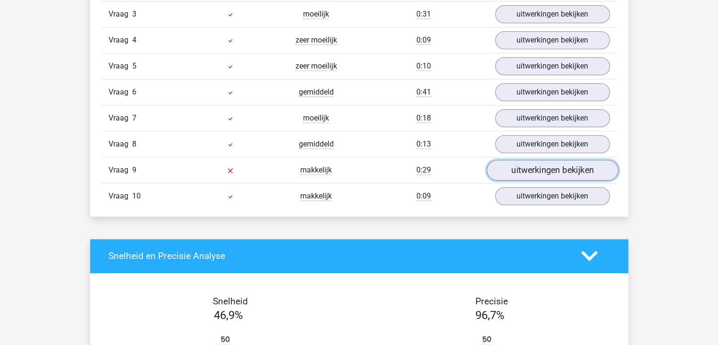
scroll to position [708, 0]
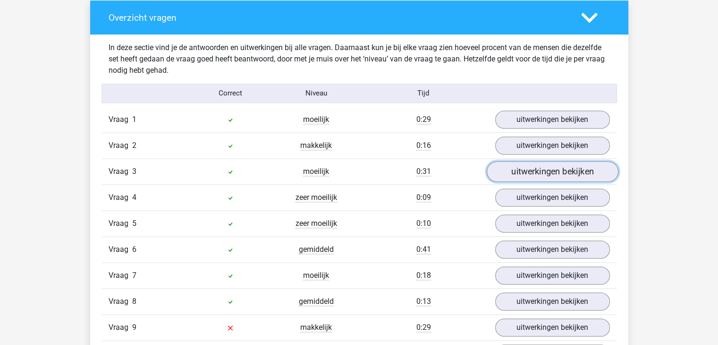
click at [535, 176] on link "uitwerkingen bekijken" at bounding box center [552, 171] width 132 height 21
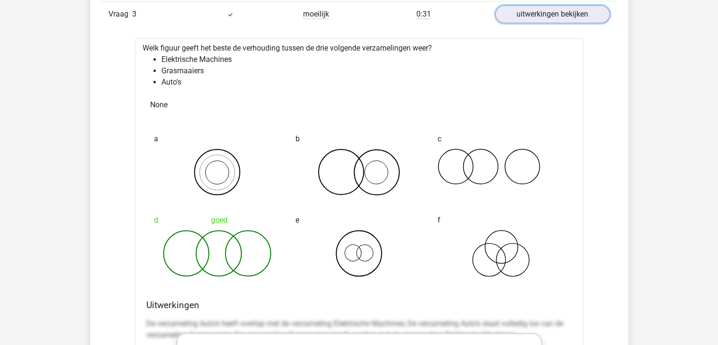
scroll to position [787, 0]
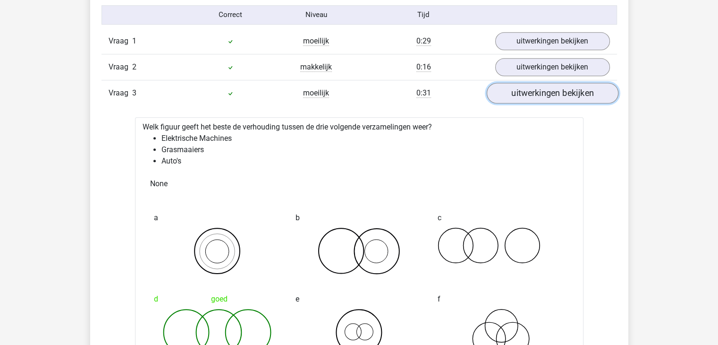
click at [548, 101] on link "uitwerkingen bekijken" at bounding box center [552, 93] width 132 height 21
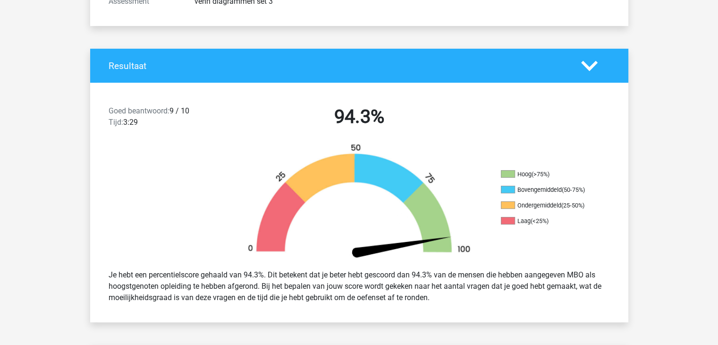
scroll to position [0, 0]
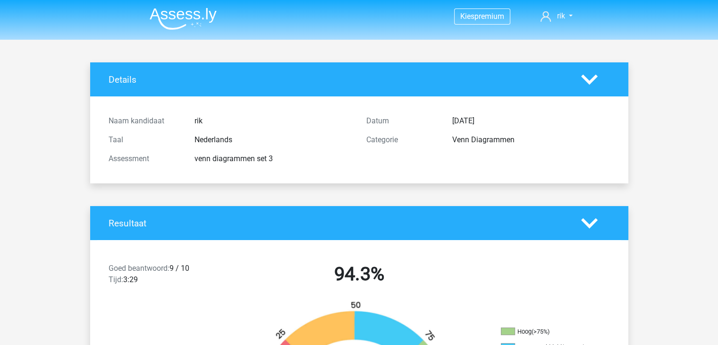
click at [113, 74] on h4 "Details" at bounding box center [338, 79] width 459 height 11
click at [120, 78] on h4 "Details" at bounding box center [338, 79] width 459 height 11
